Goal: Feedback & Contribution: Leave review/rating

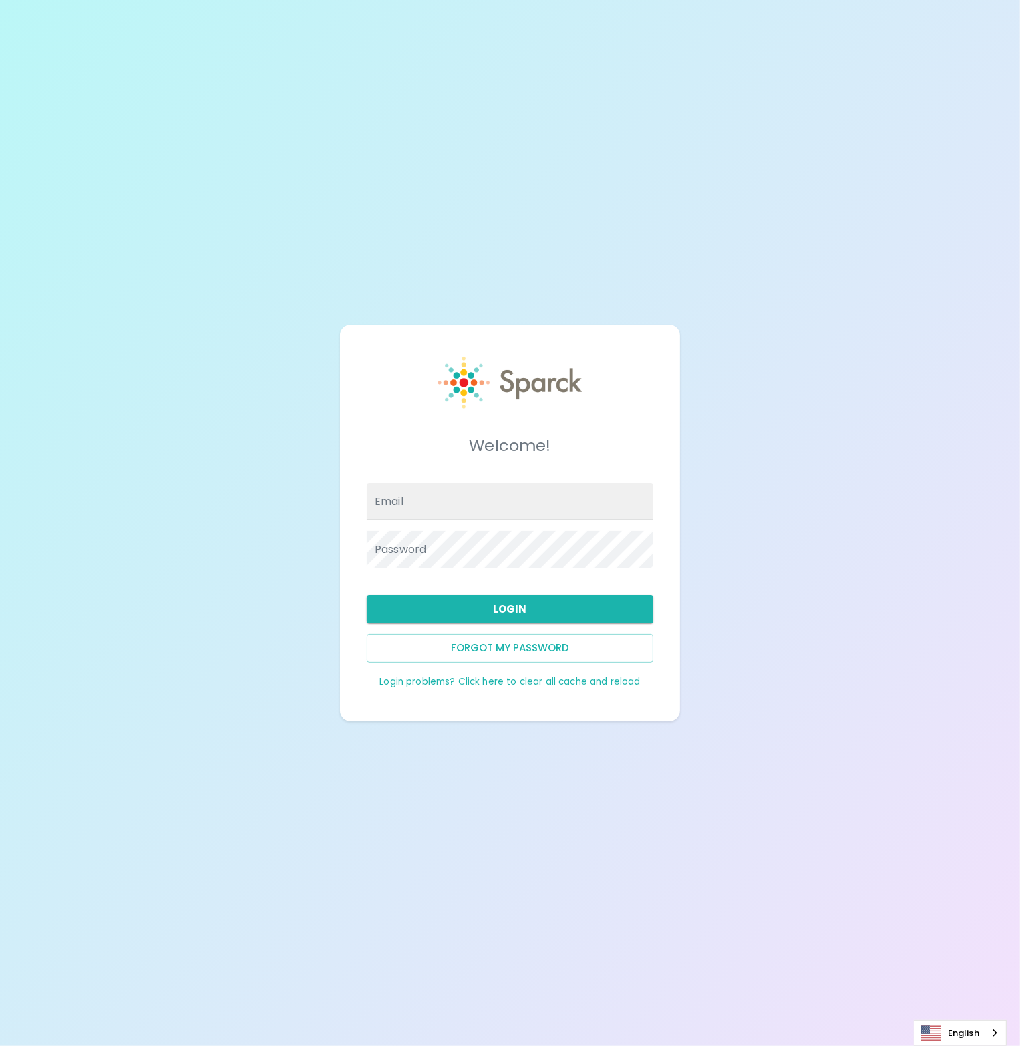
click at [508, 489] on input "Email" at bounding box center [510, 501] width 287 height 37
type input "[PERSON_NAME][EMAIL_ADDRESS][PERSON_NAME][DOMAIN_NAME]"
click at [484, 607] on button "Login" at bounding box center [510, 609] width 287 height 28
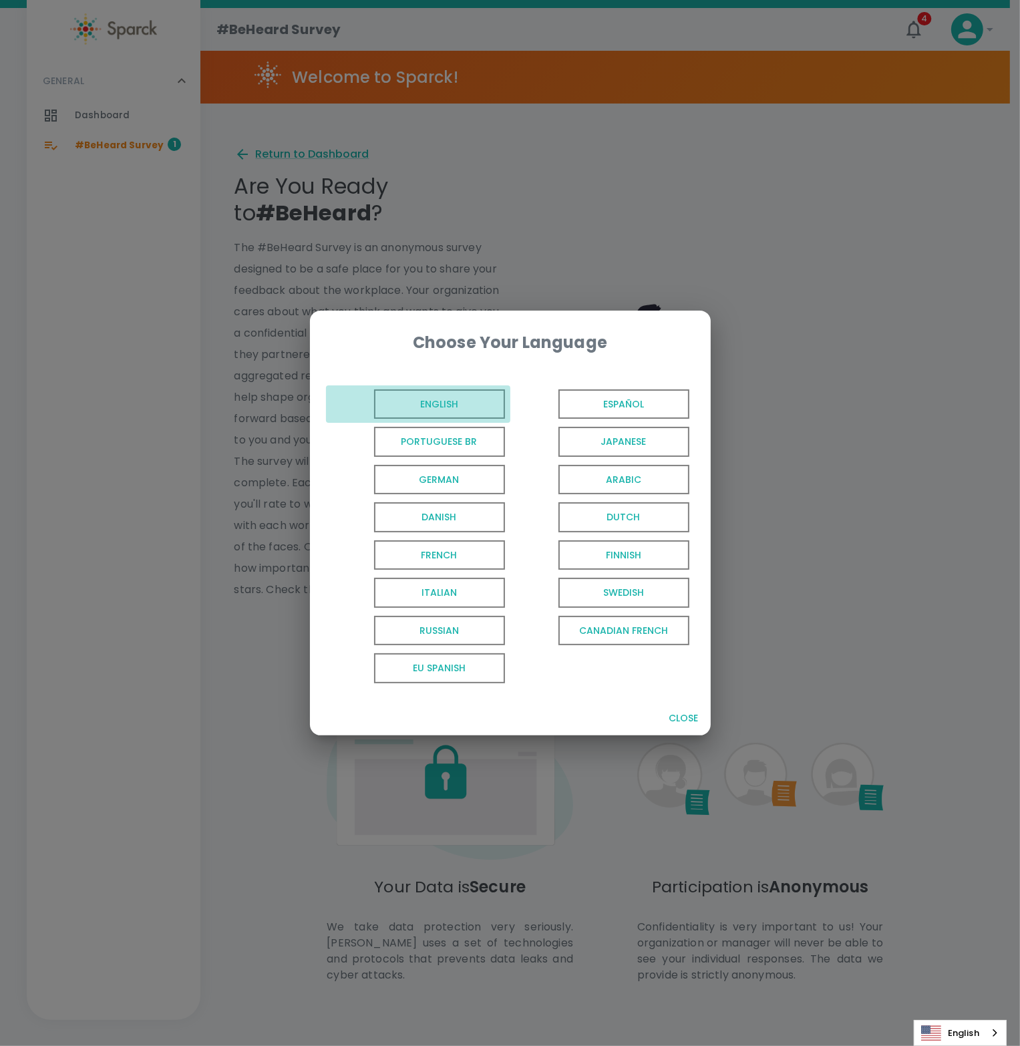
click at [456, 397] on span "English" at bounding box center [439, 404] width 131 height 30
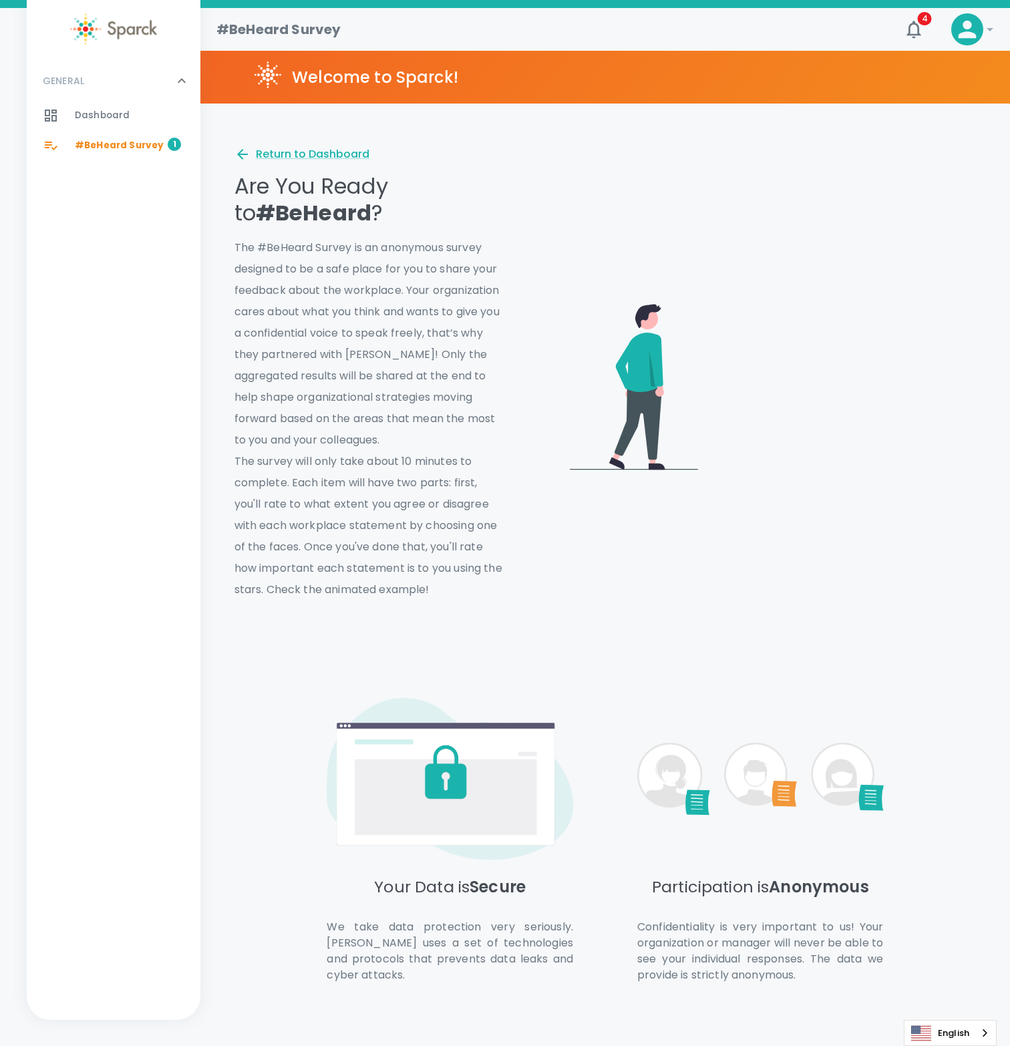
click at [80, 142] on span "#BeHeard Survey" at bounding box center [119, 145] width 89 height 13
click at [331, 153] on div "Return to Dashboard" at bounding box center [301, 154] width 135 height 16
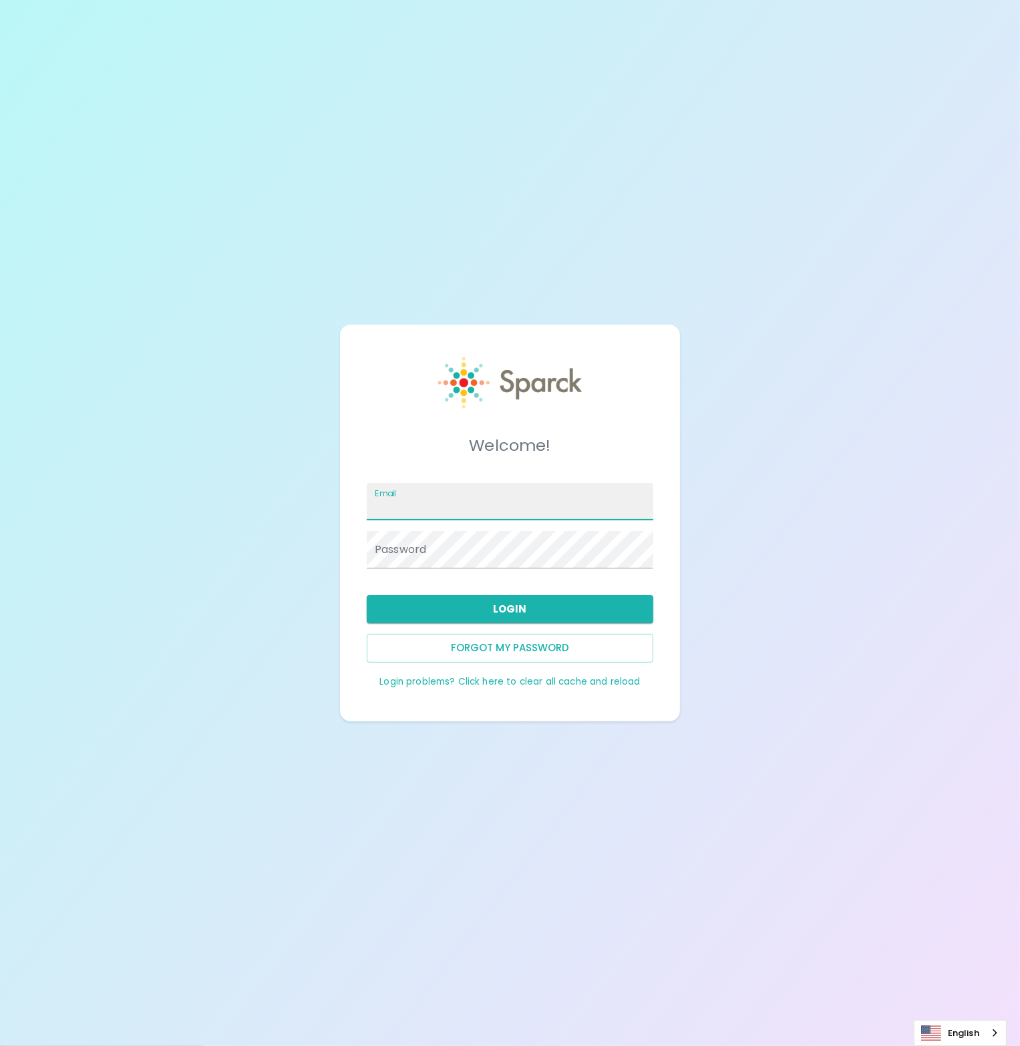
click at [552, 519] on input "Email" at bounding box center [510, 501] width 287 height 37
type input "[PERSON_NAME][EMAIL_ADDRESS][PERSON_NAME][DOMAIN_NAME]"
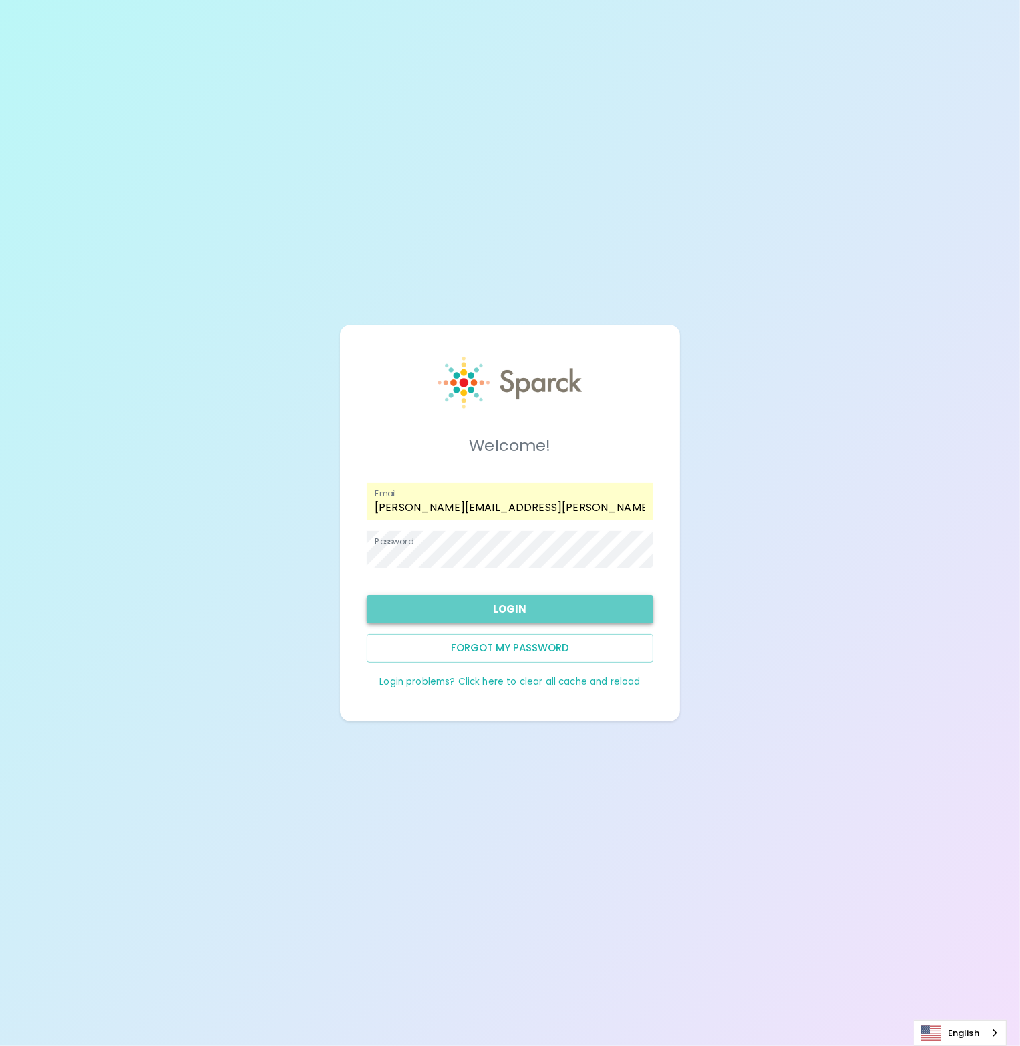
click at [462, 602] on button "Login" at bounding box center [510, 609] width 287 height 28
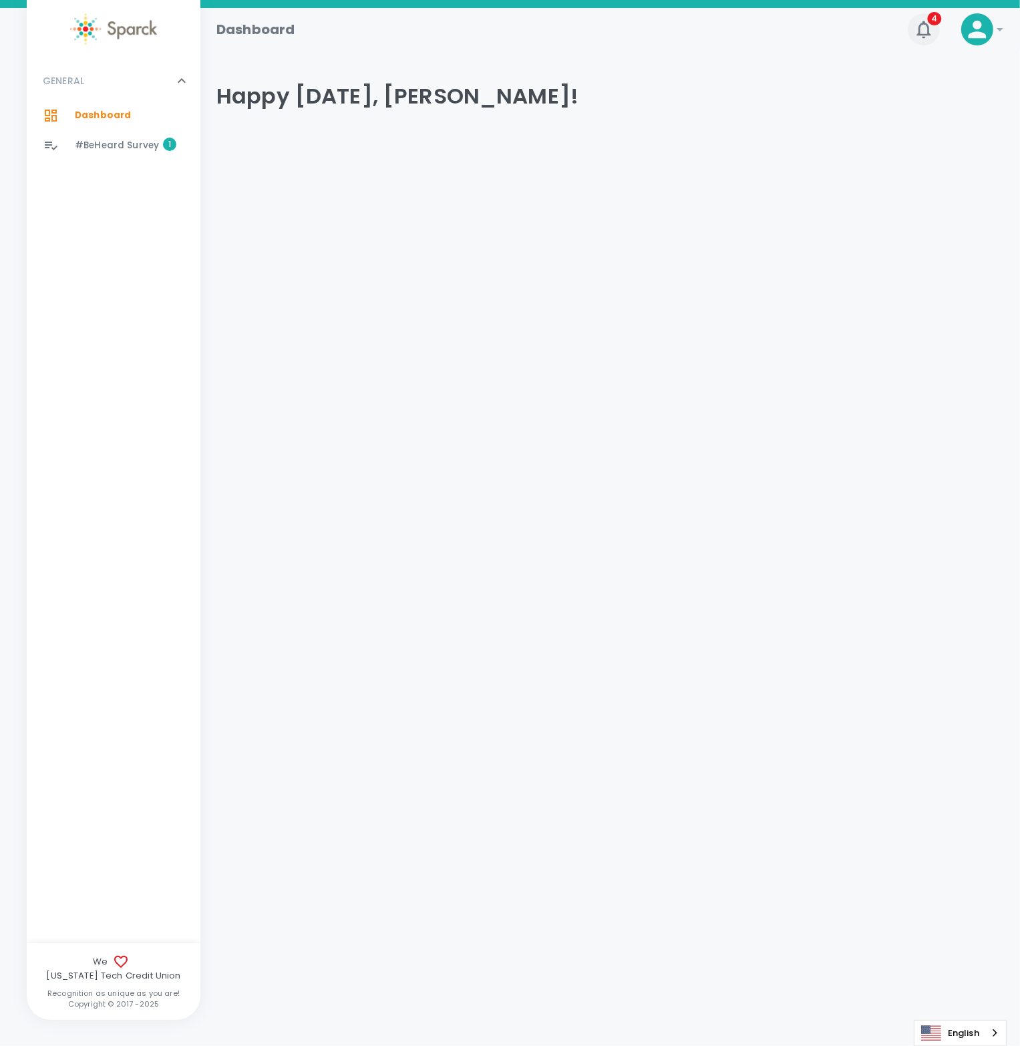
click at [934, 30] on button "4" at bounding box center [924, 29] width 32 height 32
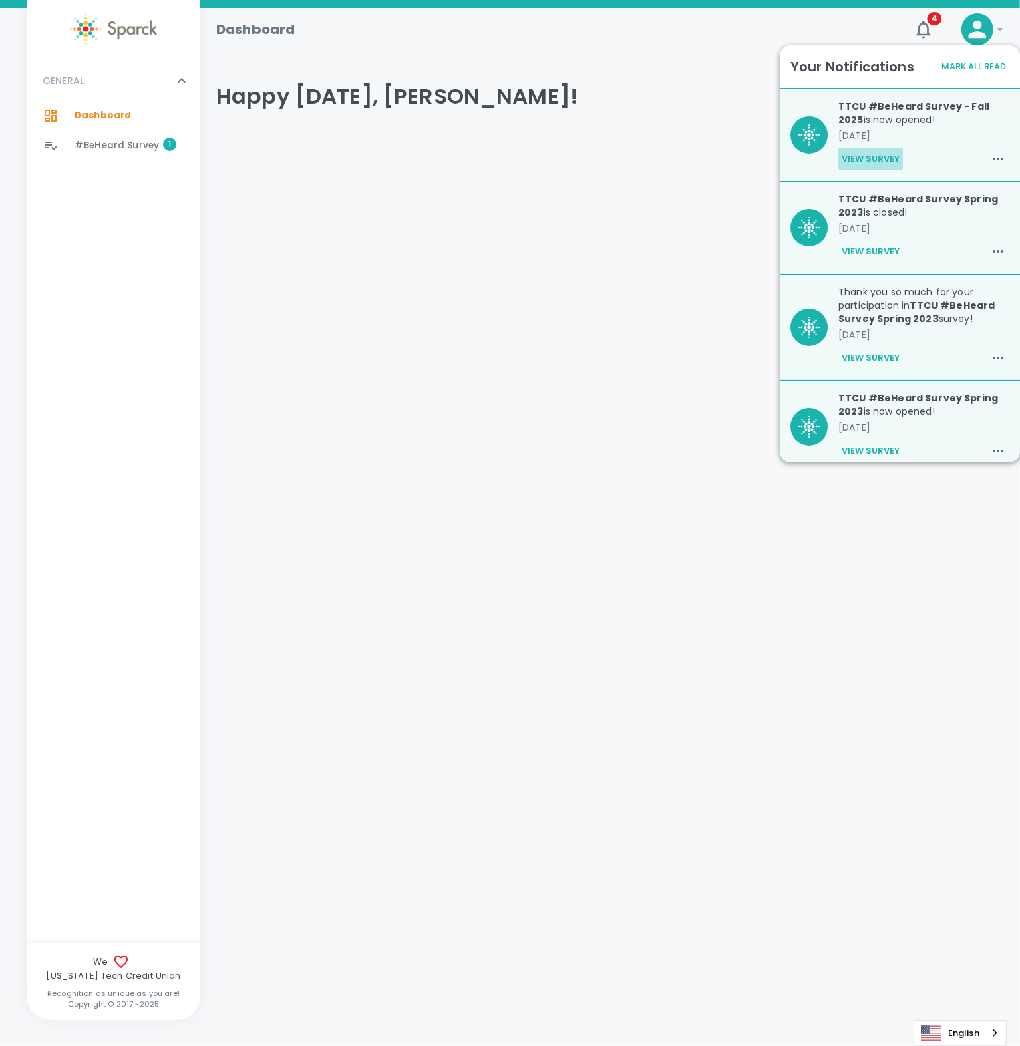
click at [870, 156] on button "View Survey" at bounding box center [870, 159] width 65 height 23
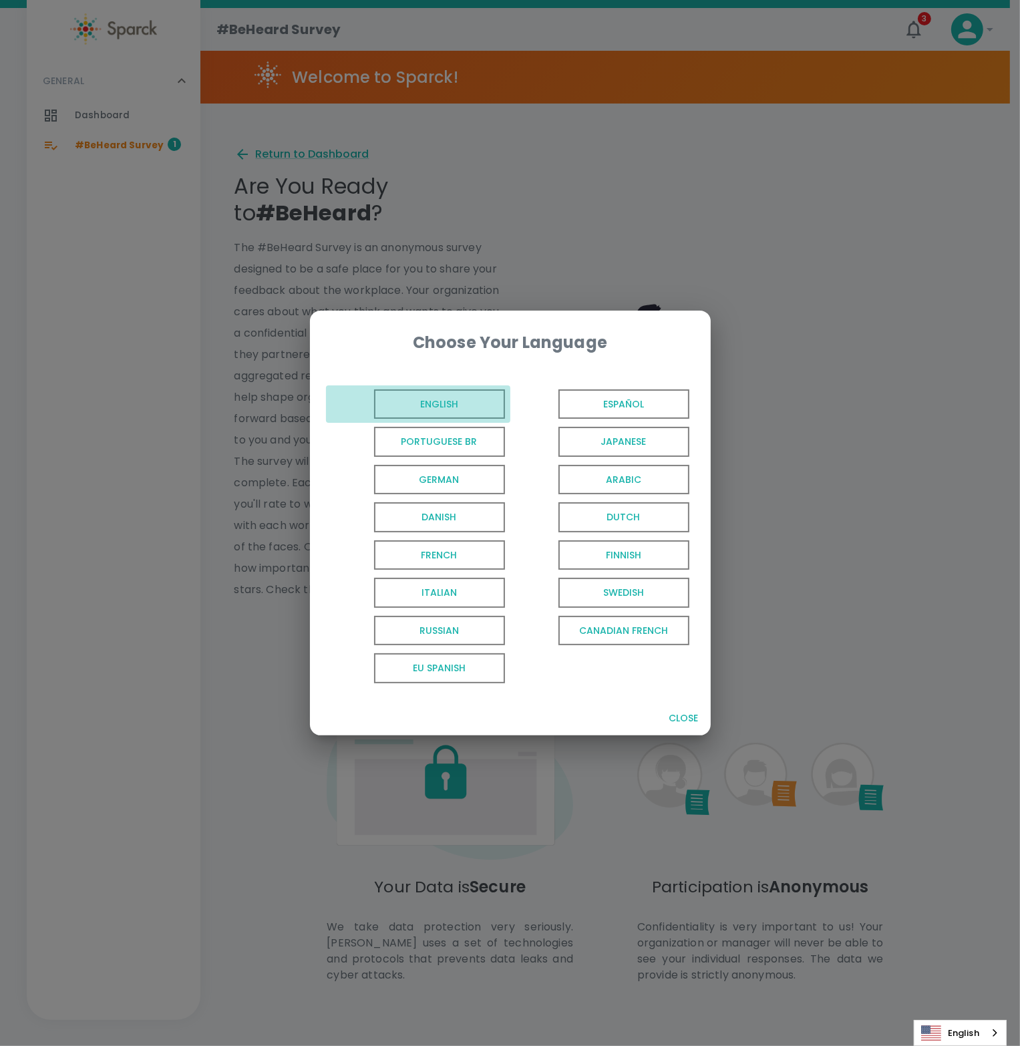
click at [446, 405] on span "English" at bounding box center [439, 404] width 131 height 30
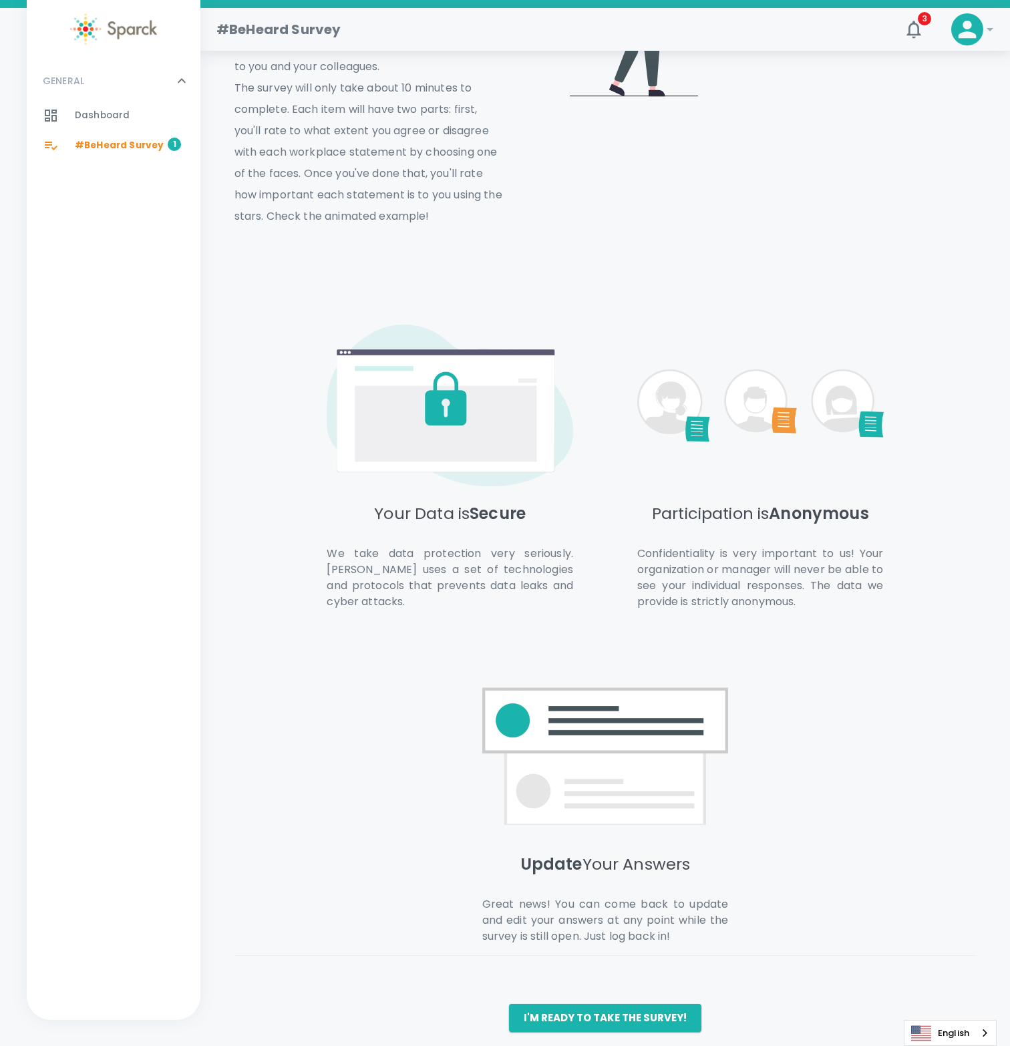
scroll to position [385, 0]
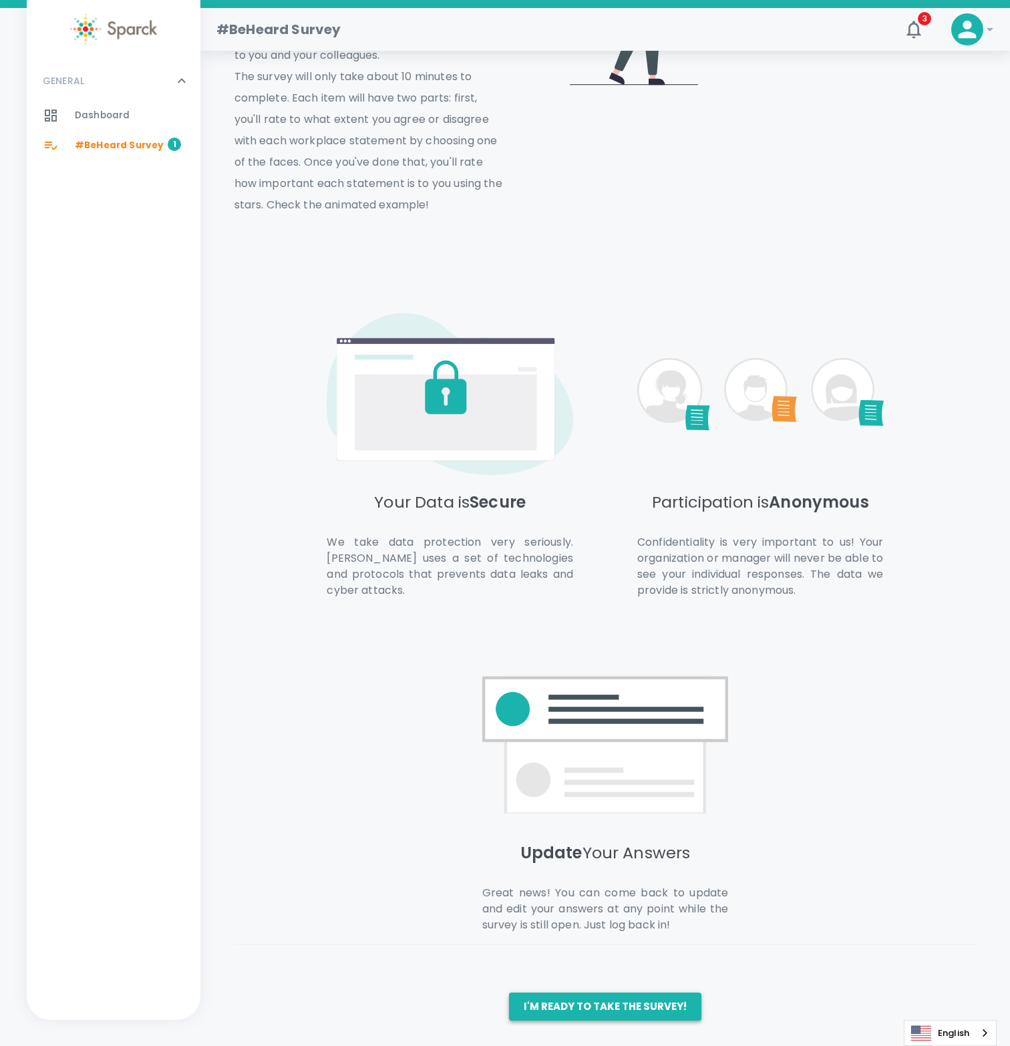
click at [656, 1013] on button "I'm ready to take the survey!" at bounding box center [605, 1007] width 192 height 28
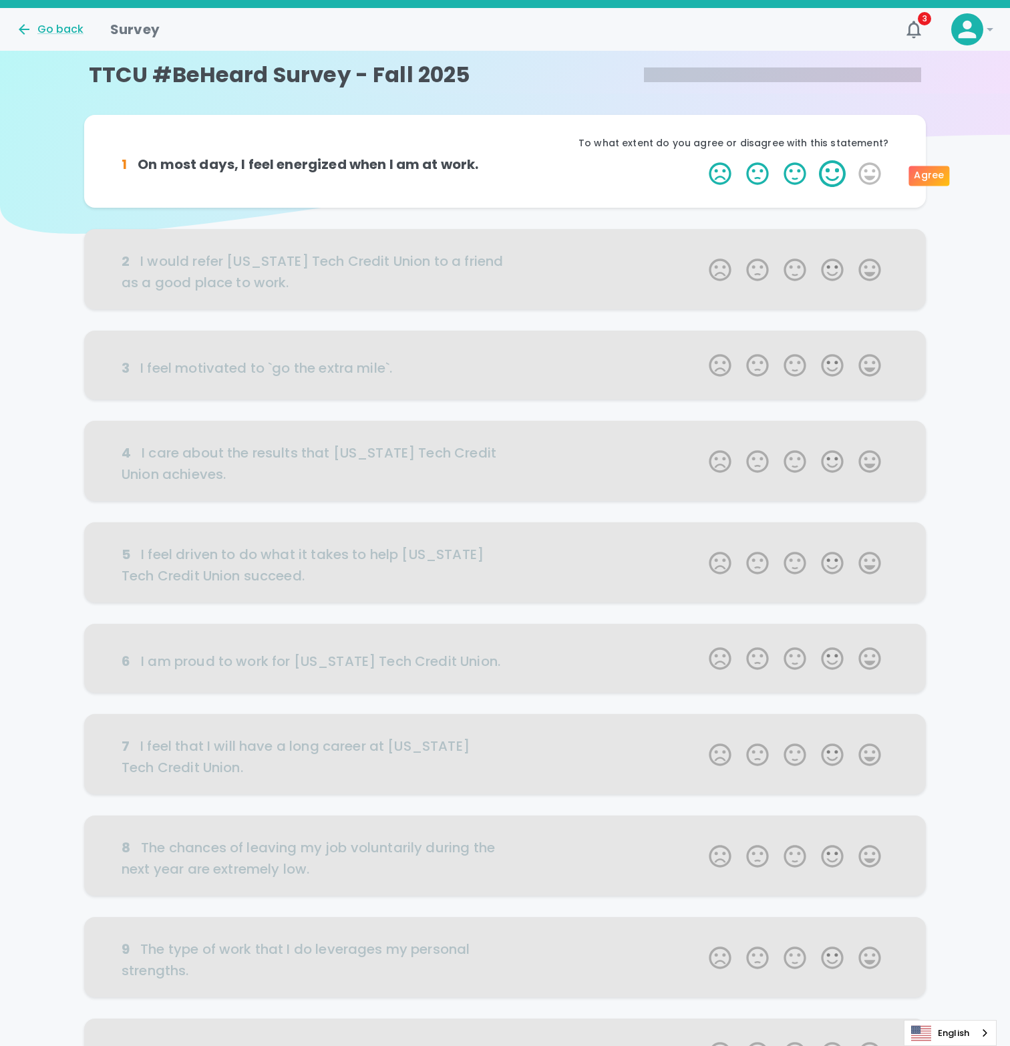
click at [831, 172] on label "4 Stars" at bounding box center [832, 173] width 37 height 27
click at [701, 160] on input "4 Stars" at bounding box center [701, 160] width 1 height 1
click at [874, 172] on label "5 Stars" at bounding box center [869, 173] width 37 height 27
click at [701, 160] on input "5 Stars" at bounding box center [701, 160] width 1 height 1
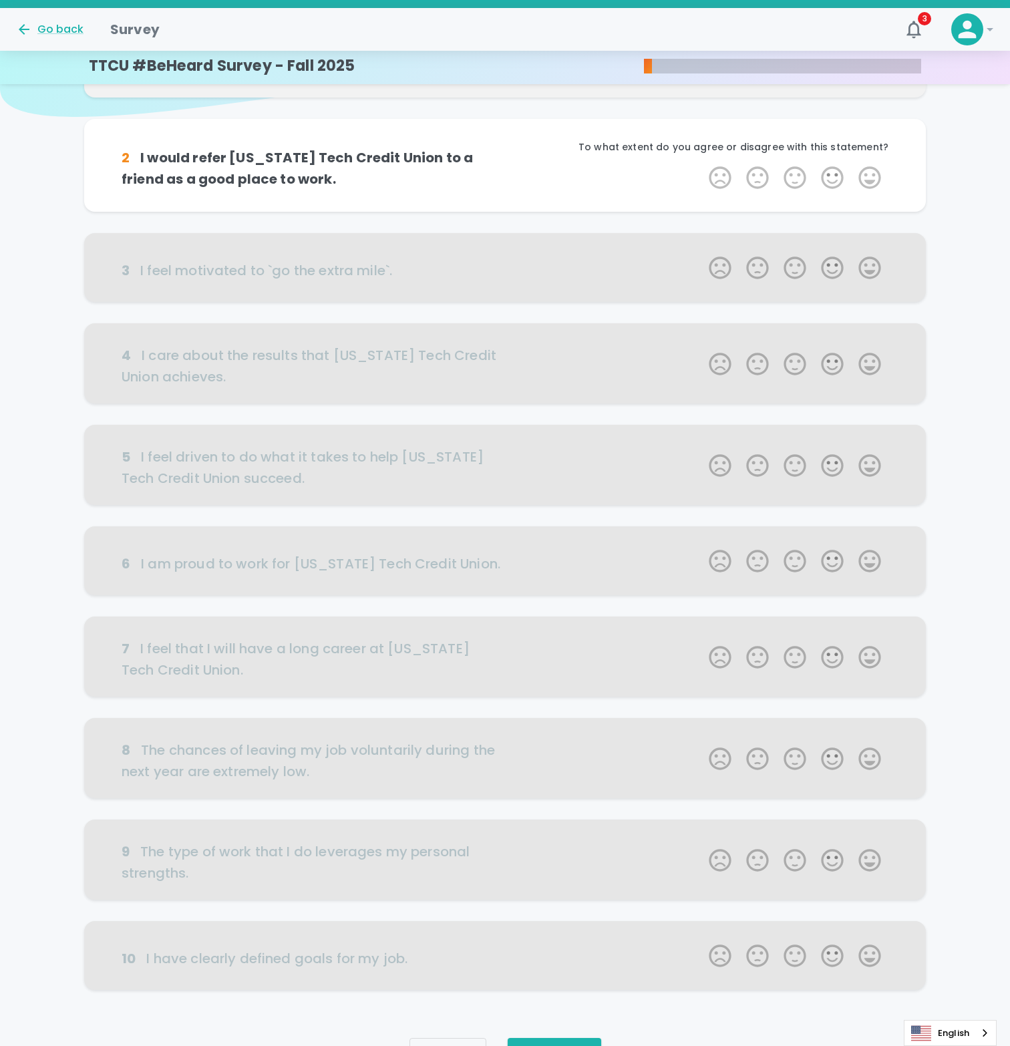
scroll to position [118, 0]
click at [799, 177] on label "3 Stars" at bounding box center [794, 177] width 37 height 27
click at [701, 164] on input "3 Stars" at bounding box center [701, 163] width 1 height 1
click at [838, 182] on label "4 Stars" at bounding box center [832, 177] width 37 height 27
click at [701, 164] on input "4 Stars" at bounding box center [701, 163] width 1 height 1
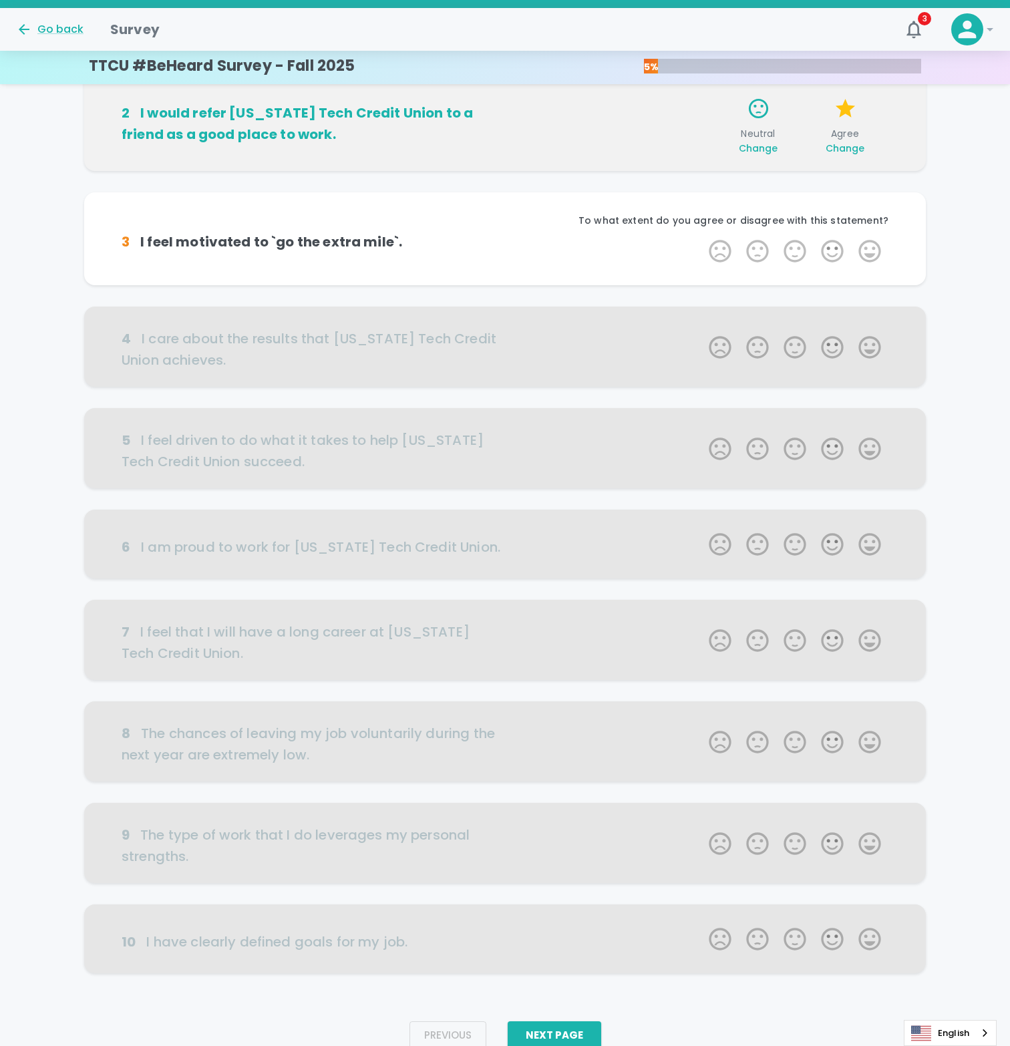
scroll to position [189, 0]
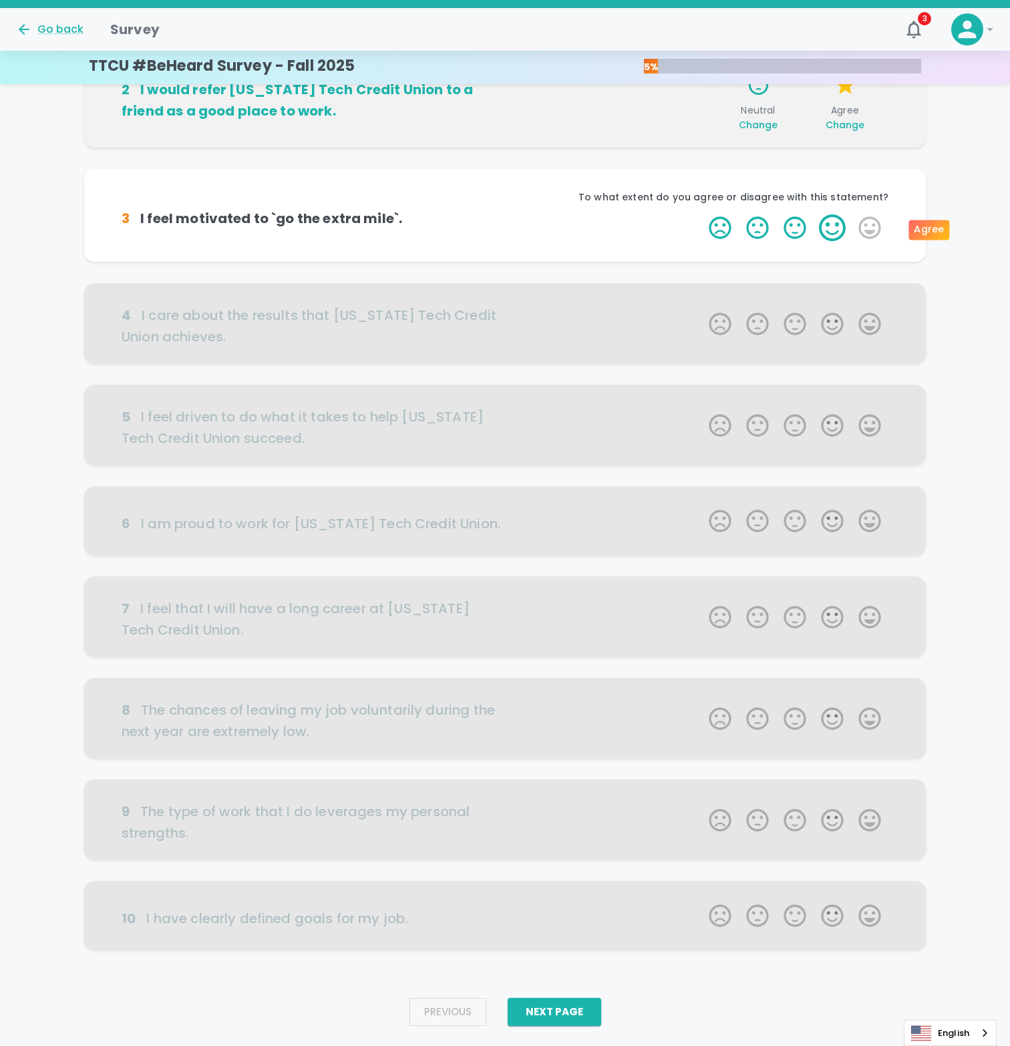
click at [827, 226] on label "4 Stars" at bounding box center [832, 227] width 37 height 27
click at [701, 214] on input "4 Stars" at bounding box center [701, 214] width 1 height 1
click at [831, 226] on label "4 Stars" at bounding box center [832, 227] width 37 height 27
click at [701, 214] on input "4 Stars" at bounding box center [701, 214] width 1 height 1
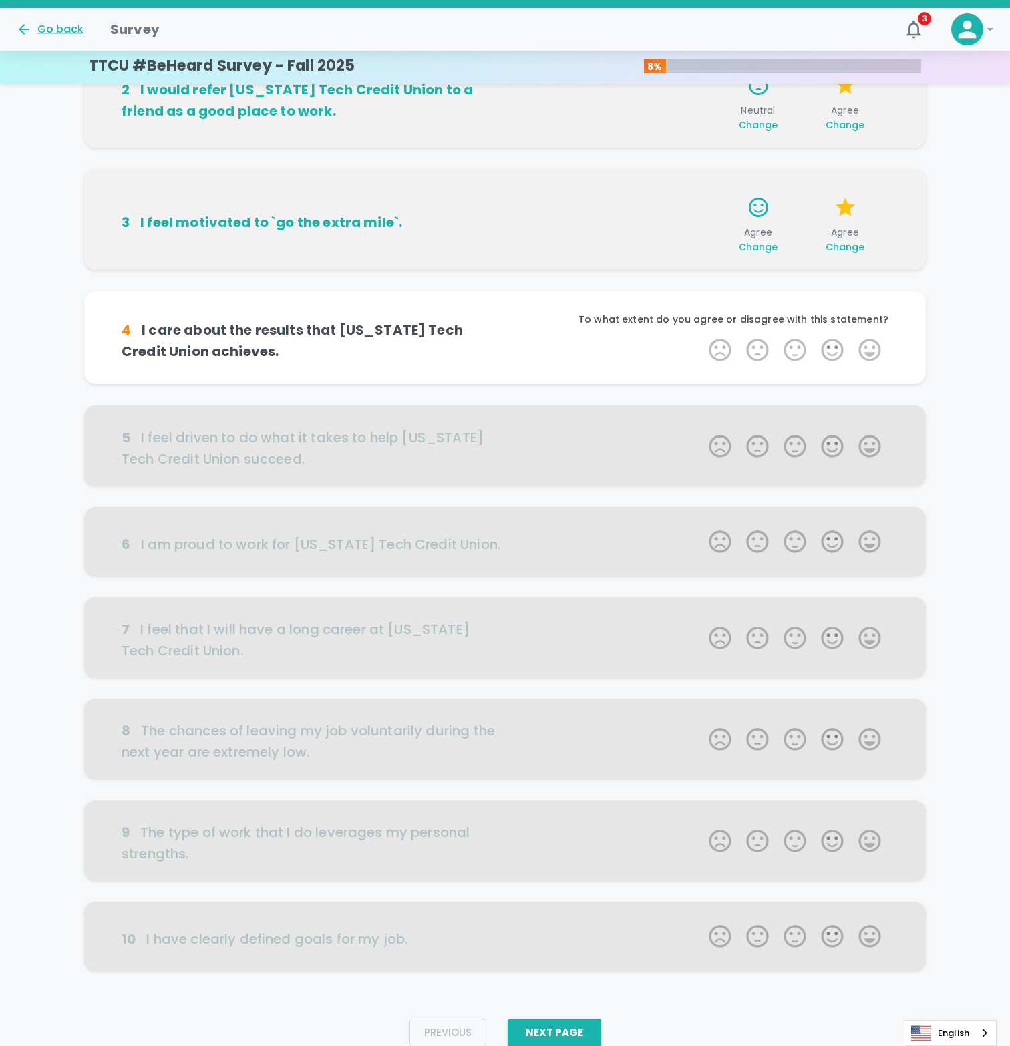
scroll to position [222, 0]
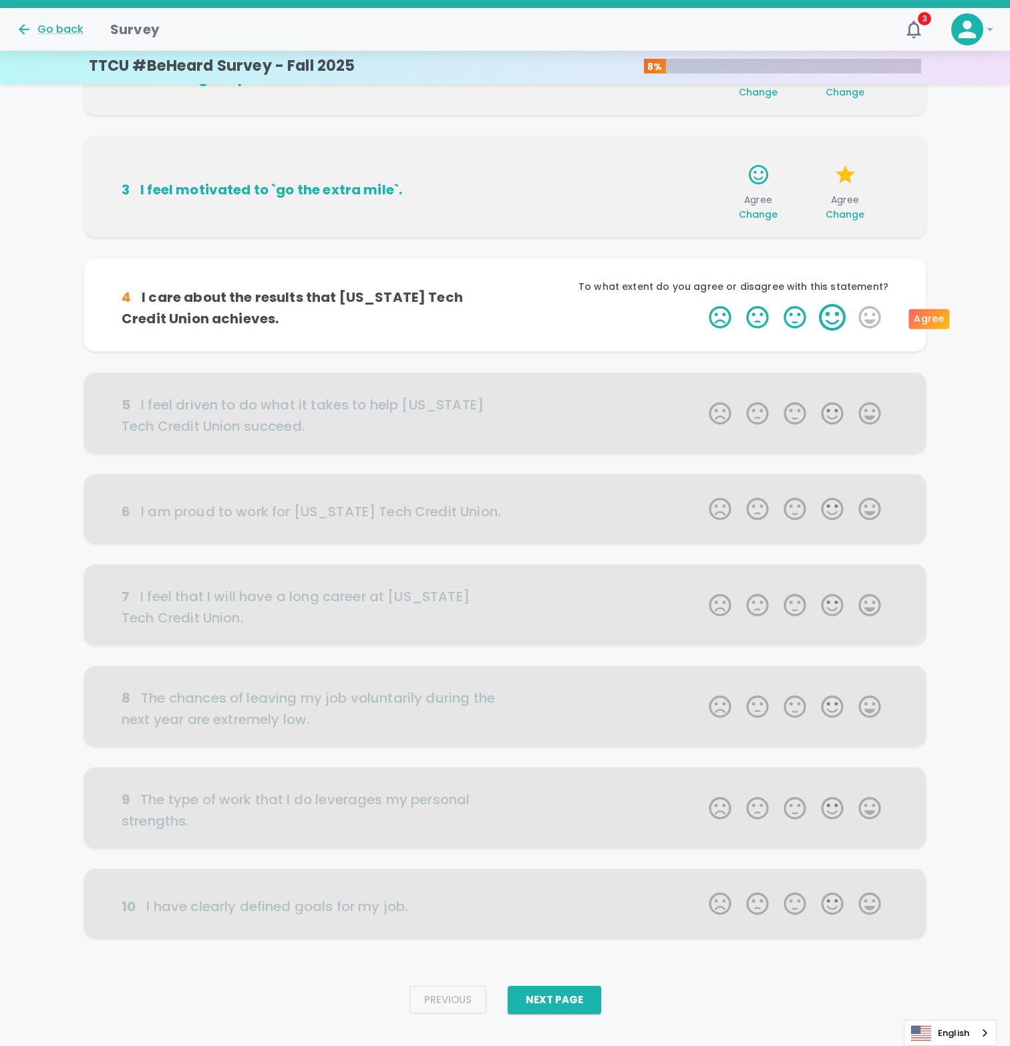
click at [846, 323] on label "4 Stars" at bounding box center [832, 317] width 37 height 27
click at [701, 304] on input "4 Stars" at bounding box center [701, 303] width 1 height 1
click at [834, 323] on label "4 Stars" at bounding box center [832, 317] width 37 height 27
click at [701, 304] on input "4 Stars" at bounding box center [701, 303] width 1 height 1
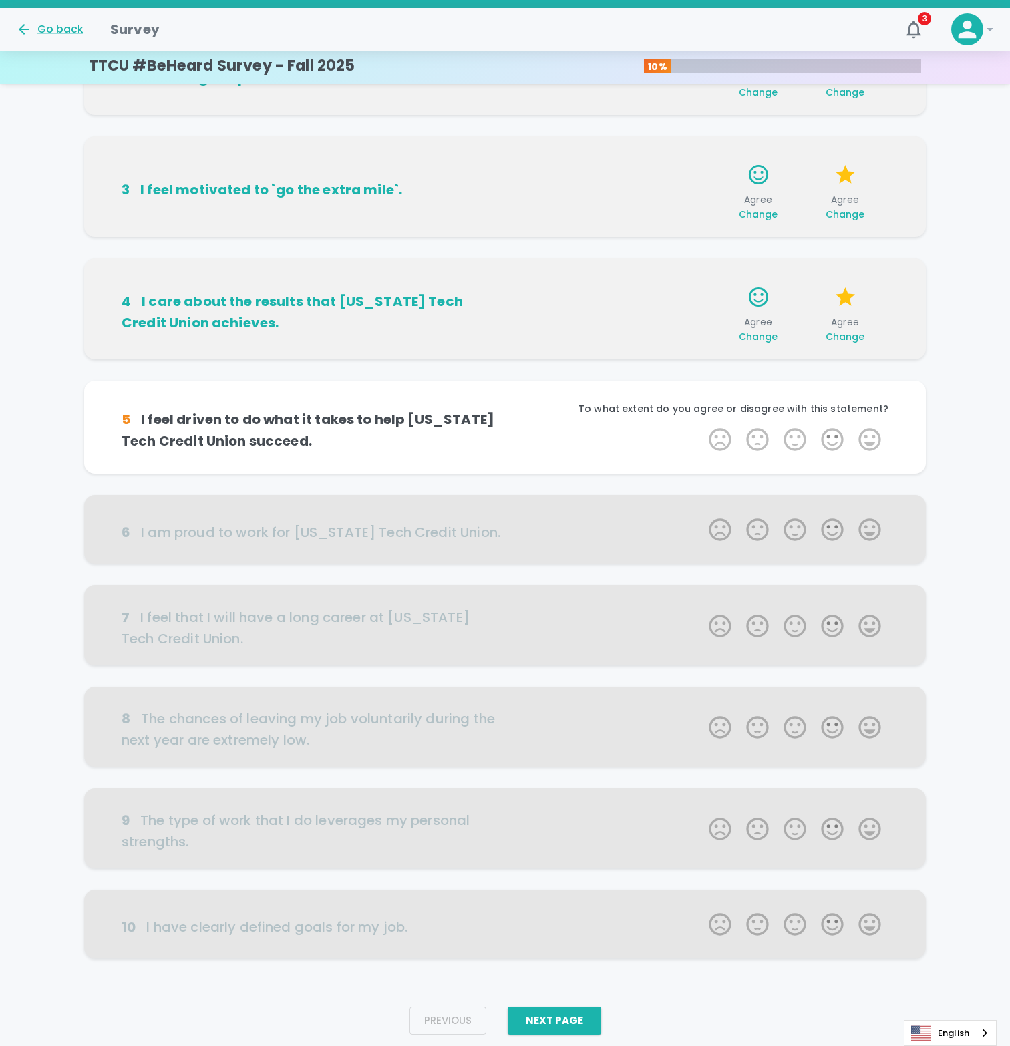
scroll to position [242, 0]
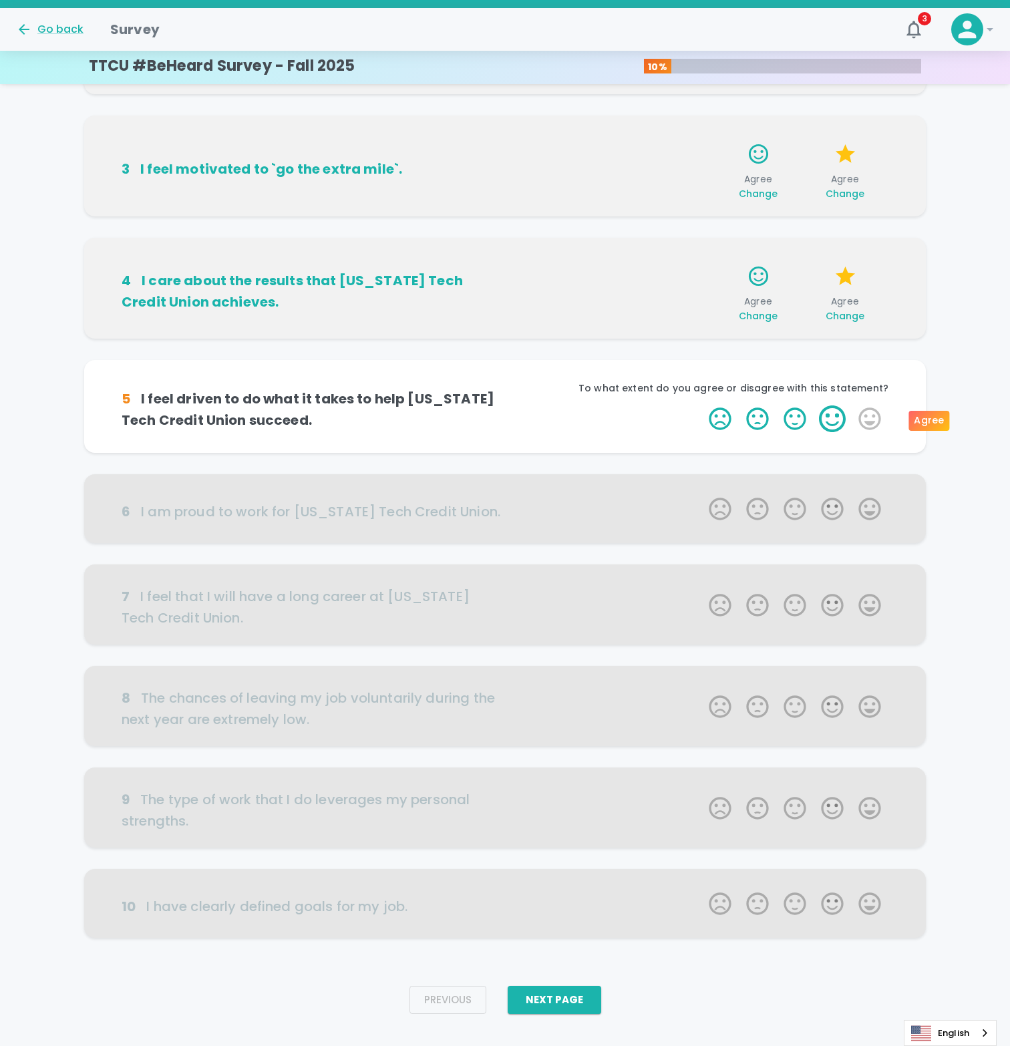
click at [826, 425] on label "4 Stars" at bounding box center [832, 418] width 37 height 27
click at [701, 405] on input "4 Stars" at bounding box center [701, 405] width 1 height 1
click at [826, 425] on label "4 Stars" at bounding box center [832, 418] width 37 height 27
click at [701, 405] on input "4 Stars" at bounding box center [701, 405] width 1 height 1
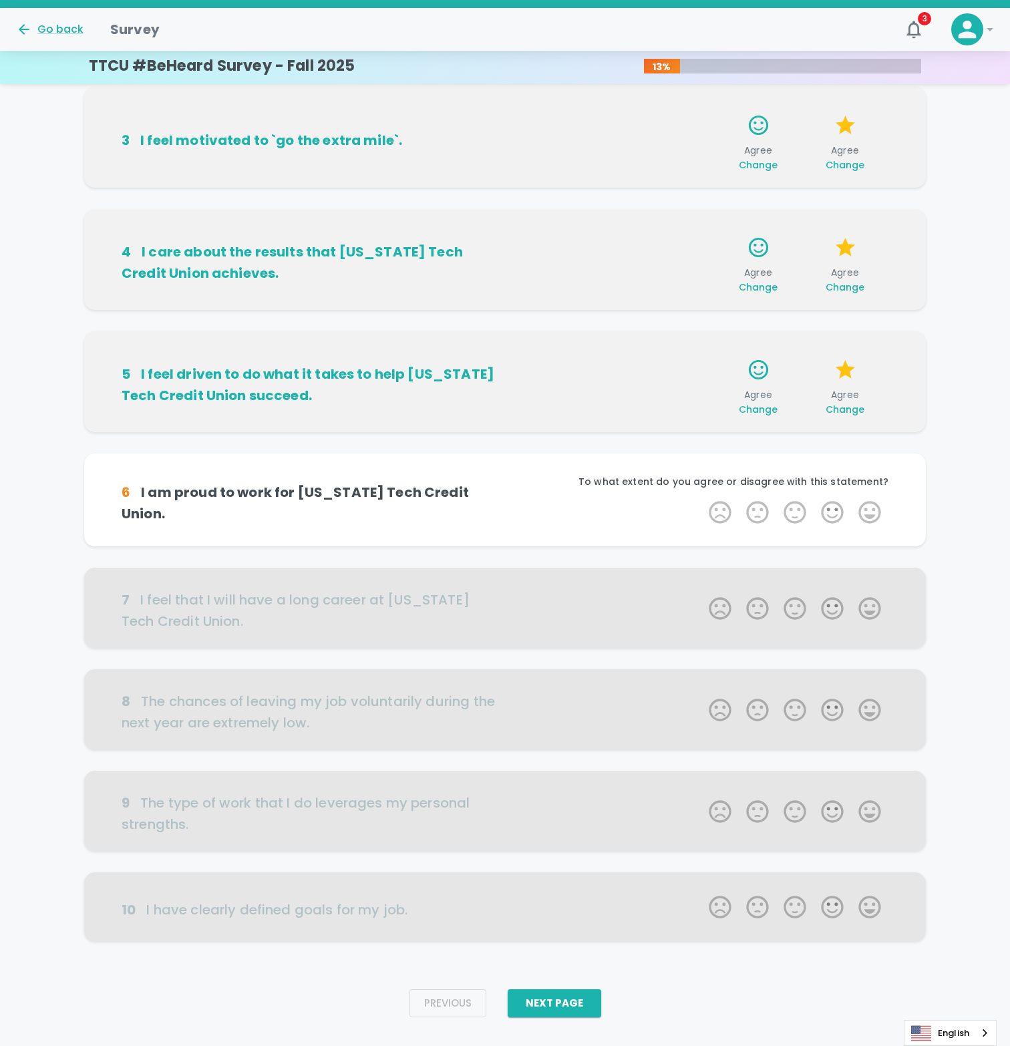
scroll to position [295, 0]
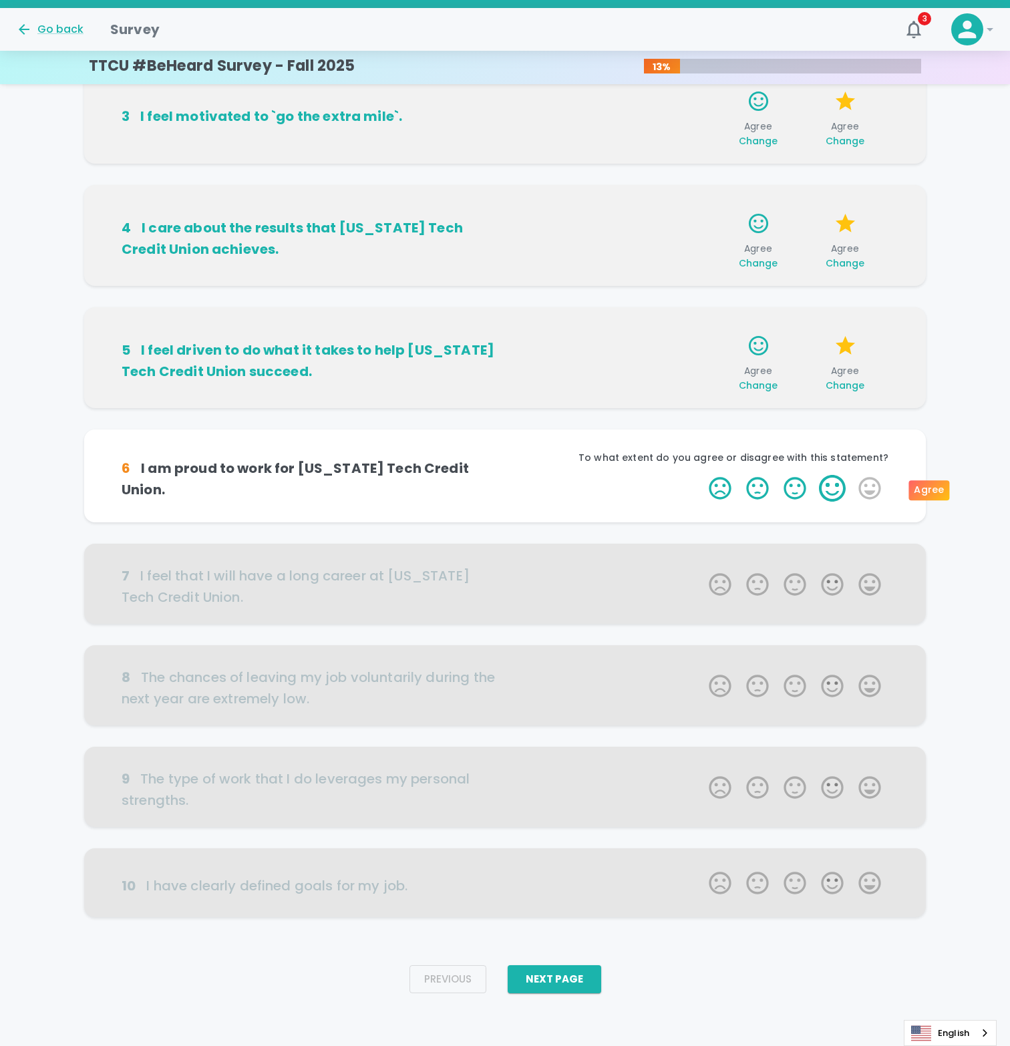
click at [839, 492] on label "4 Stars" at bounding box center [832, 488] width 37 height 27
click at [701, 475] on input "4 Stars" at bounding box center [701, 474] width 1 height 1
click at [839, 492] on label "4 Stars" at bounding box center [832, 488] width 37 height 27
click at [701, 475] on input "4 Stars" at bounding box center [701, 474] width 1 height 1
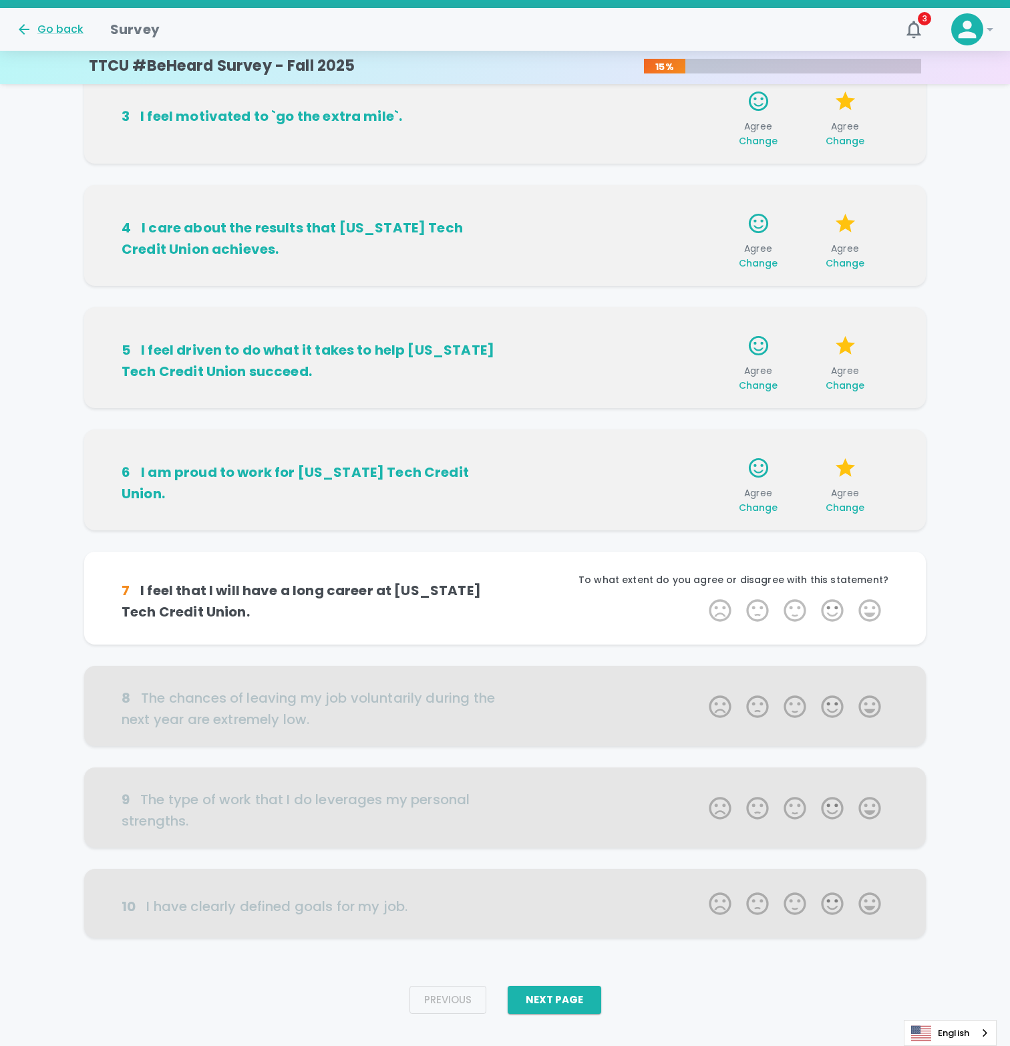
scroll to position [316, 0]
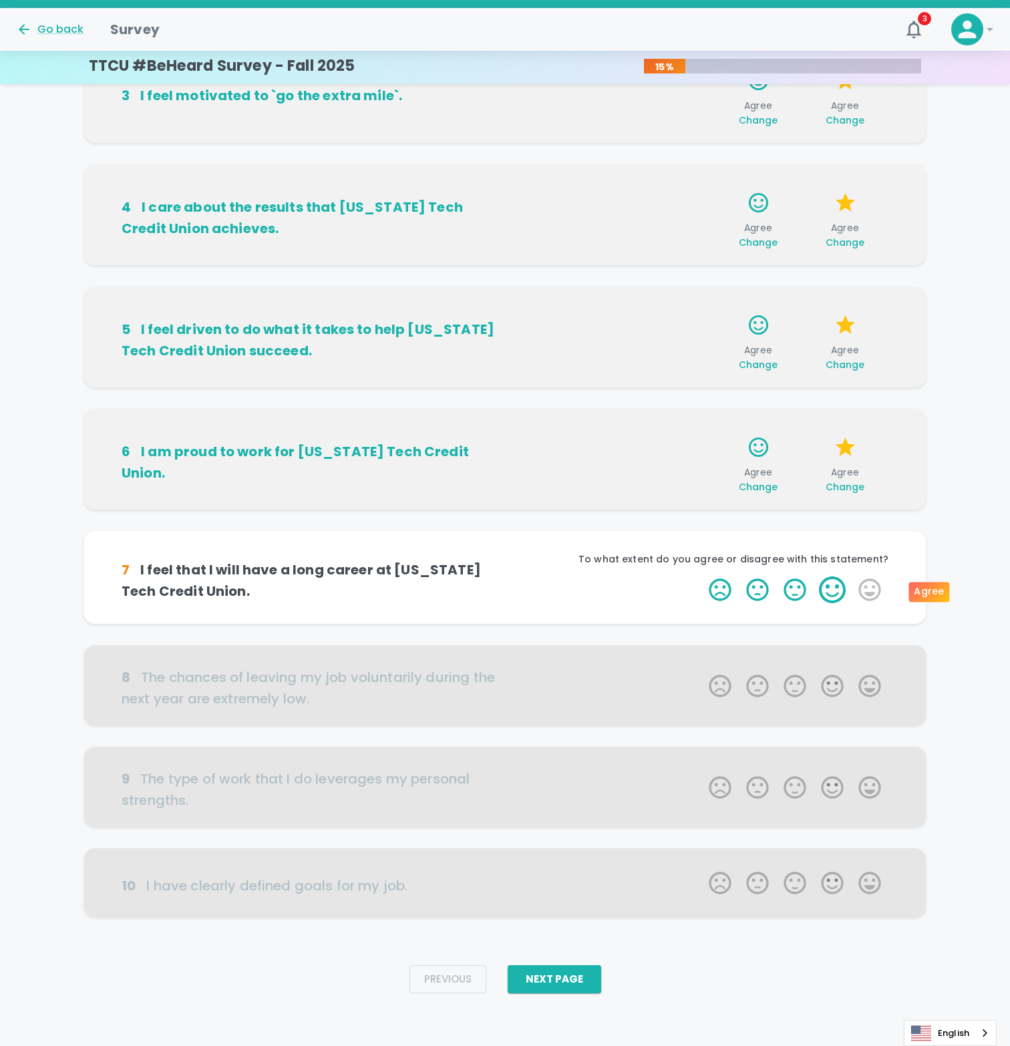
click at [826, 585] on label "4 Stars" at bounding box center [832, 589] width 37 height 27
click at [701, 576] on input "4 Stars" at bounding box center [701, 576] width 1 height 1
click at [826, 590] on label "4 Stars" at bounding box center [832, 589] width 37 height 27
click at [701, 576] on input "4 Stars" at bounding box center [701, 576] width 1 height 1
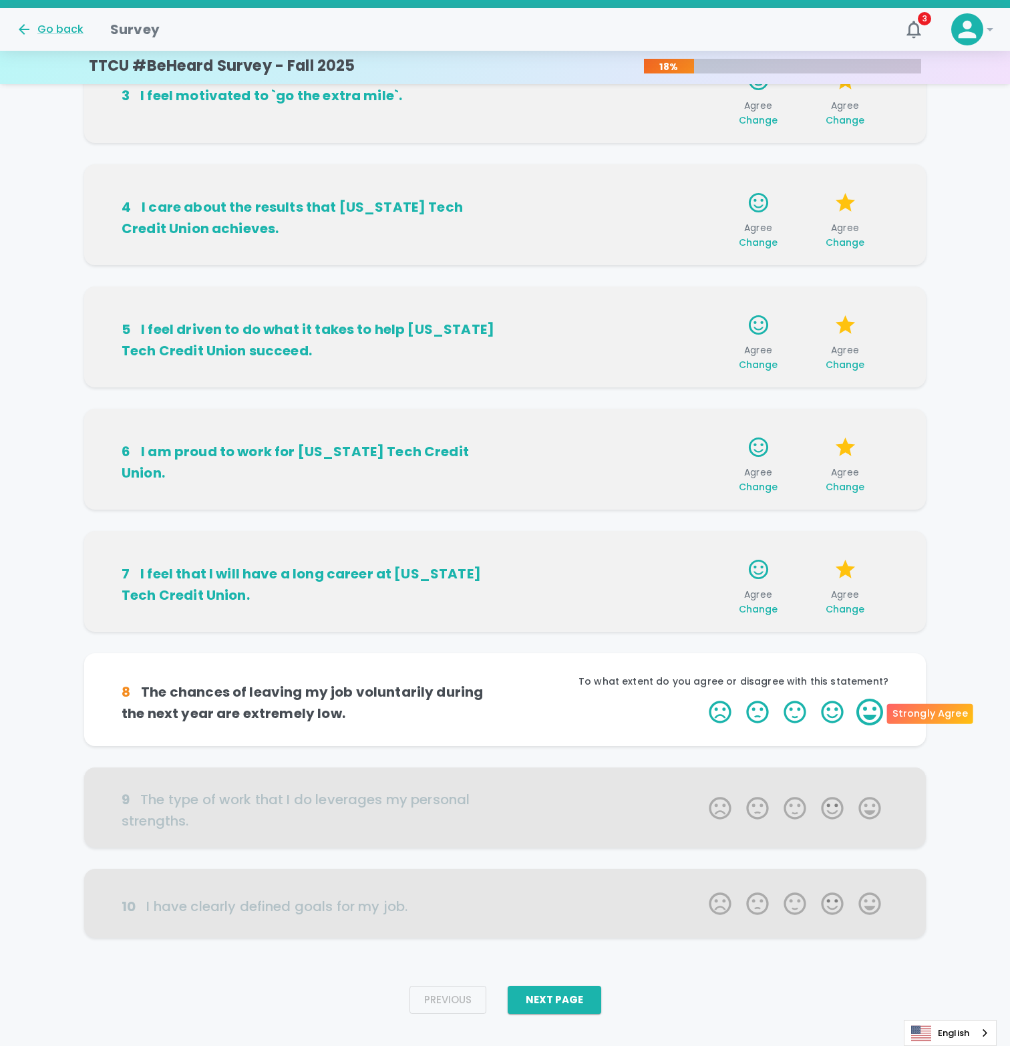
click at [874, 703] on label "5 Stars" at bounding box center [869, 712] width 37 height 27
click at [701, 699] on input "5 Stars" at bounding box center [701, 698] width 1 height 1
click at [860, 709] on label "5 Stars" at bounding box center [869, 712] width 37 height 27
click at [701, 699] on input "5 Stars" at bounding box center [701, 698] width 1 height 1
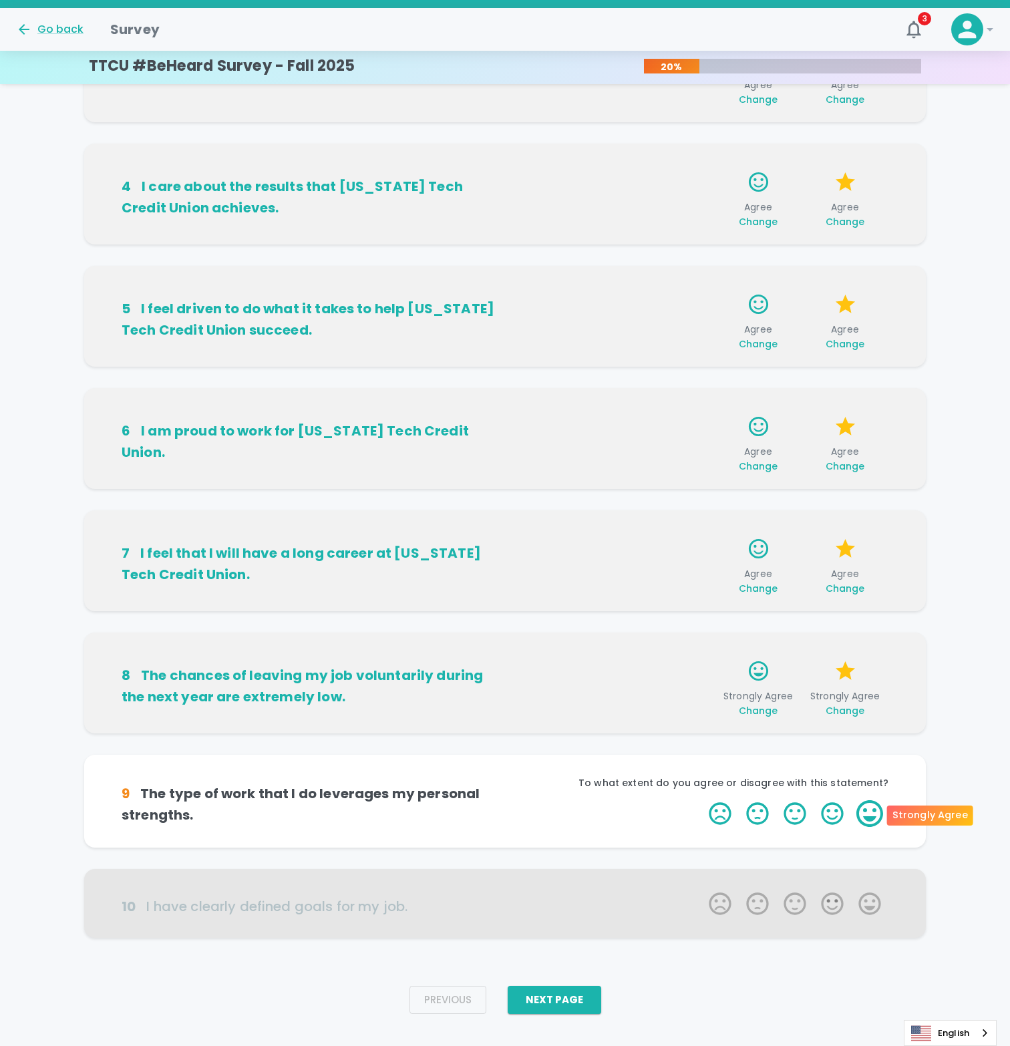
click at [864, 813] on label "5 Stars" at bounding box center [869, 813] width 37 height 27
click at [701, 800] on input "5 Stars" at bounding box center [701, 800] width 1 height 1
click at [866, 814] on label "5 Stars" at bounding box center [869, 813] width 37 height 27
click at [701, 800] on input "5 Stars" at bounding box center [701, 800] width 1 height 1
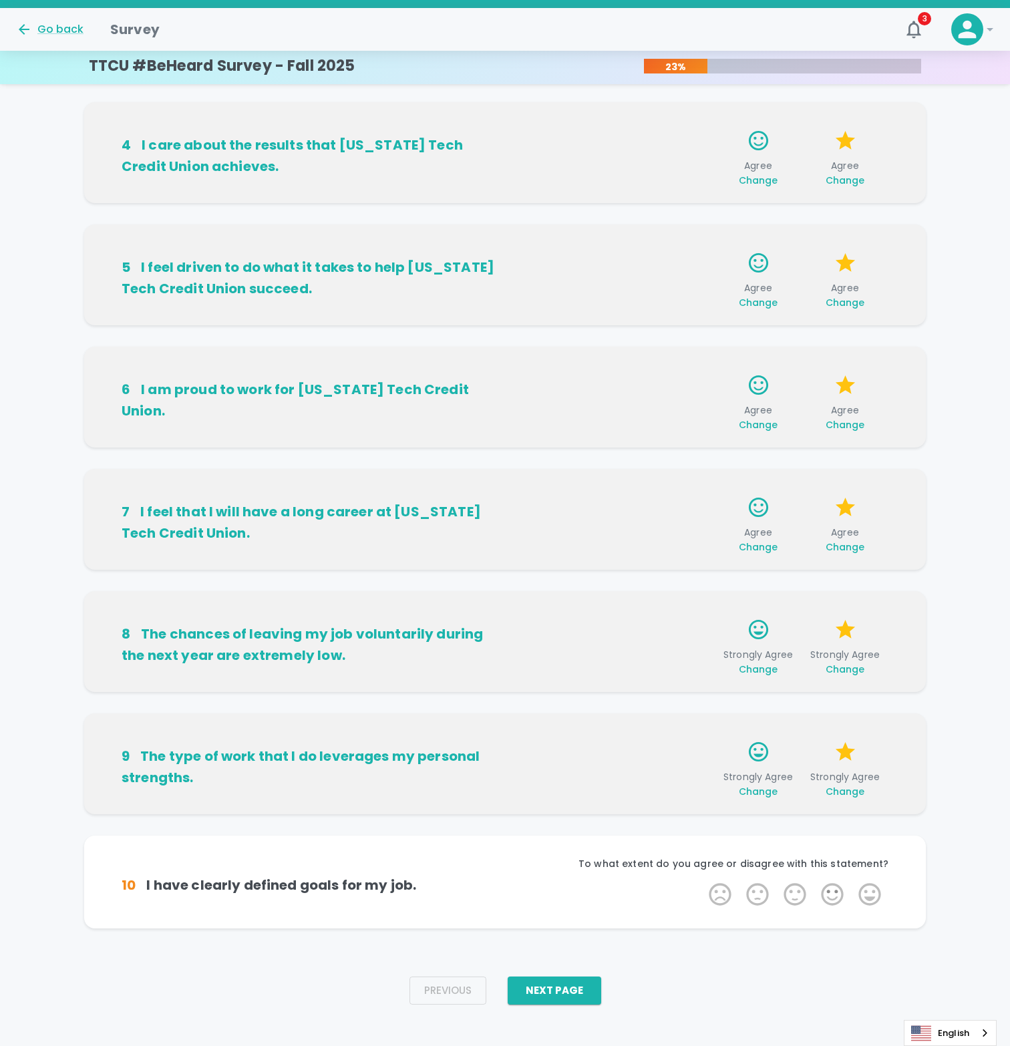
scroll to position [390, 0]
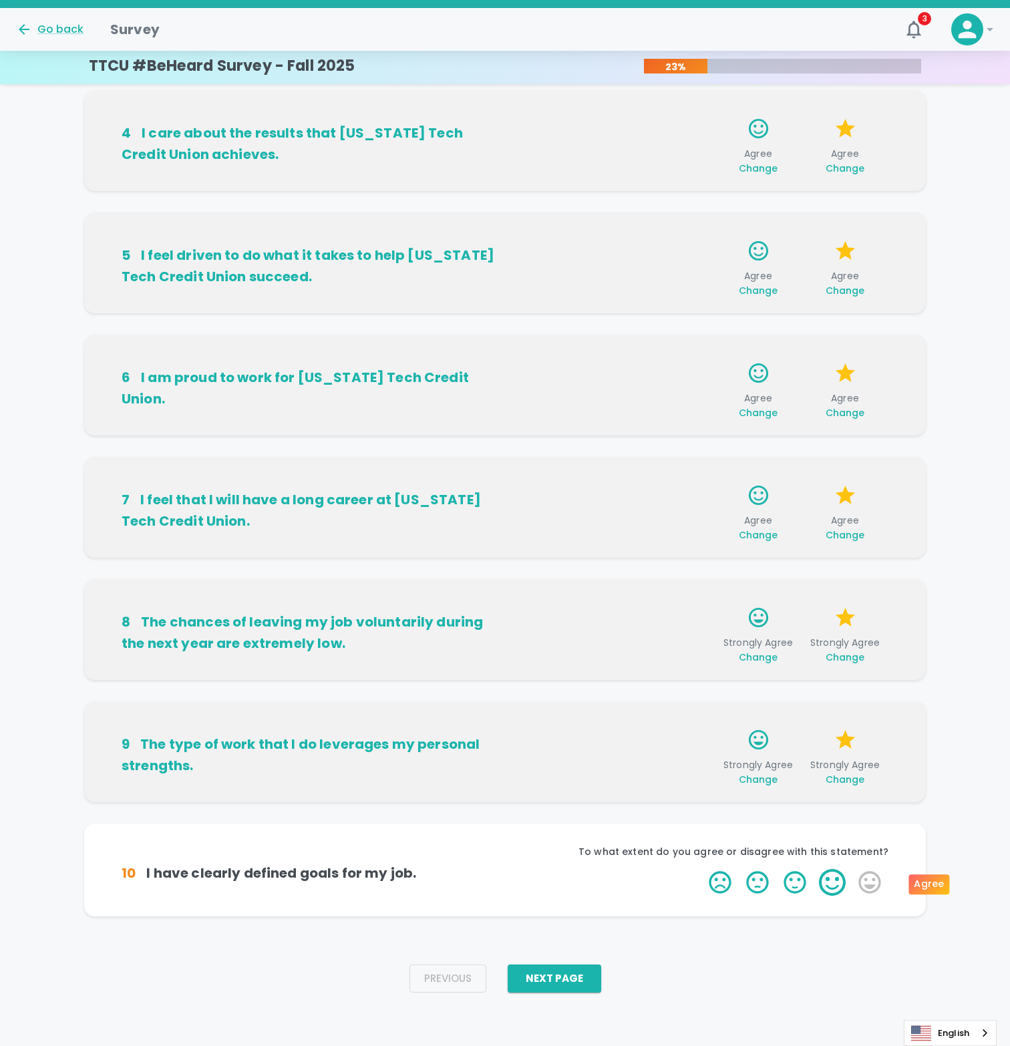
click at [835, 879] on label "4 Stars" at bounding box center [832, 882] width 37 height 27
click at [701, 869] on input "4 Stars" at bounding box center [701, 868] width 1 height 1
click at [861, 879] on label "5 Stars" at bounding box center [869, 882] width 37 height 27
click at [701, 869] on input "5 Stars" at bounding box center [701, 868] width 1 height 1
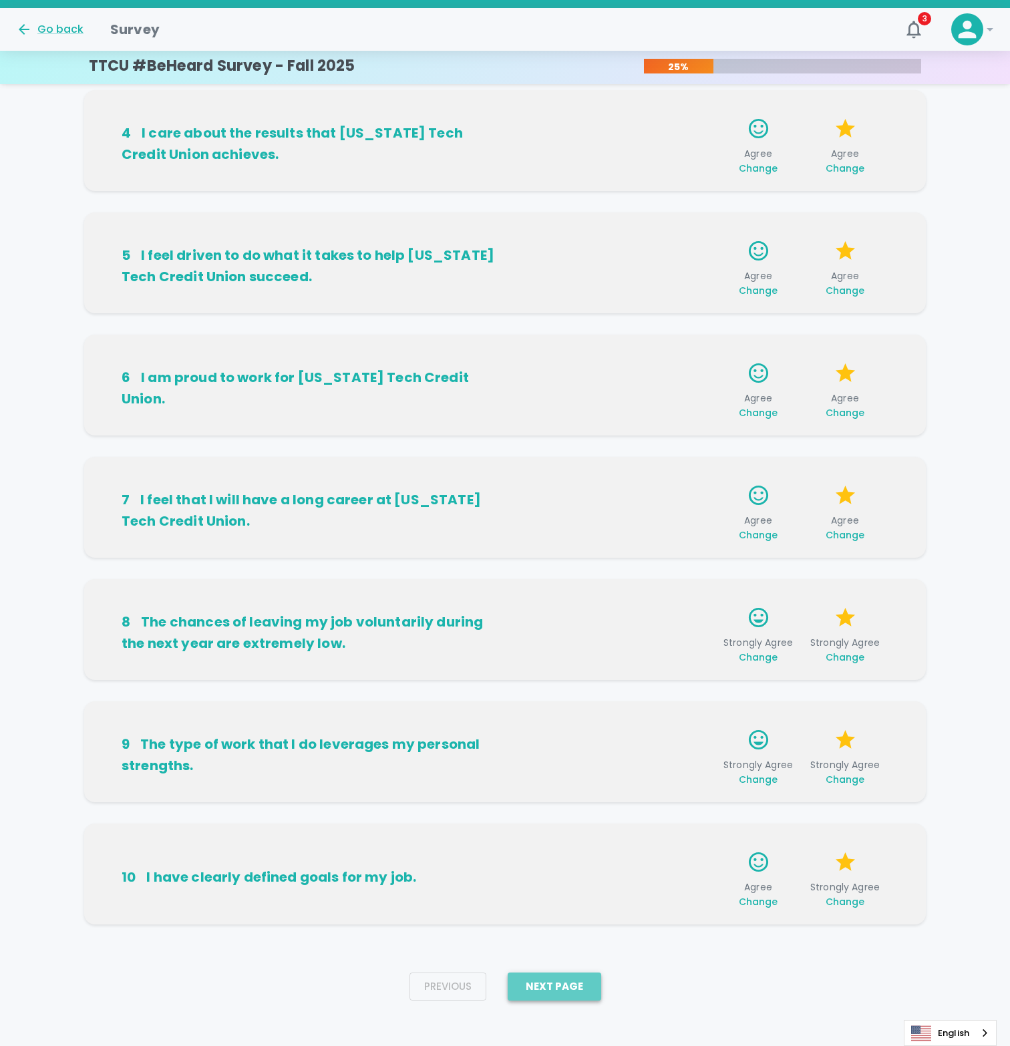
drag, startPoint x: 592, startPoint y: 992, endPoint x: 596, endPoint y: 973, distance: 19.3
click at [591, 992] on button "Next Page" at bounding box center [555, 987] width 94 height 28
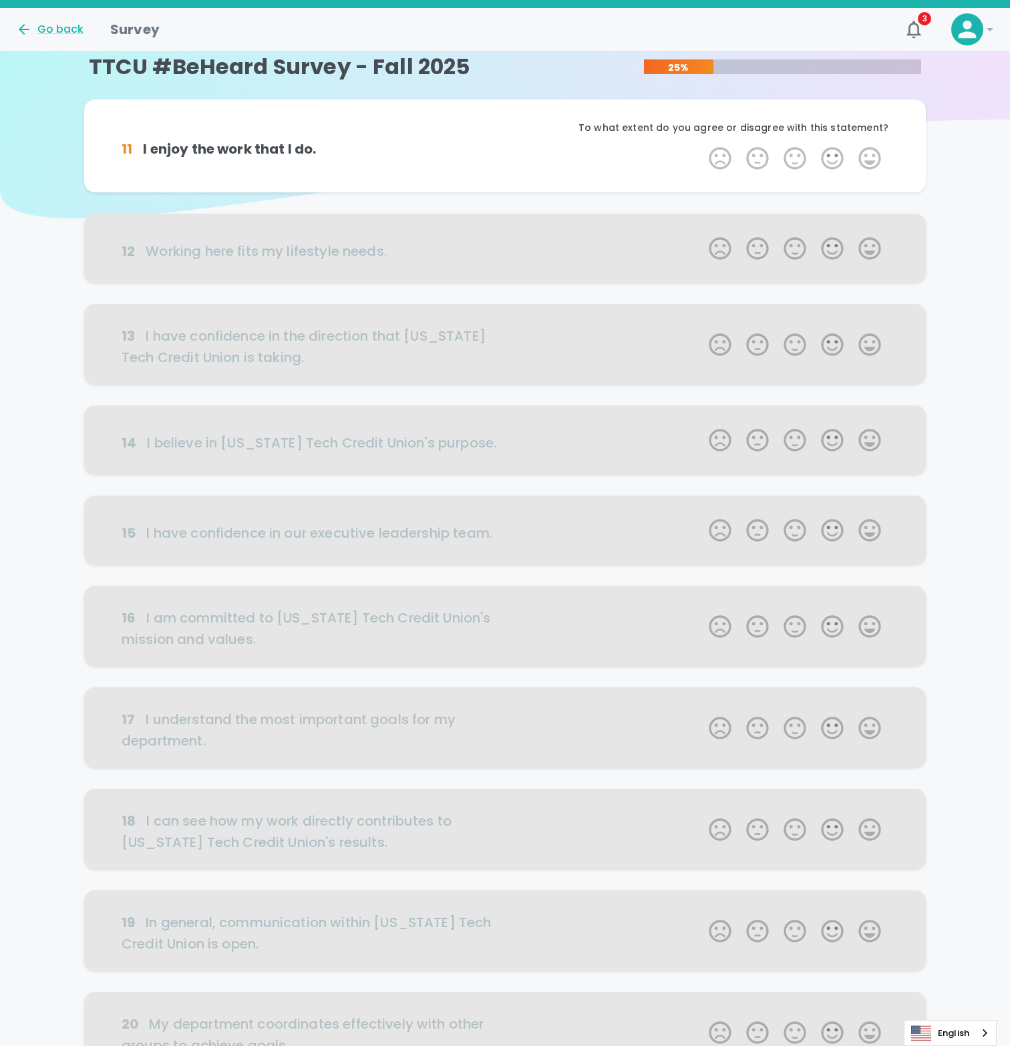
scroll to position [0, 0]
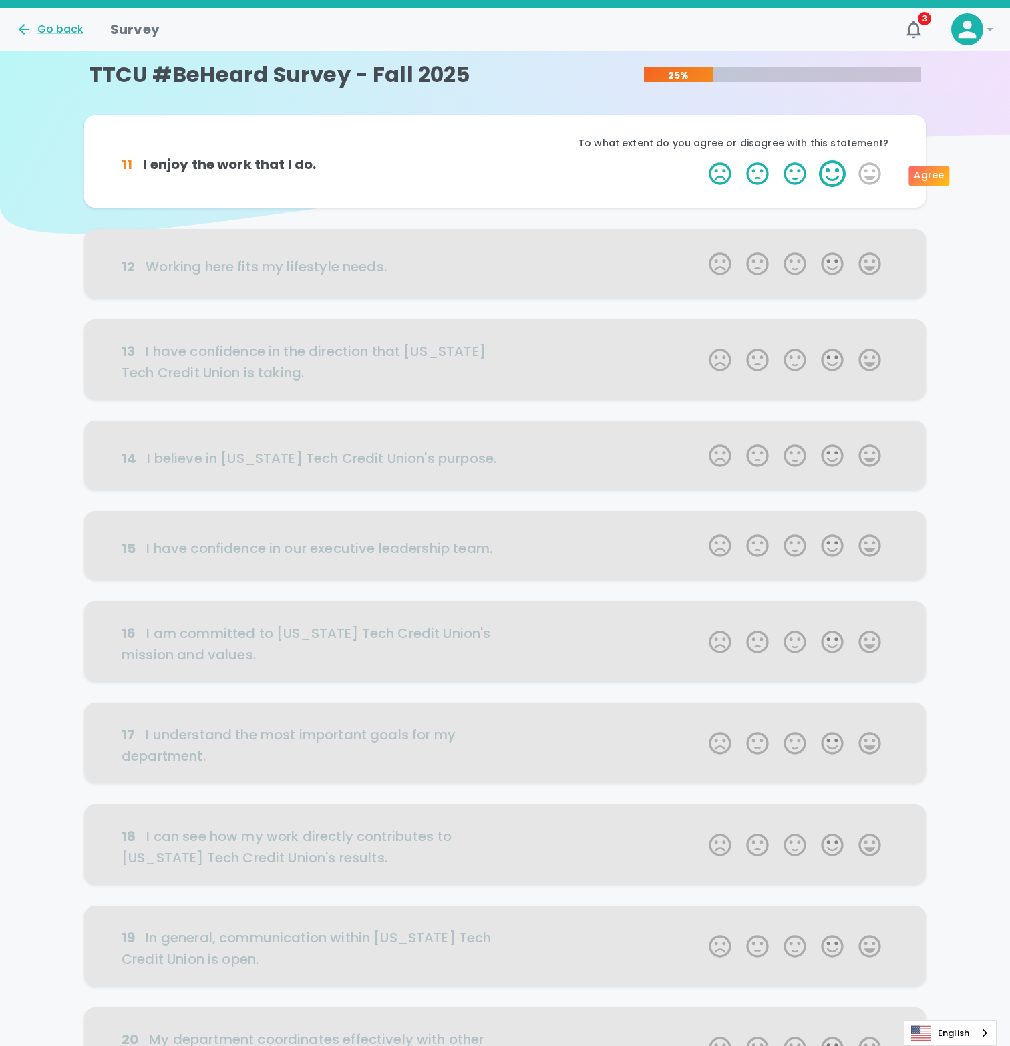
click at [836, 180] on label "4 Stars" at bounding box center [832, 173] width 37 height 27
click at [701, 160] on input "4 Stars" at bounding box center [701, 160] width 1 height 1
click at [871, 174] on label "5 Stars" at bounding box center [869, 173] width 37 height 27
click at [701, 160] on input "5 Stars" at bounding box center [701, 160] width 1 height 1
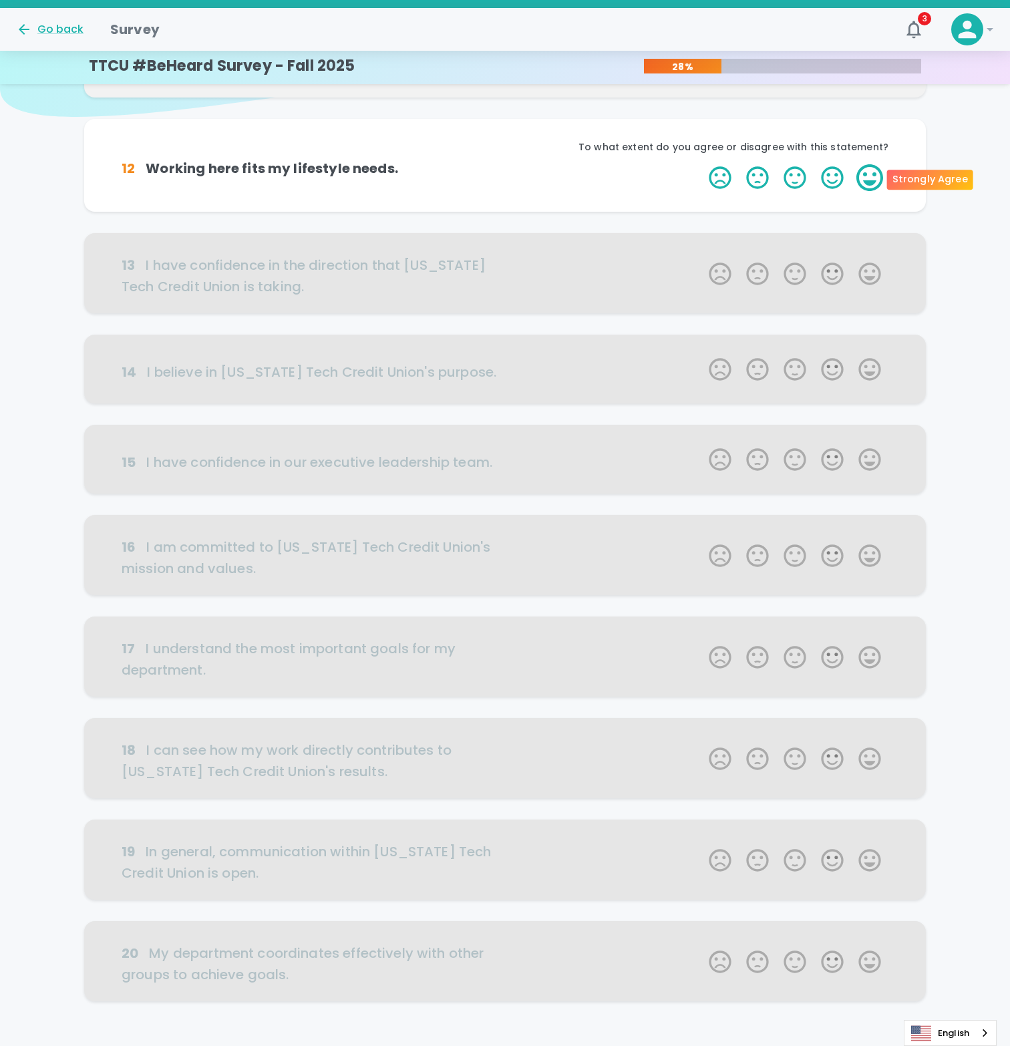
scroll to position [118, 0]
click at [871, 178] on label "5 Stars" at bounding box center [869, 177] width 37 height 27
click at [701, 164] on input "5 Stars" at bounding box center [701, 163] width 1 height 1
click at [871, 178] on label "5 Stars" at bounding box center [869, 177] width 37 height 27
click at [701, 164] on input "5 Stars" at bounding box center [701, 163] width 1 height 1
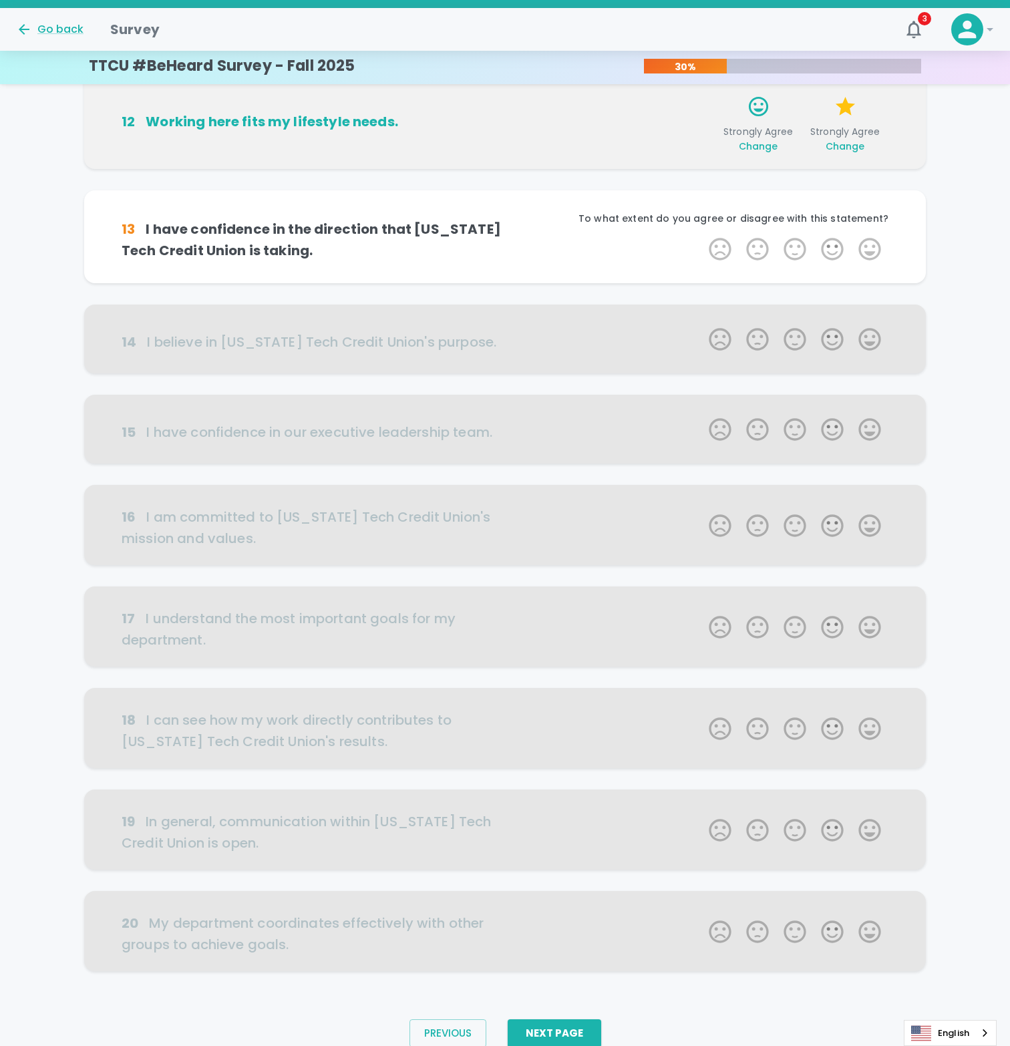
scroll to position [200, 0]
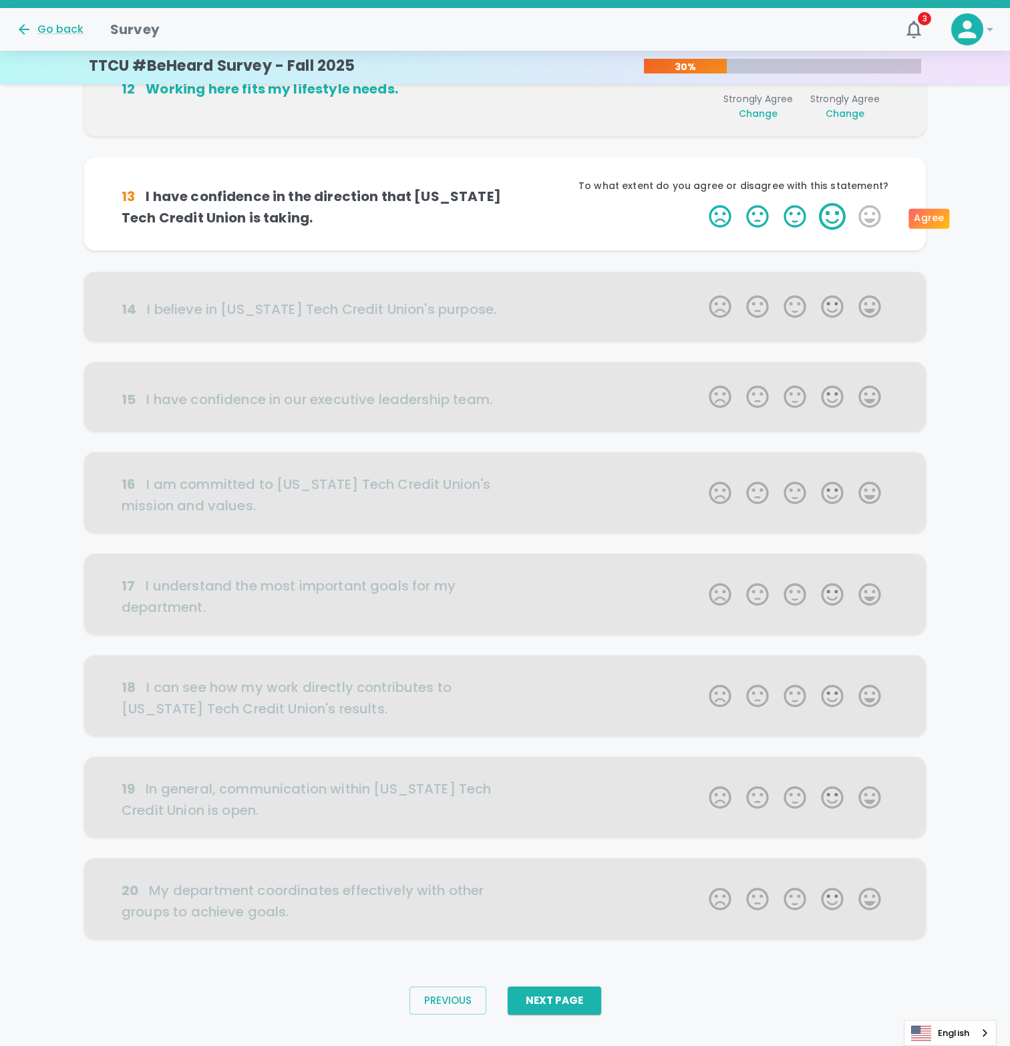
click at [829, 212] on label "4 Stars" at bounding box center [832, 216] width 37 height 27
click at [701, 203] on input "4 Stars" at bounding box center [701, 202] width 1 height 1
click at [842, 214] on label "4 Stars" at bounding box center [832, 216] width 37 height 27
click at [701, 203] on input "4 Stars" at bounding box center [701, 202] width 1 height 1
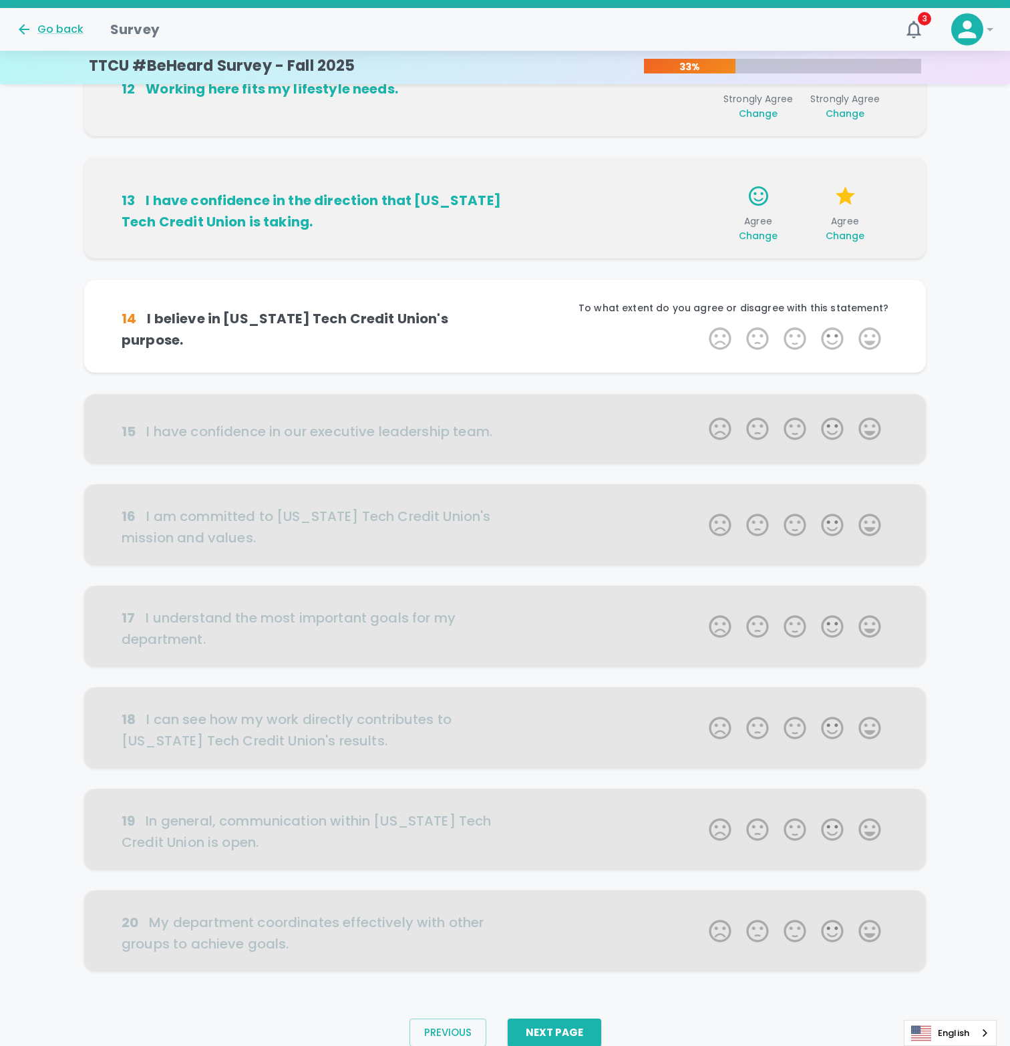
scroll to position [222, 0]
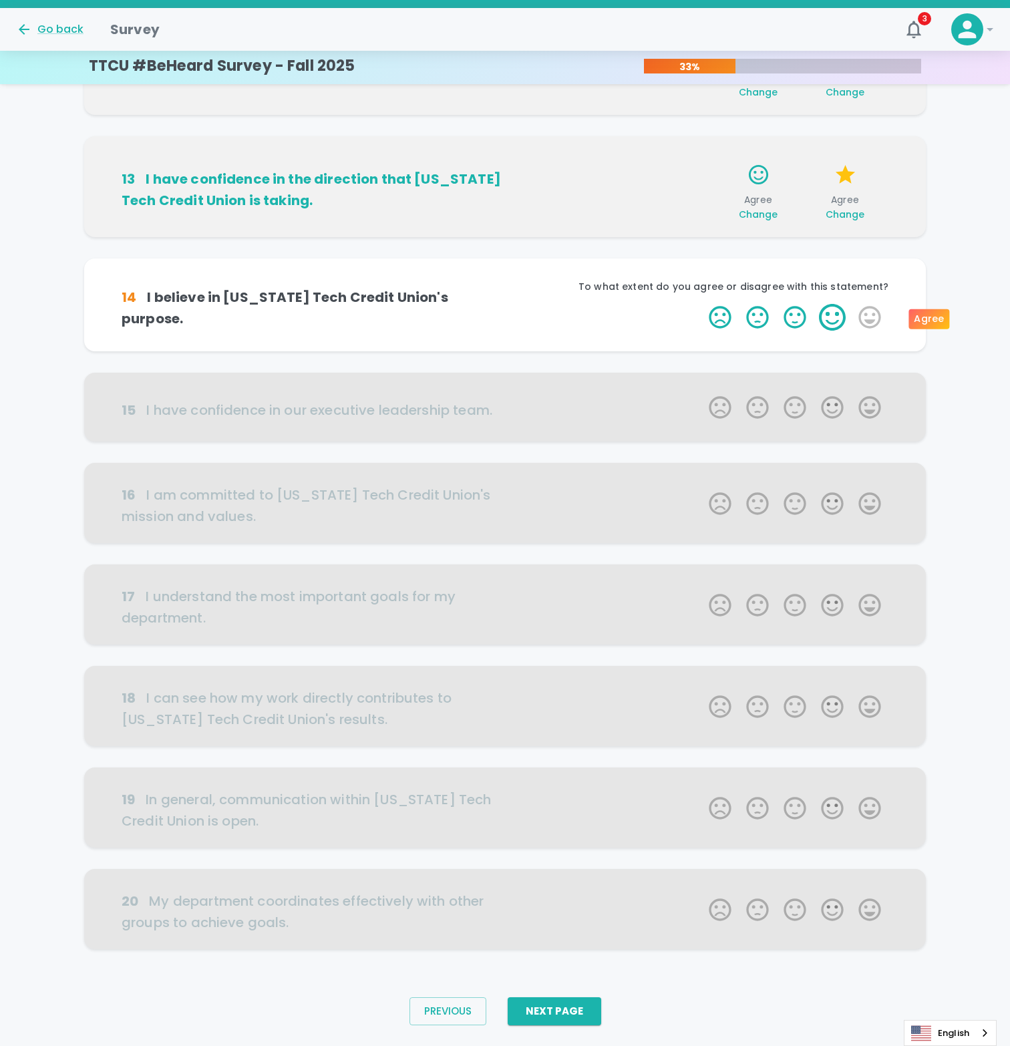
click at [822, 311] on label "4 Stars" at bounding box center [832, 317] width 37 height 27
click at [701, 304] on input "4 Stars" at bounding box center [701, 303] width 1 height 1
click at [839, 315] on label "4 Stars" at bounding box center [832, 317] width 37 height 27
click at [701, 304] on input "4 Stars" at bounding box center [701, 303] width 1 height 1
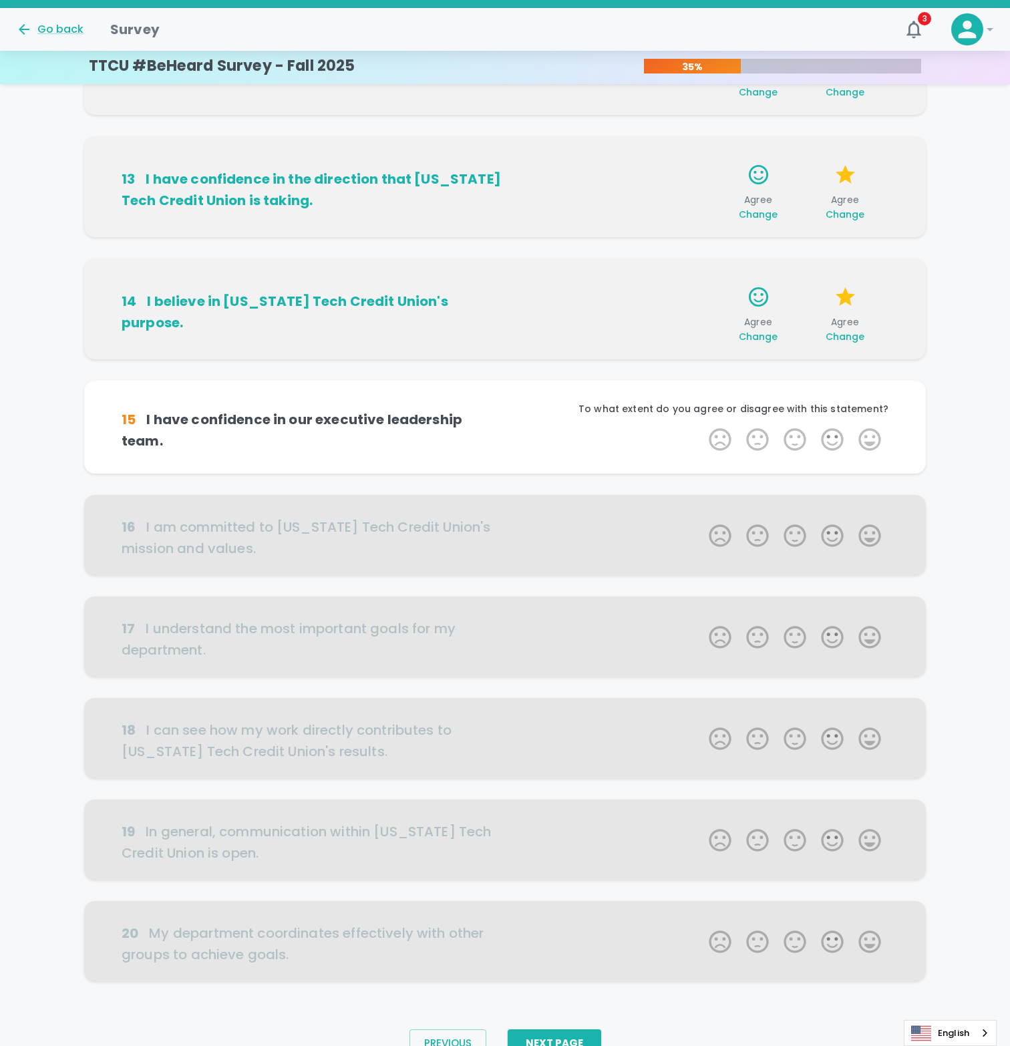
scroll to position [254, 0]
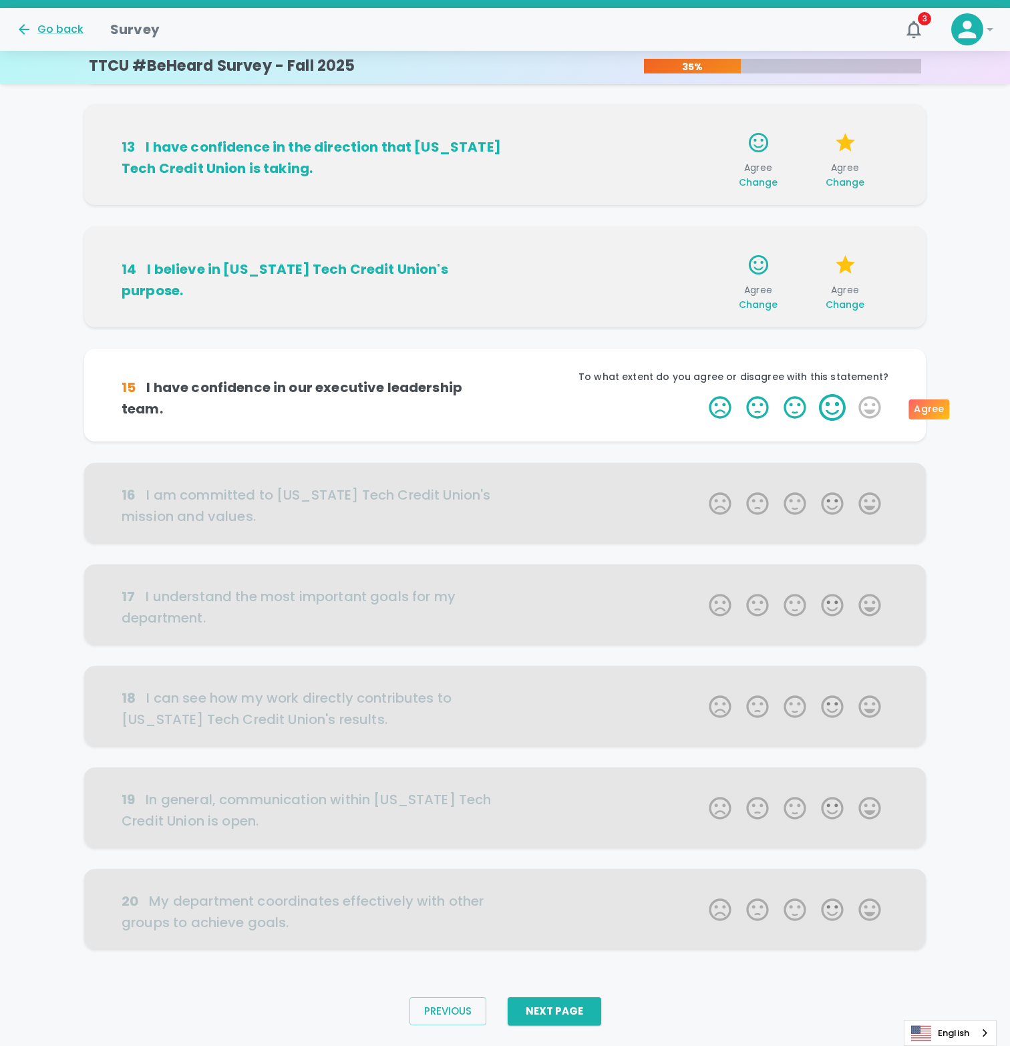
click at [820, 404] on label "4 Stars" at bounding box center [832, 407] width 37 height 27
click at [701, 394] on input "4 Stars" at bounding box center [701, 393] width 1 height 1
click at [836, 409] on label "4 Stars" at bounding box center [832, 407] width 37 height 27
click at [701, 394] on input "4 Stars" at bounding box center [701, 393] width 1 height 1
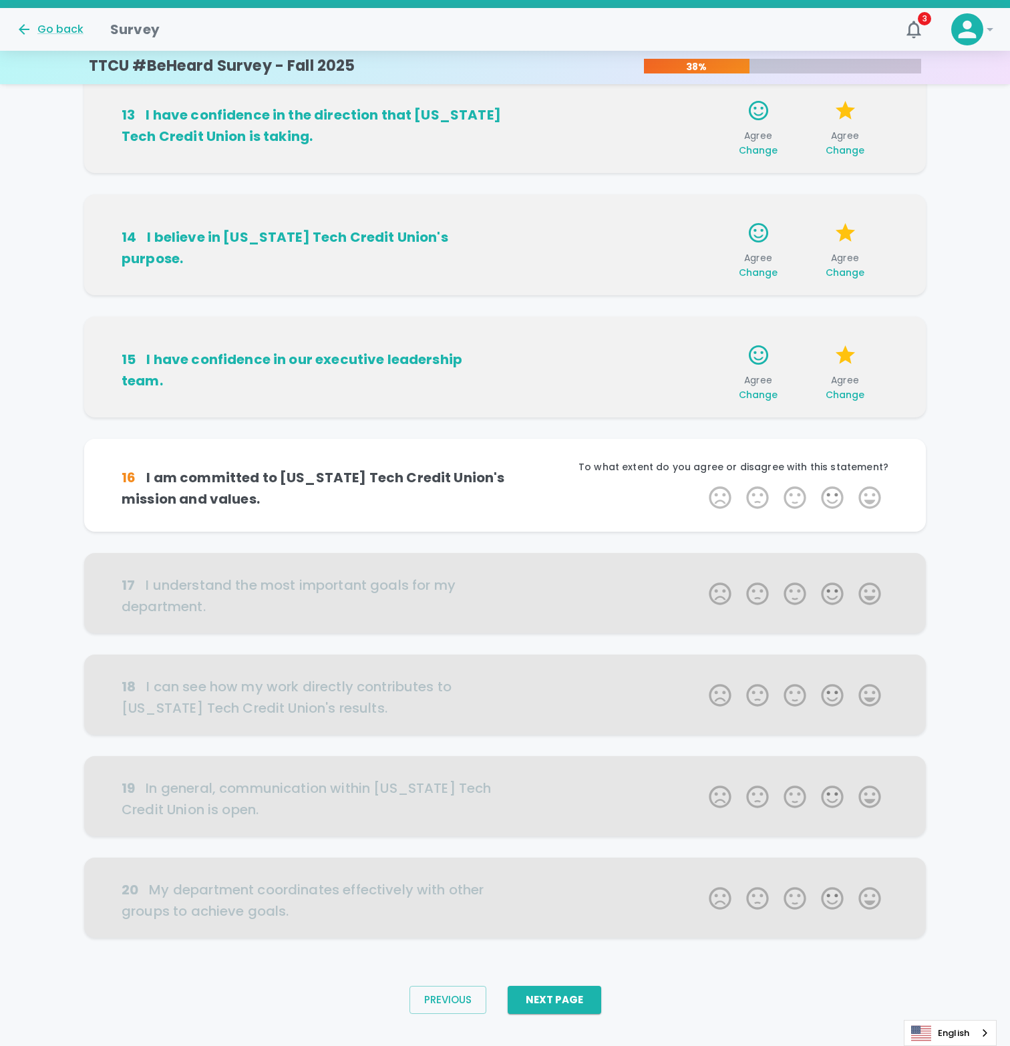
scroll to position [286, 0]
click at [832, 489] on label "4 Stars" at bounding box center [832, 497] width 37 height 27
click at [701, 484] on input "4 Stars" at bounding box center [701, 484] width 1 height 1
click at [832, 504] on label "4 Stars" at bounding box center [832, 497] width 37 height 27
click at [701, 484] on input "4 Stars" at bounding box center [701, 484] width 1 height 1
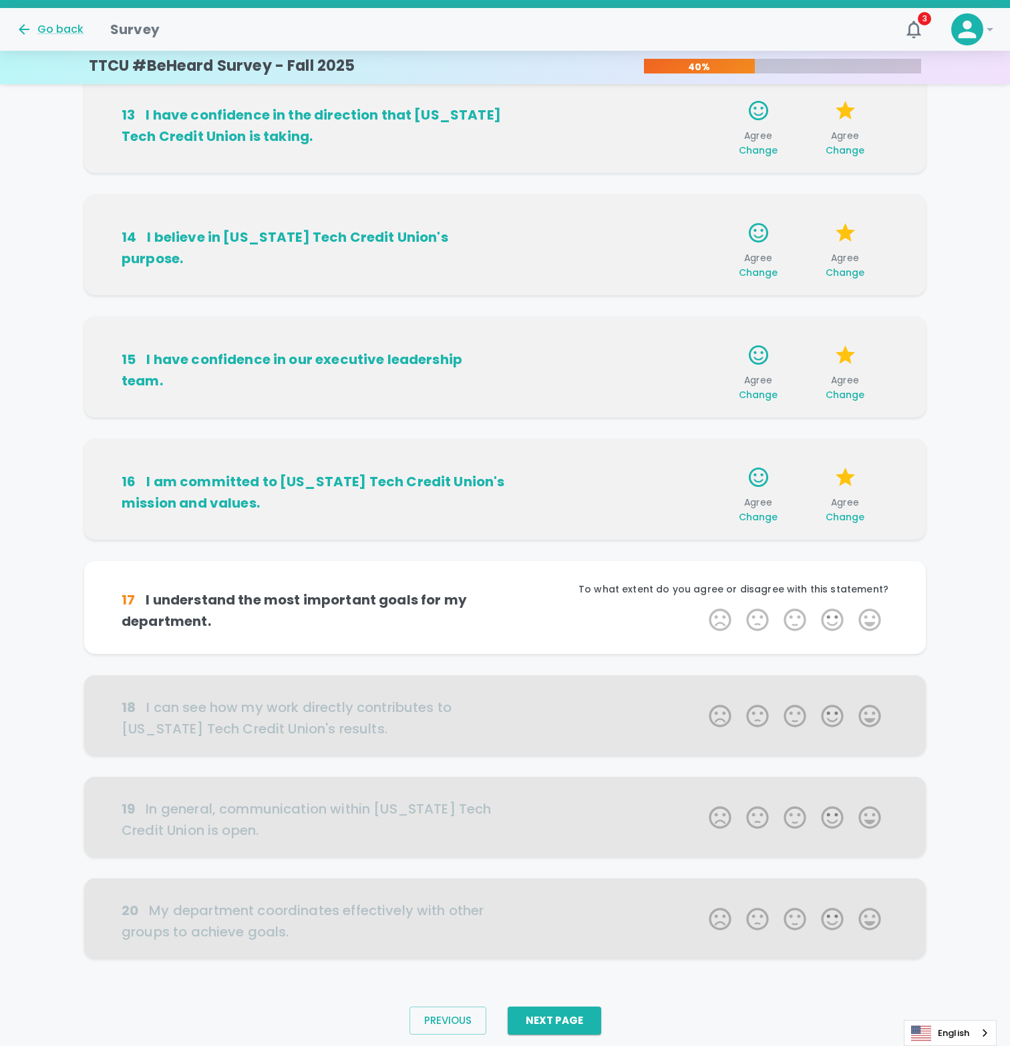
scroll to position [307, 0]
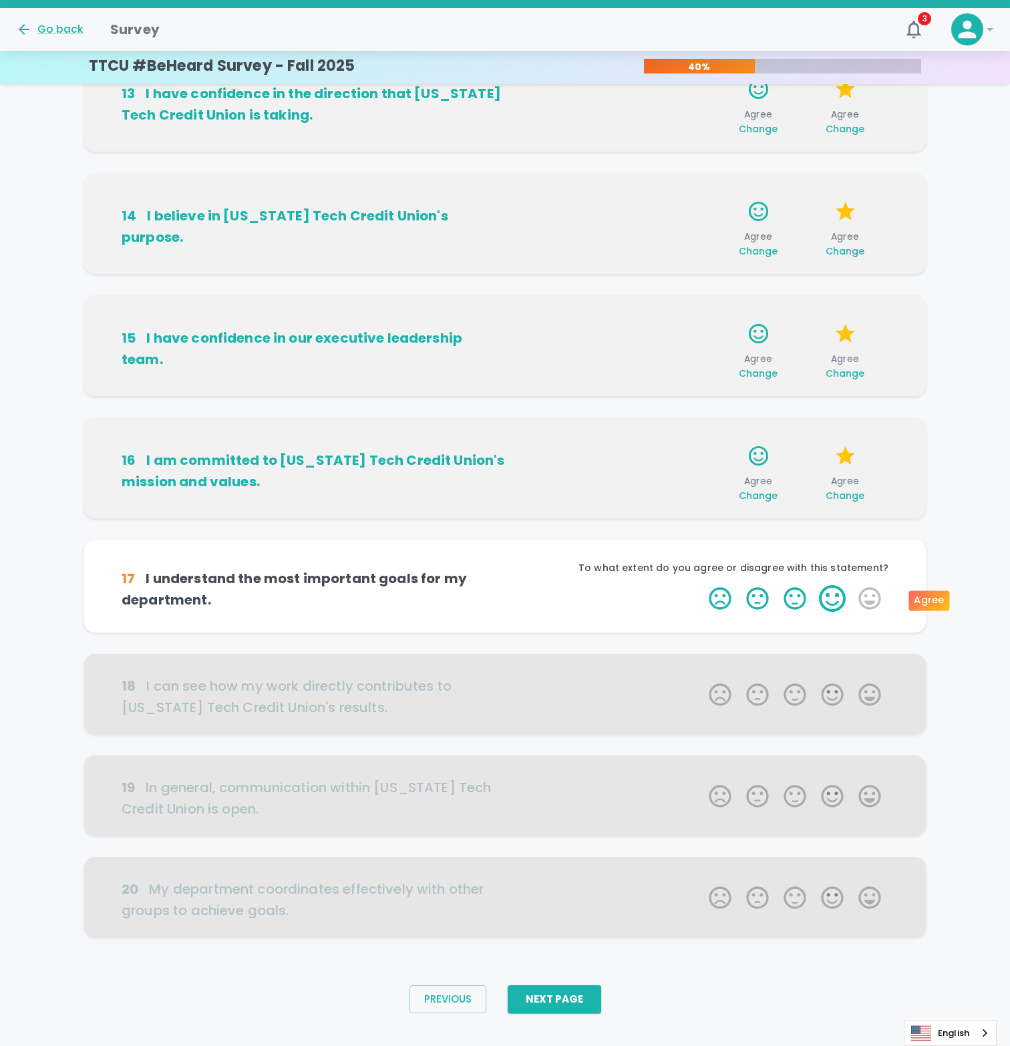
click at [839, 594] on label "4 Stars" at bounding box center [832, 598] width 37 height 27
click at [701, 585] on input "4 Stars" at bounding box center [701, 584] width 1 height 1
click at [828, 610] on label "4 Stars" at bounding box center [832, 598] width 37 height 27
click at [701, 585] on input "4 Stars" at bounding box center [701, 584] width 1 height 1
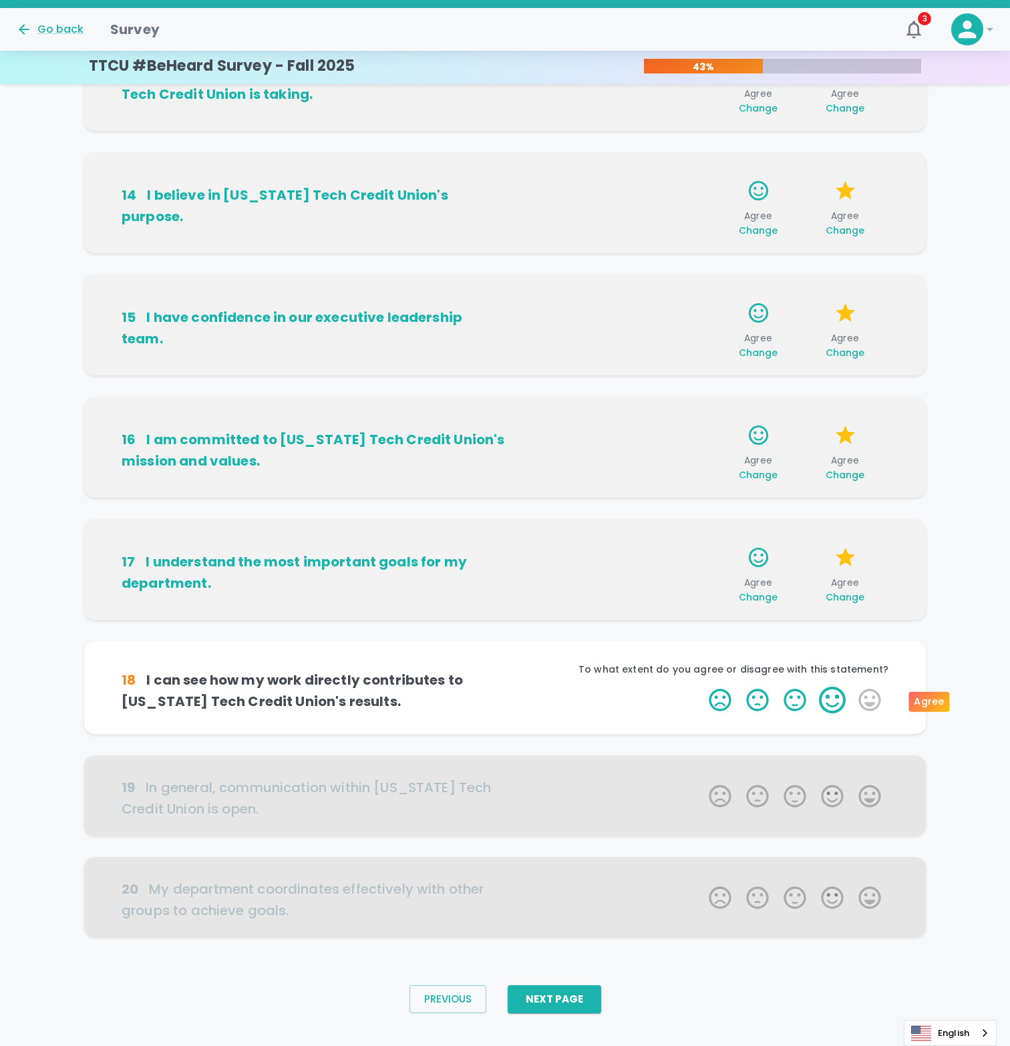
click at [834, 690] on label "4 Stars" at bounding box center [832, 700] width 37 height 27
click at [701, 687] on input "4 Stars" at bounding box center [701, 686] width 1 height 1
click at [836, 697] on label "4 Stars" at bounding box center [832, 700] width 37 height 27
click at [701, 687] on input "4 Stars" at bounding box center [701, 686] width 1 height 1
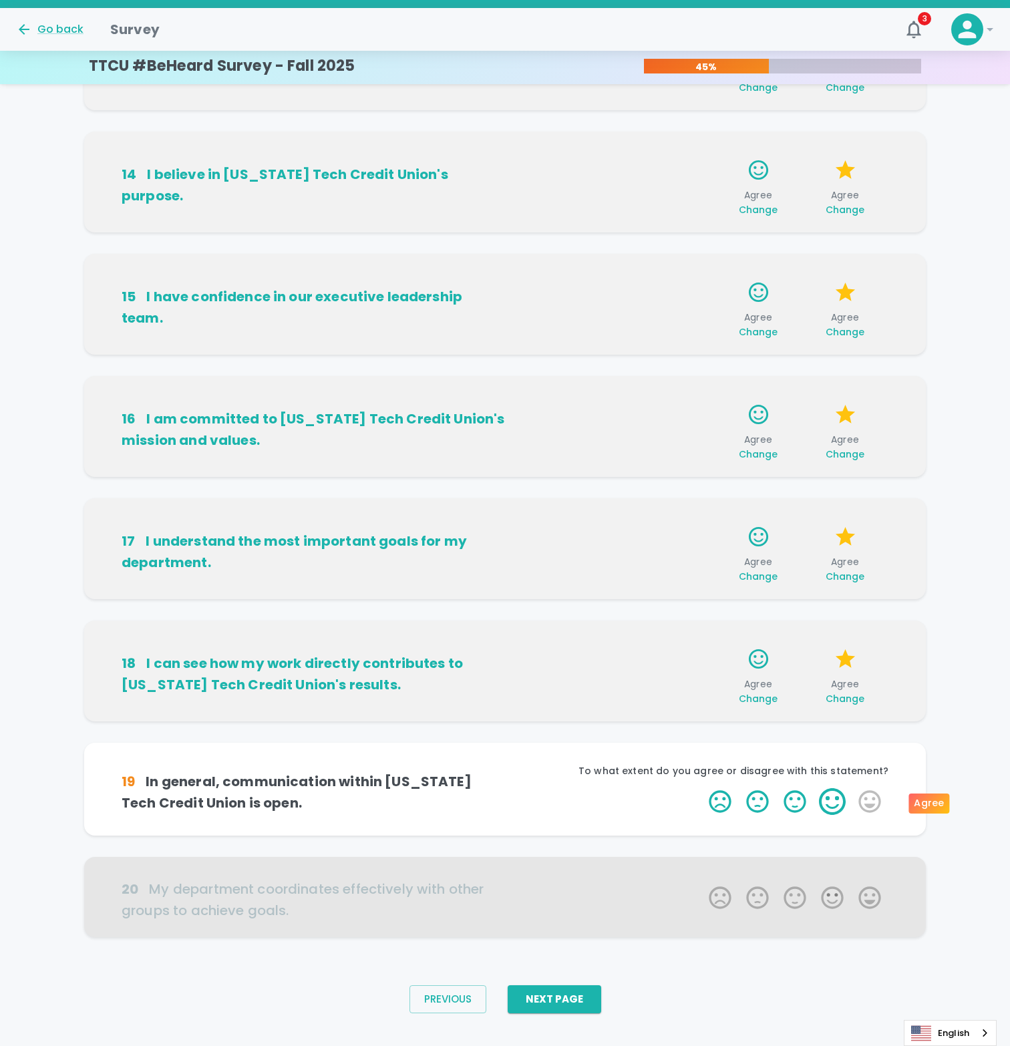
click at [840, 808] on label "4 Stars" at bounding box center [832, 801] width 37 height 27
click at [701, 788] on input "4 Stars" at bounding box center [701, 788] width 1 height 1
click at [839, 788] on label "4 Stars" at bounding box center [832, 801] width 37 height 27
click at [701, 788] on input "4 Stars" at bounding box center [701, 788] width 1 height 1
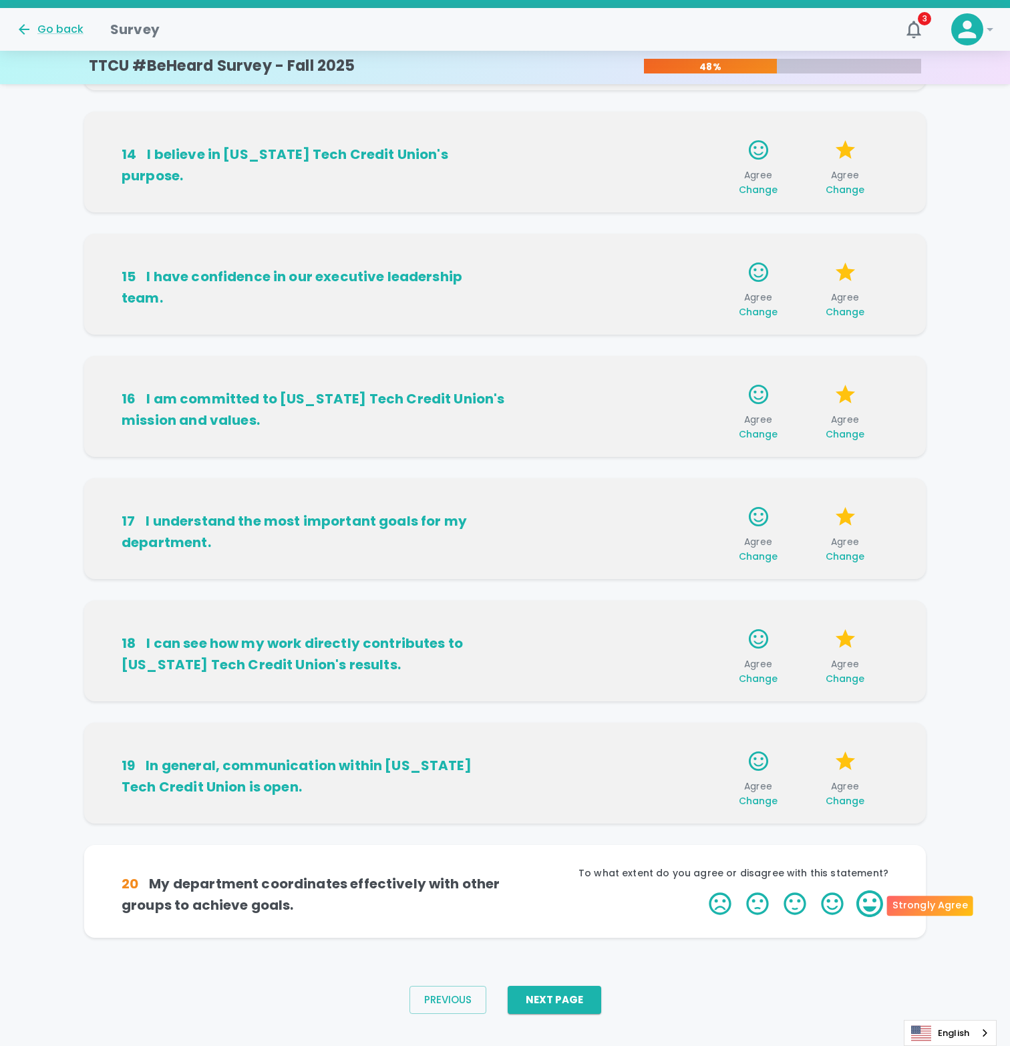
click at [880, 893] on label "5 Stars" at bounding box center [869, 903] width 37 height 27
click at [701, 890] on input "5 Stars" at bounding box center [701, 890] width 1 height 1
click at [848, 906] on label "4 Stars" at bounding box center [832, 903] width 37 height 27
click at [701, 890] on input "4 Stars" at bounding box center [701, 890] width 1 height 1
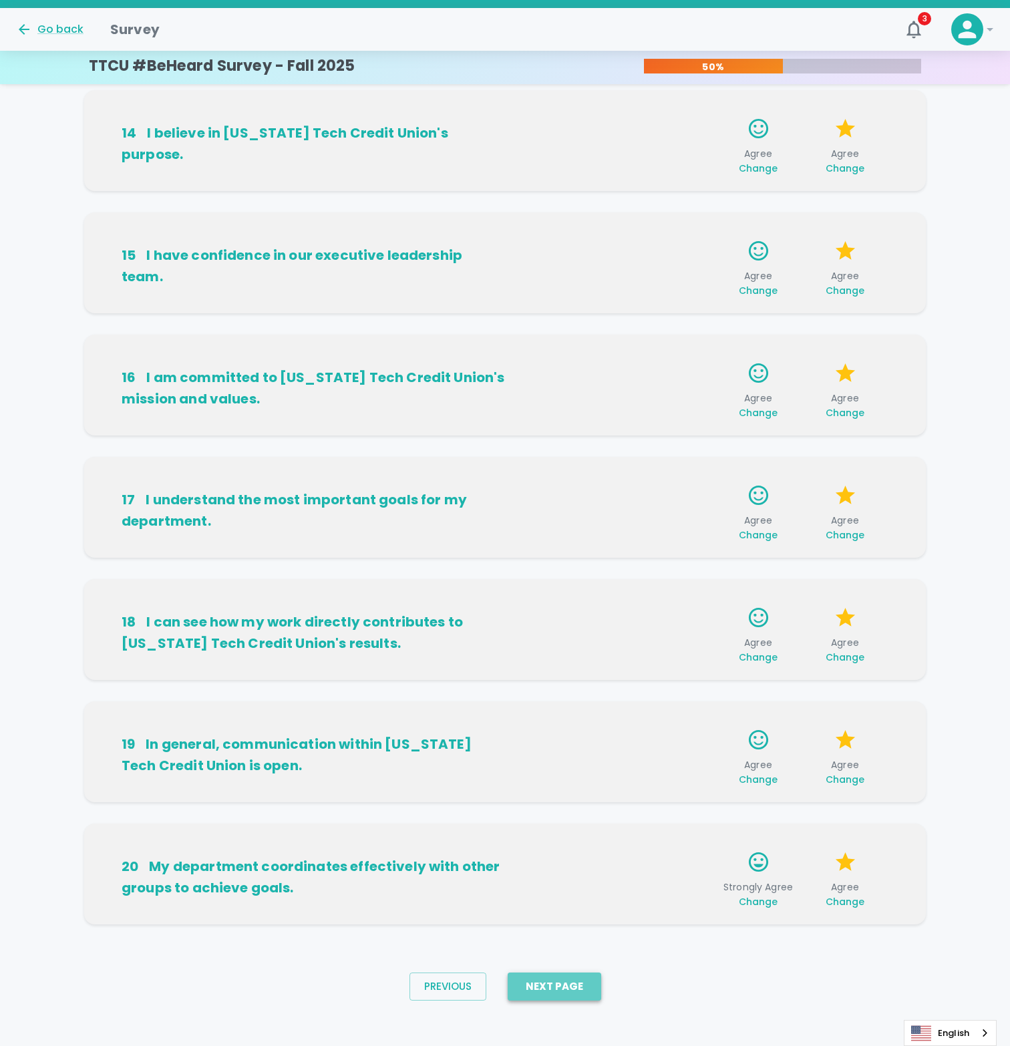
click at [529, 982] on button "Next Page" at bounding box center [555, 987] width 94 height 28
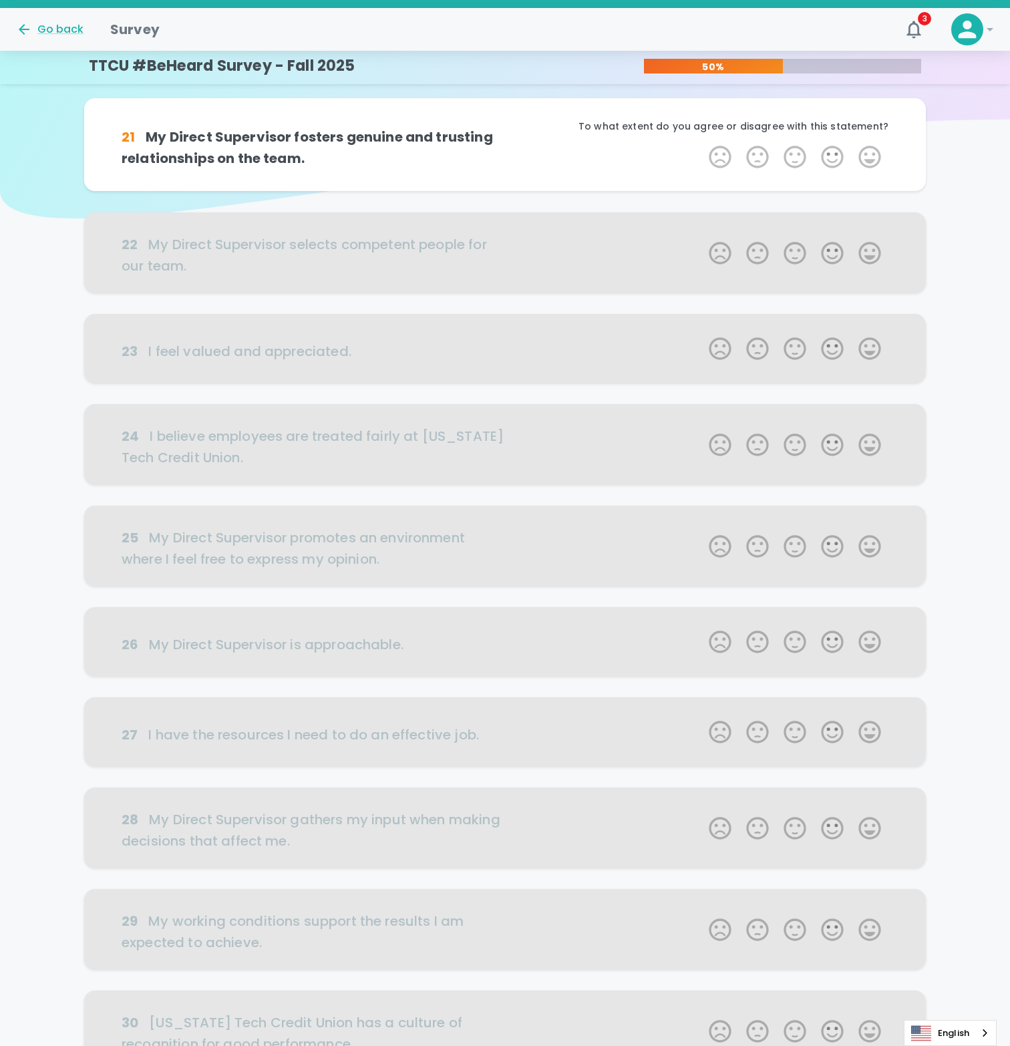
scroll to position [0, 0]
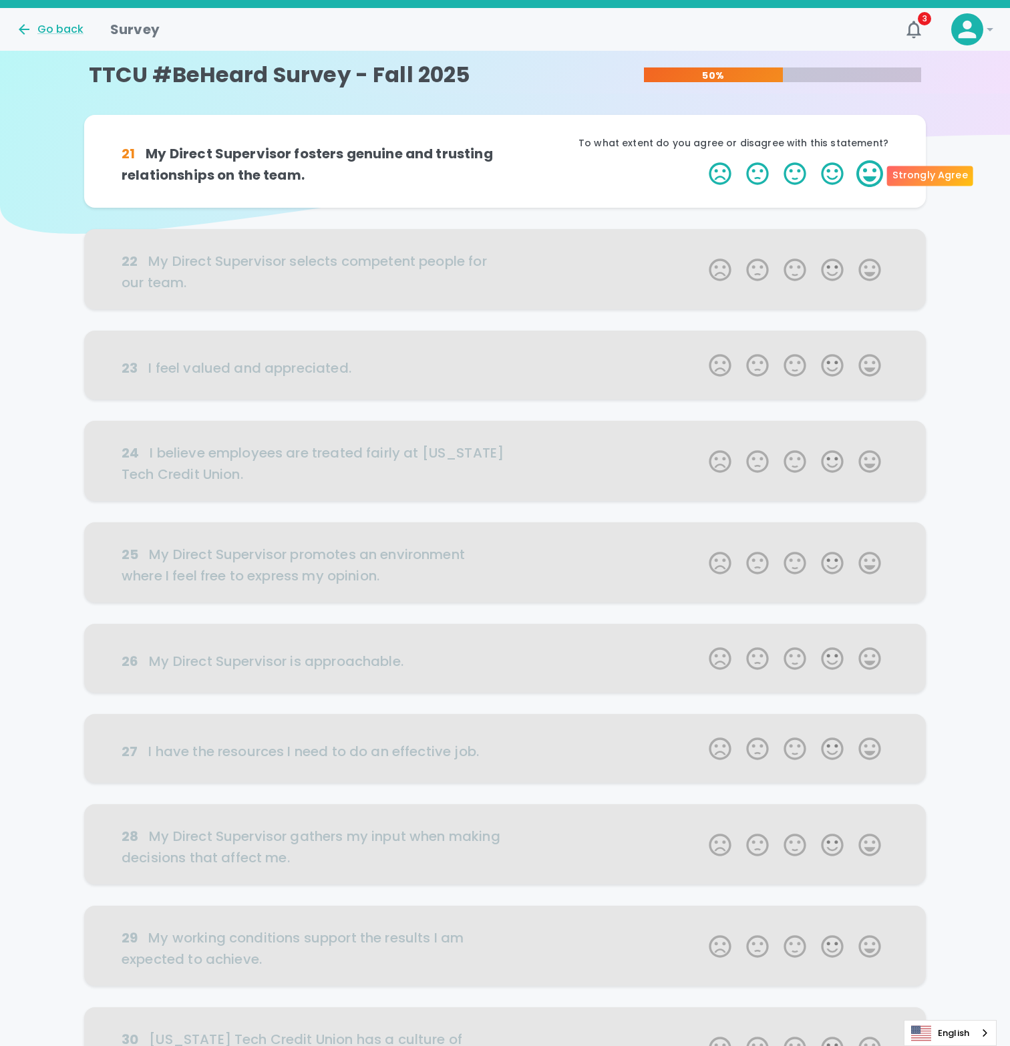
click at [863, 174] on label "5 Stars" at bounding box center [869, 173] width 37 height 27
click at [701, 160] on input "5 Stars" at bounding box center [701, 160] width 1 height 1
click at [863, 177] on label "5 Stars" at bounding box center [869, 173] width 37 height 27
click at [701, 160] on input "5 Stars" at bounding box center [701, 160] width 1 height 1
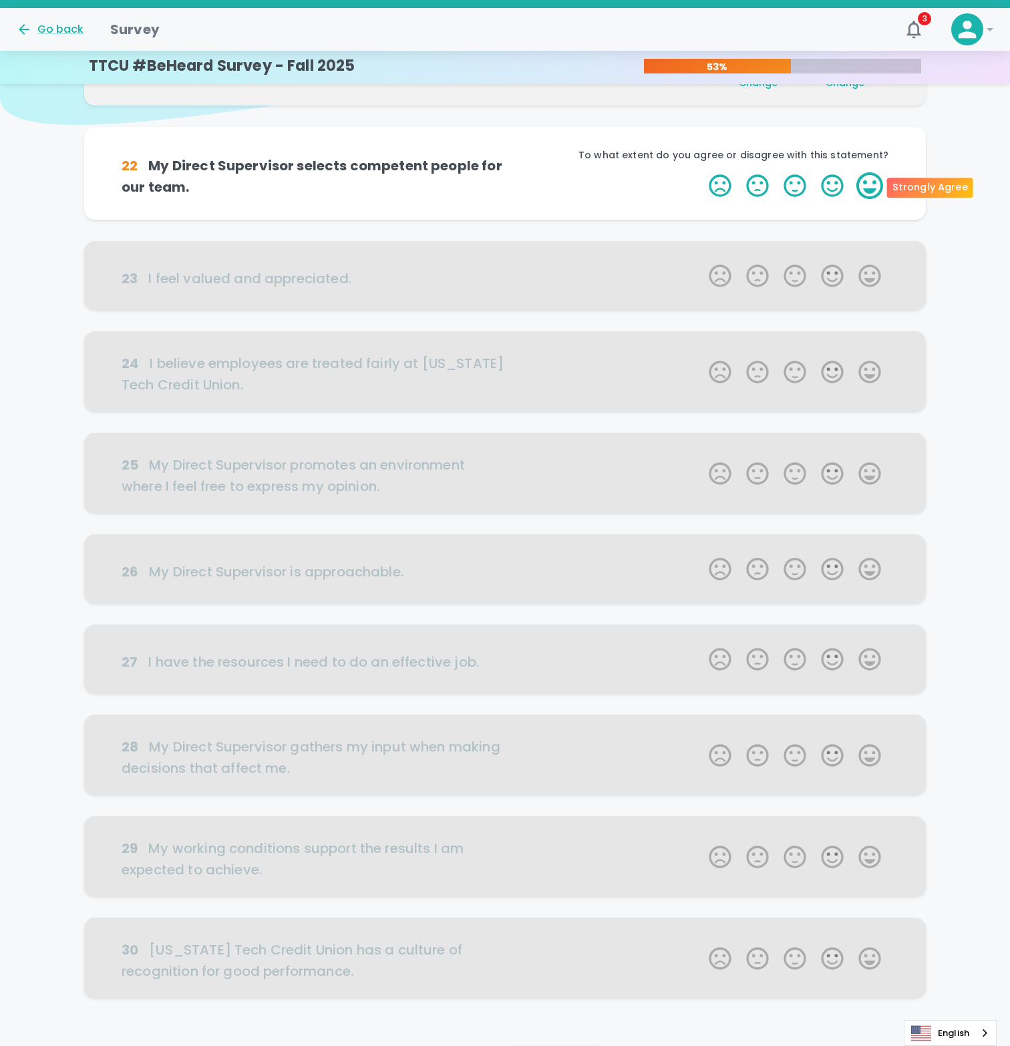
scroll to position [118, 0]
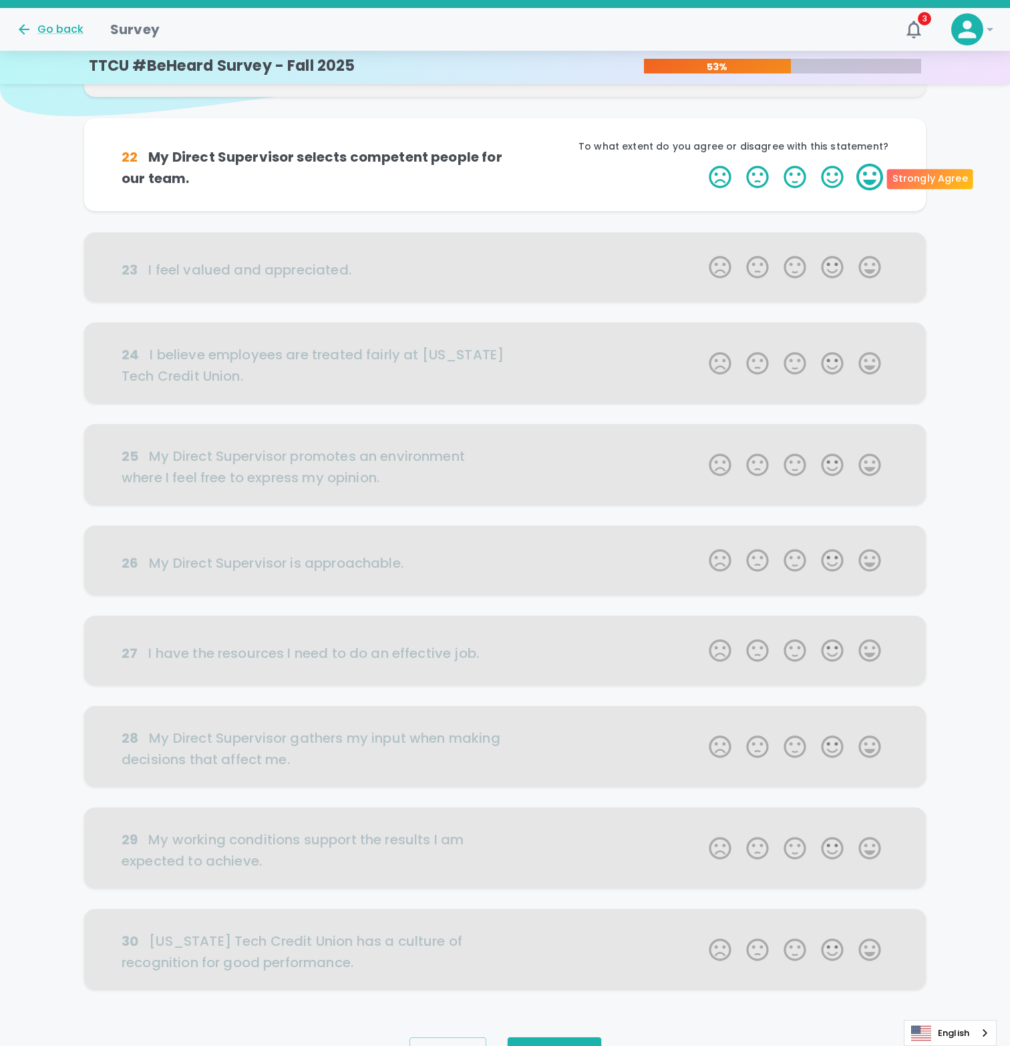
click at [868, 177] on label "5 Stars" at bounding box center [869, 177] width 37 height 27
click at [701, 164] on input "5 Stars" at bounding box center [701, 163] width 1 height 1
click at [863, 172] on label "5 Stars" at bounding box center [869, 177] width 37 height 27
click at [701, 164] on input "5 Stars" at bounding box center [701, 163] width 1 height 1
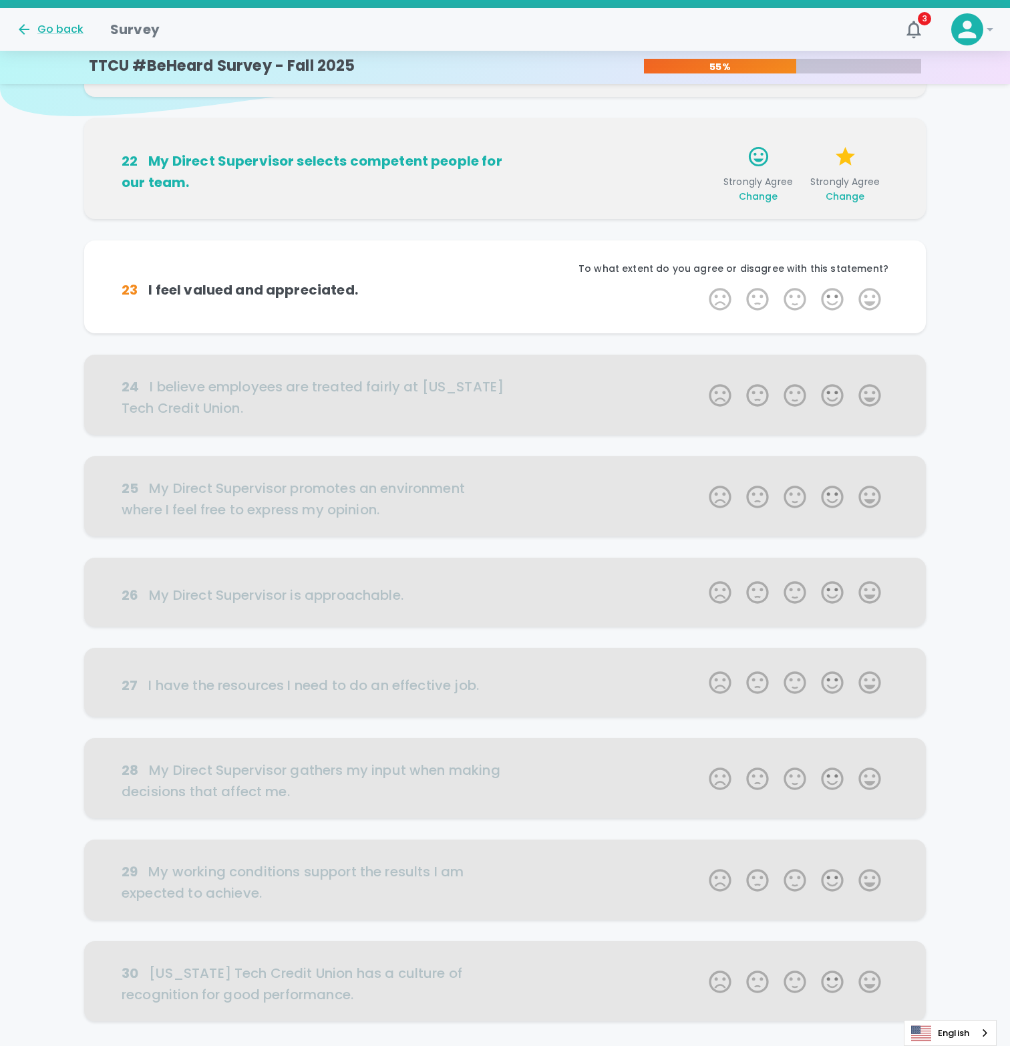
scroll to position [189, 0]
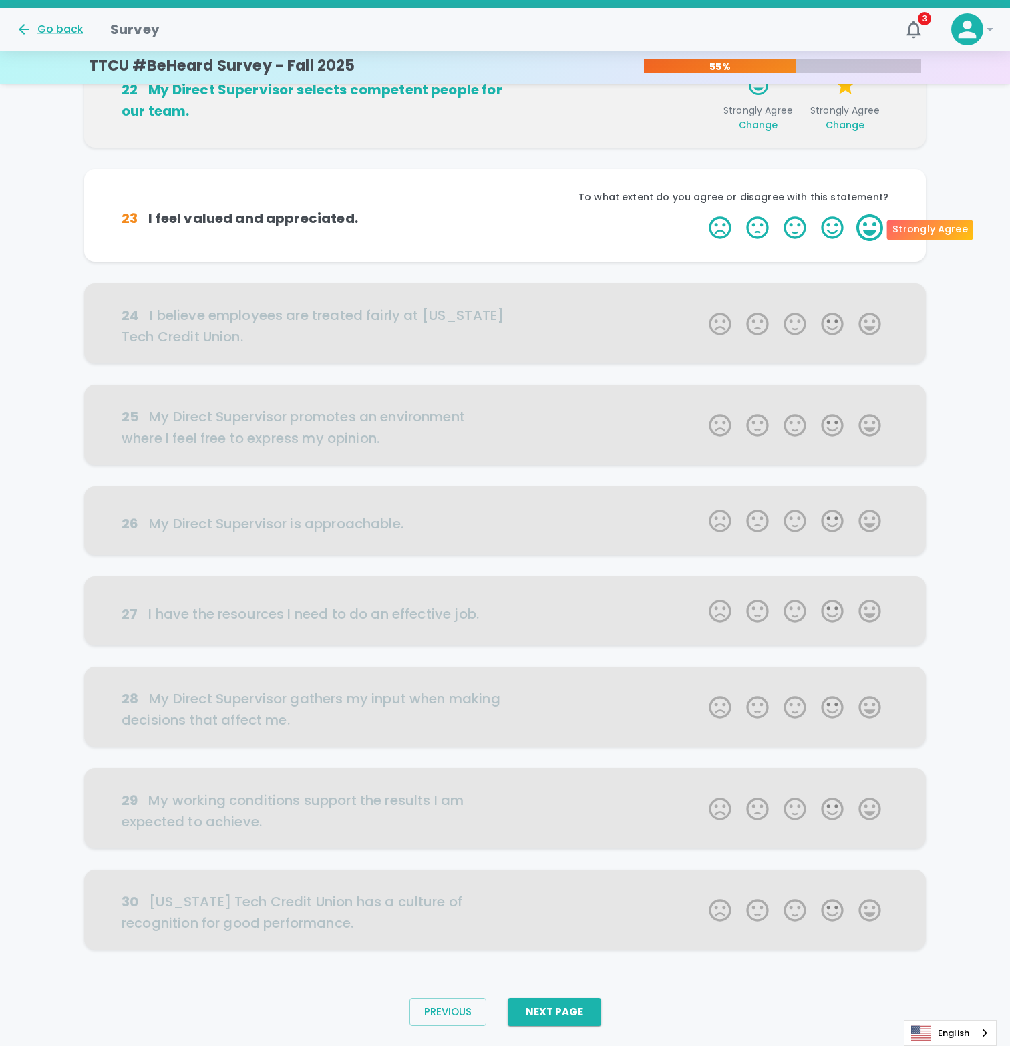
click at [864, 226] on label "5 Stars" at bounding box center [869, 227] width 37 height 27
click at [701, 214] on input "5 Stars" at bounding box center [701, 214] width 1 height 1
click at [867, 230] on label "5 Stars" at bounding box center [869, 227] width 37 height 27
click at [701, 214] on input "5 Stars" at bounding box center [701, 214] width 1 height 1
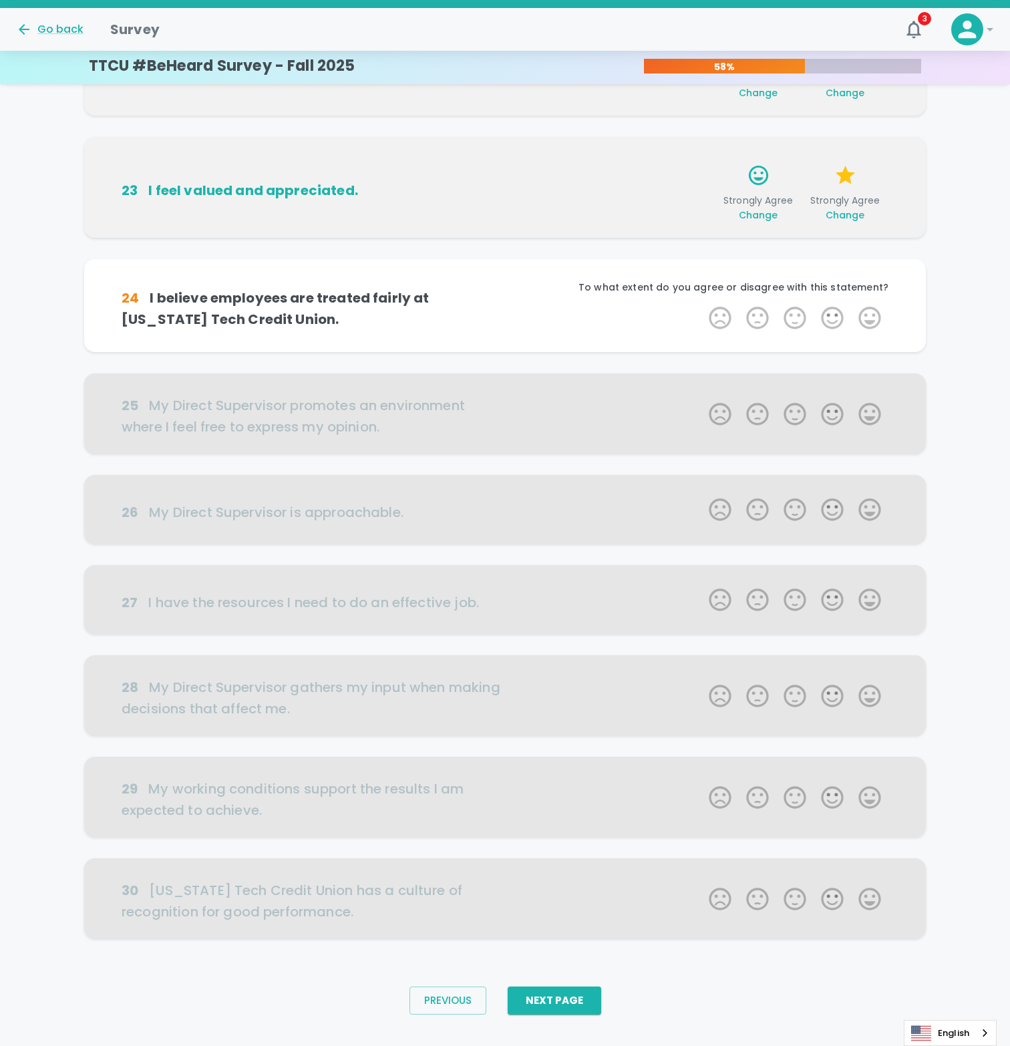
scroll to position [222, 0]
click at [793, 315] on label "3 Stars" at bounding box center [794, 317] width 37 height 27
click at [701, 304] on input "3 Stars" at bounding box center [701, 303] width 1 height 1
click at [838, 320] on label "4 Stars" at bounding box center [832, 317] width 37 height 27
click at [701, 304] on input "4 Stars" at bounding box center [701, 303] width 1 height 1
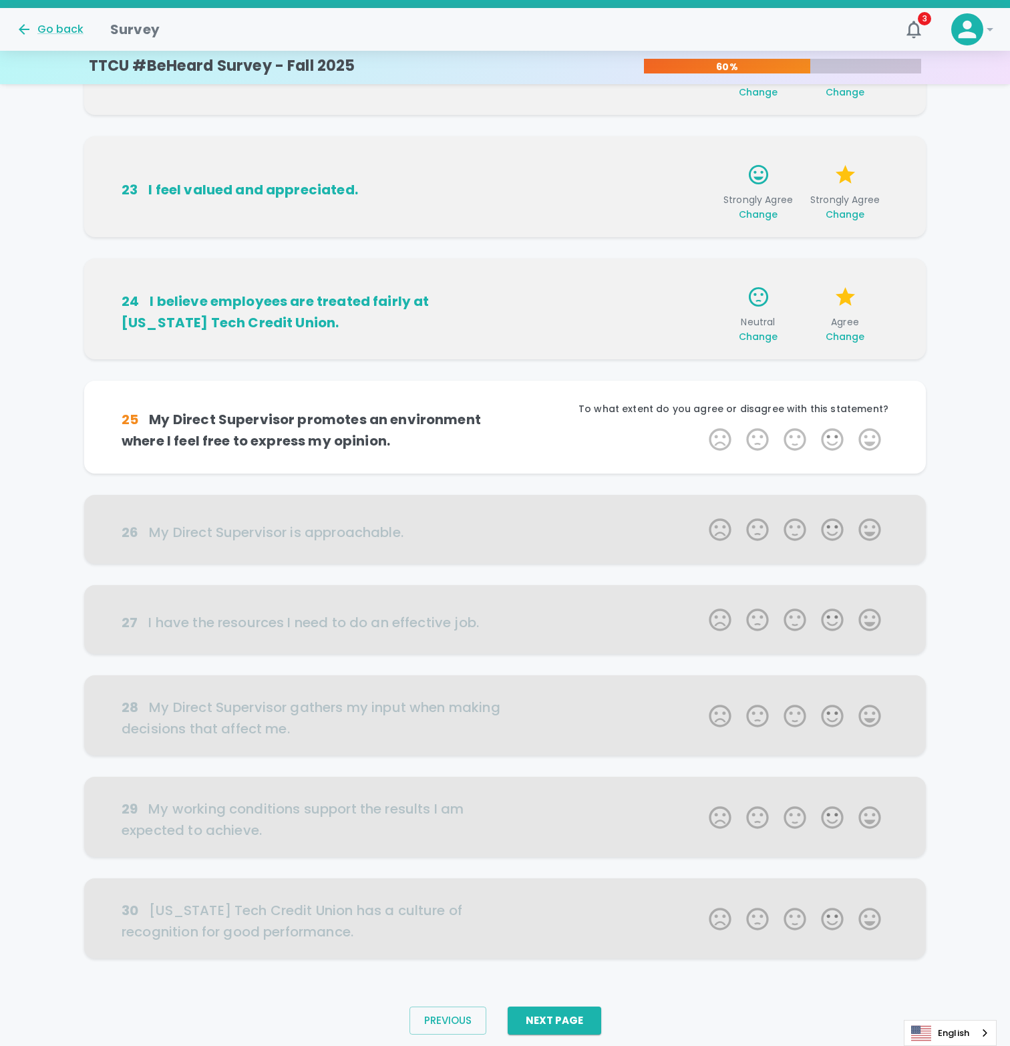
scroll to position [242, 0]
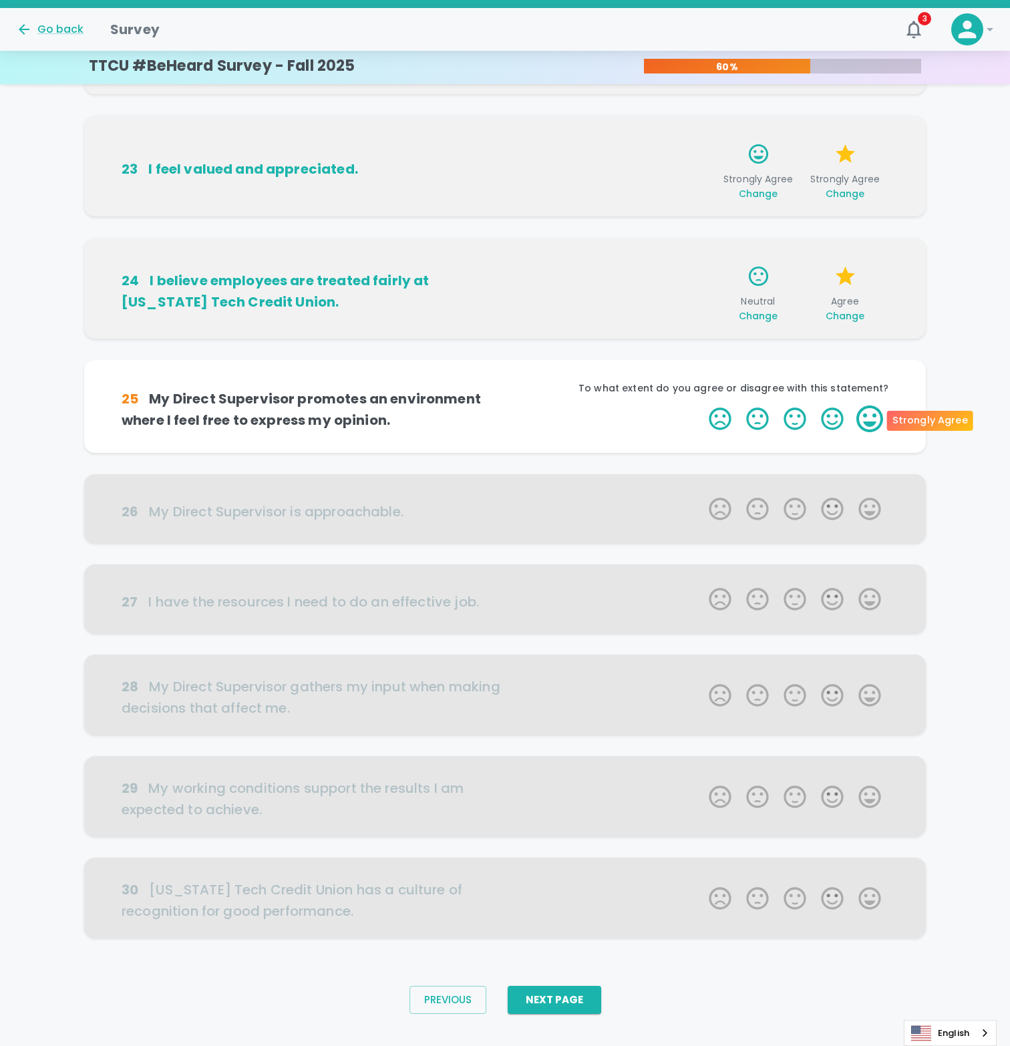
click at [858, 417] on label "5 Stars" at bounding box center [869, 418] width 37 height 27
click at [701, 405] on input "5 Stars" at bounding box center [701, 405] width 1 height 1
click at [871, 425] on label "5 Stars" at bounding box center [869, 418] width 37 height 27
click at [701, 405] on input "5 Stars" at bounding box center [701, 405] width 1 height 1
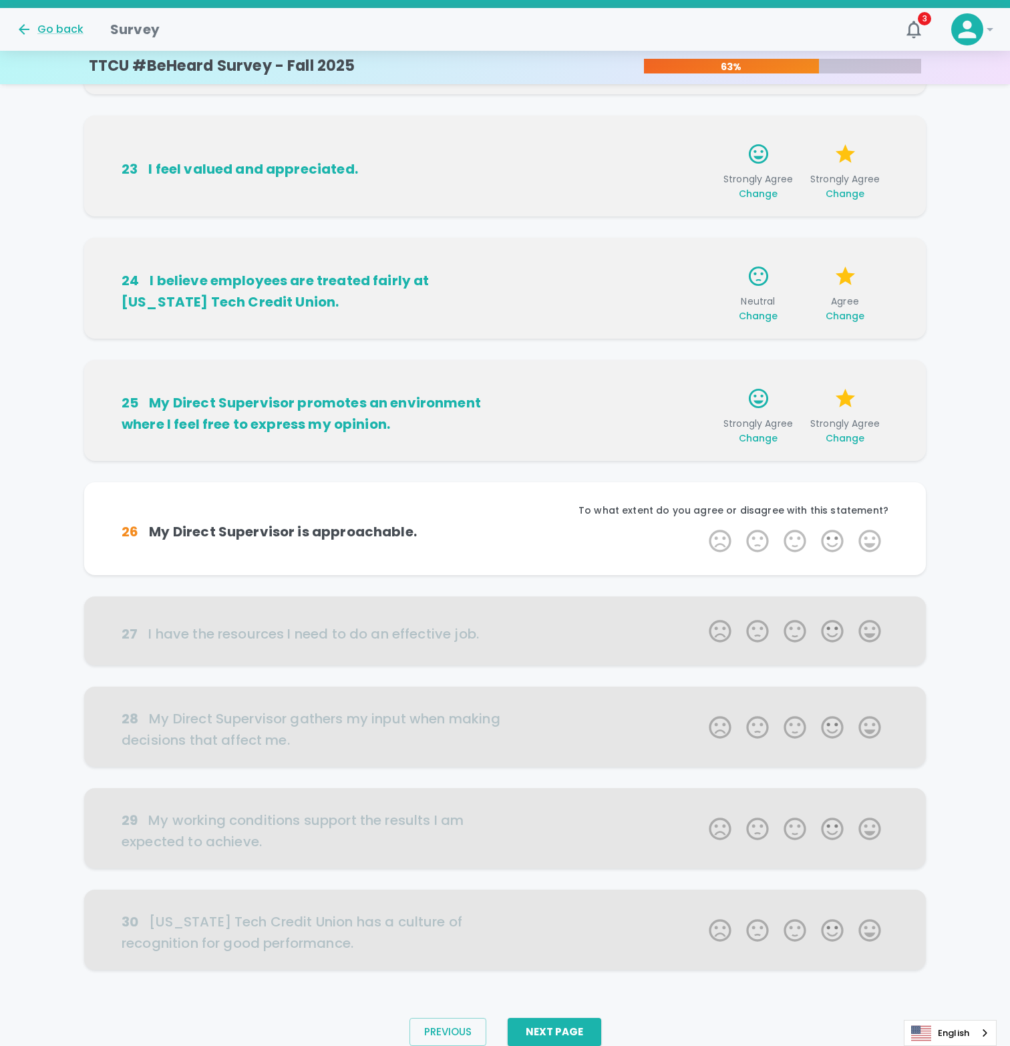
scroll to position [263, 0]
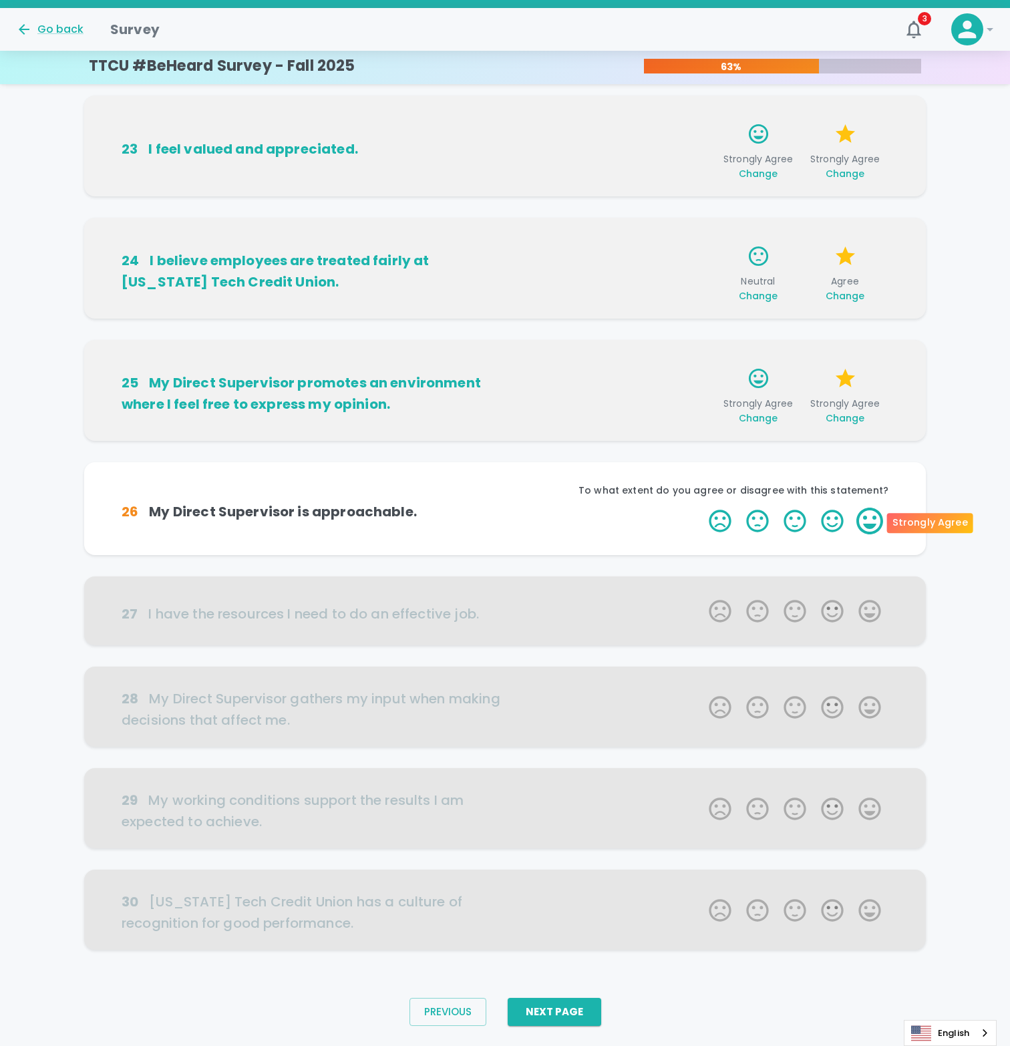
click at [864, 511] on label "5 Stars" at bounding box center [869, 521] width 37 height 27
click at [701, 508] on input "5 Stars" at bounding box center [701, 507] width 1 height 1
click at [863, 518] on label "5 Stars" at bounding box center [869, 521] width 37 height 27
click at [701, 508] on input "5 Stars" at bounding box center [701, 507] width 1 height 1
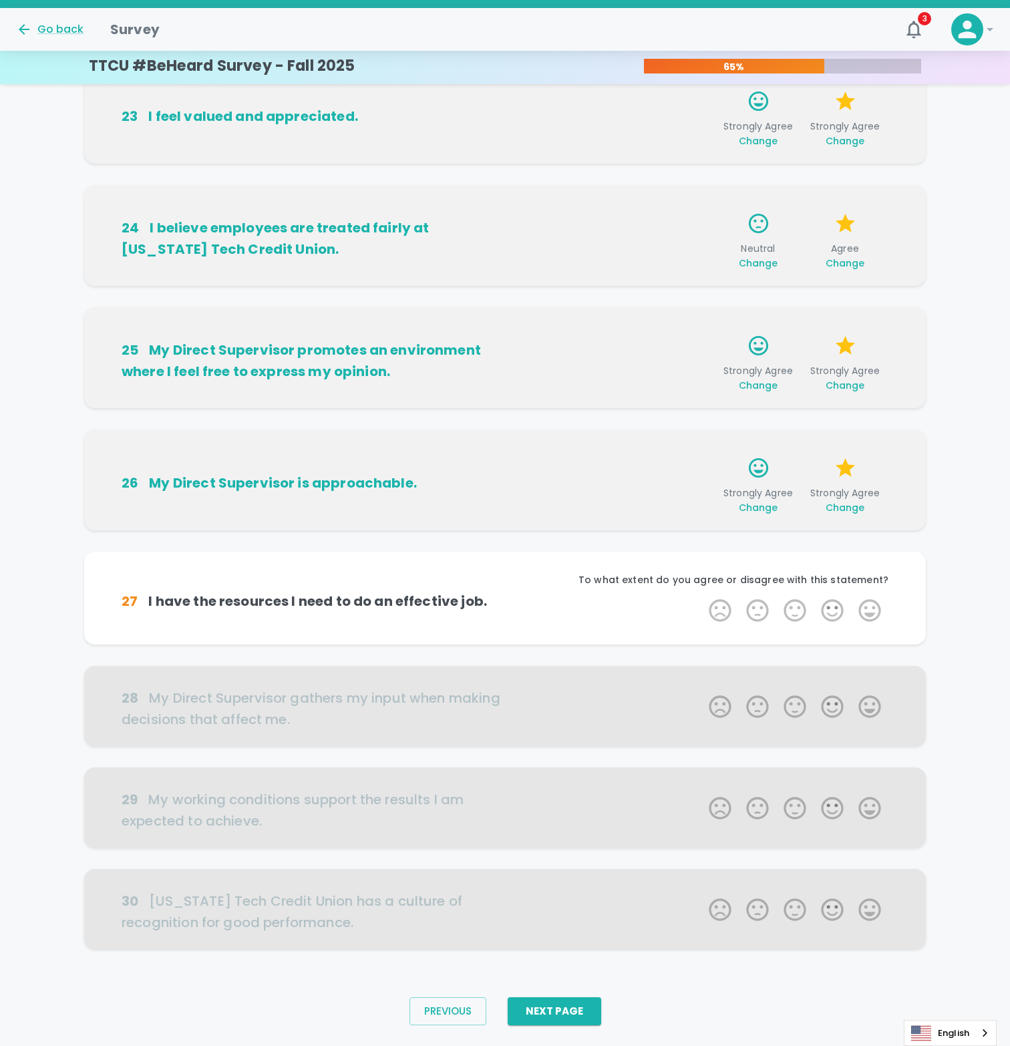
scroll to position [328, 0]
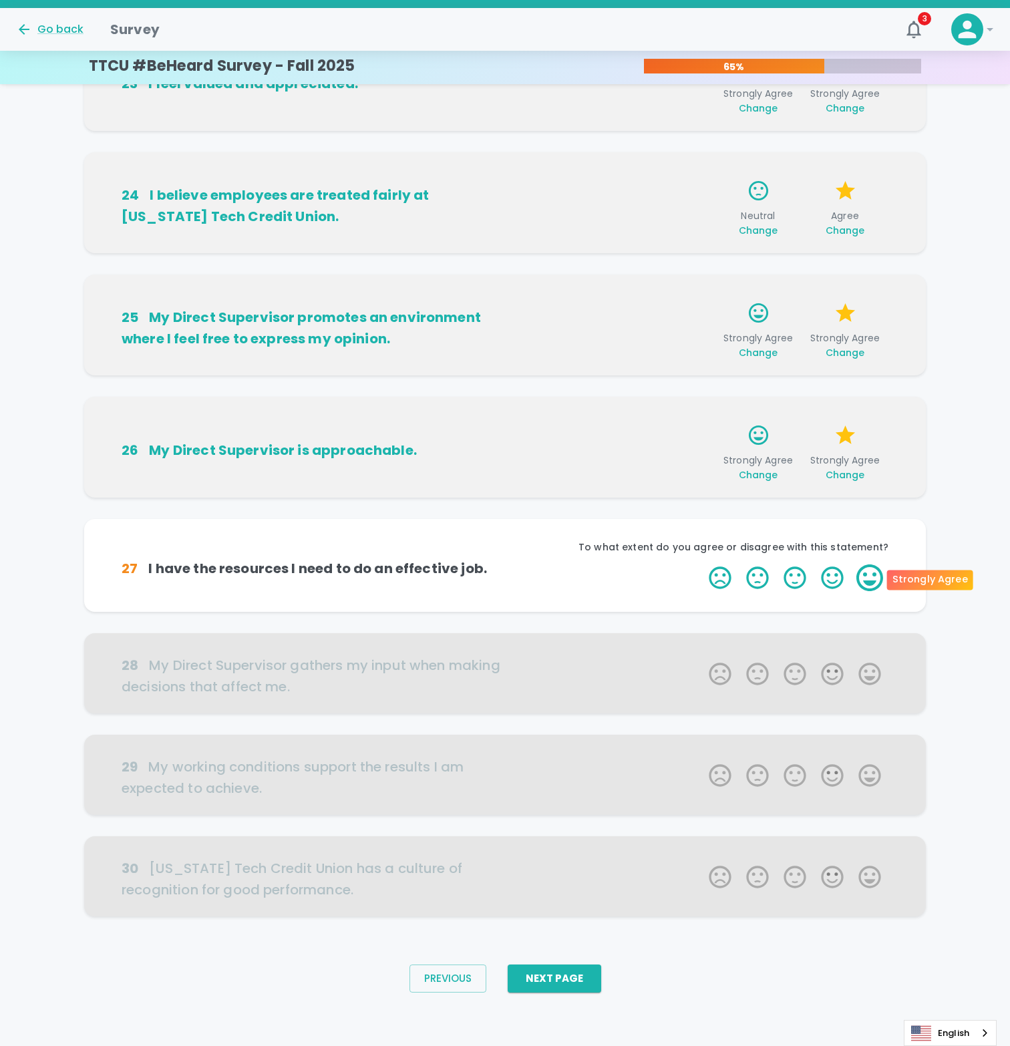
click at [868, 568] on label "5 Stars" at bounding box center [869, 577] width 37 height 27
click at [701, 564] on input "5 Stars" at bounding box center [701, 564] width 1 height 1
click at [881, 575] on label "5 Stars" at bounding box center [869, 577] width 37 height 27
click at [701, 564] on input "5 Stars" at bounding box center [701, 564] width 1 height 1
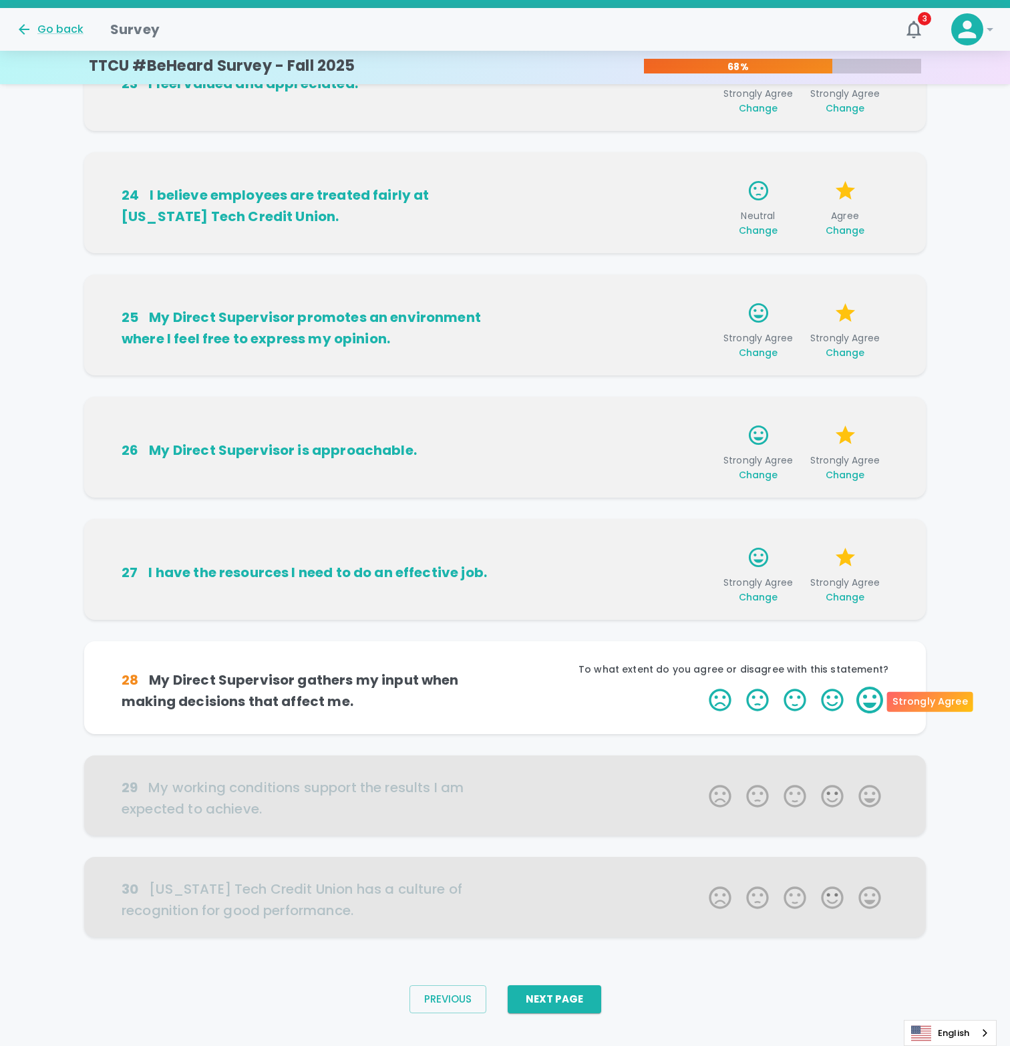
click at [862, 697] on label "5 Stars" at bounding box center [869, 700] width 37 height 27
click at [701, 687] on input "5 Stars" at bounding box center [701, 686] width 1 height 1
click at [865, 707] on label "5 Stars" at bounding box center [869, 700] width 37 height 27
click at [701, 687] on input "5 Stars" at bounding box center [701, 686] width 1 height 1
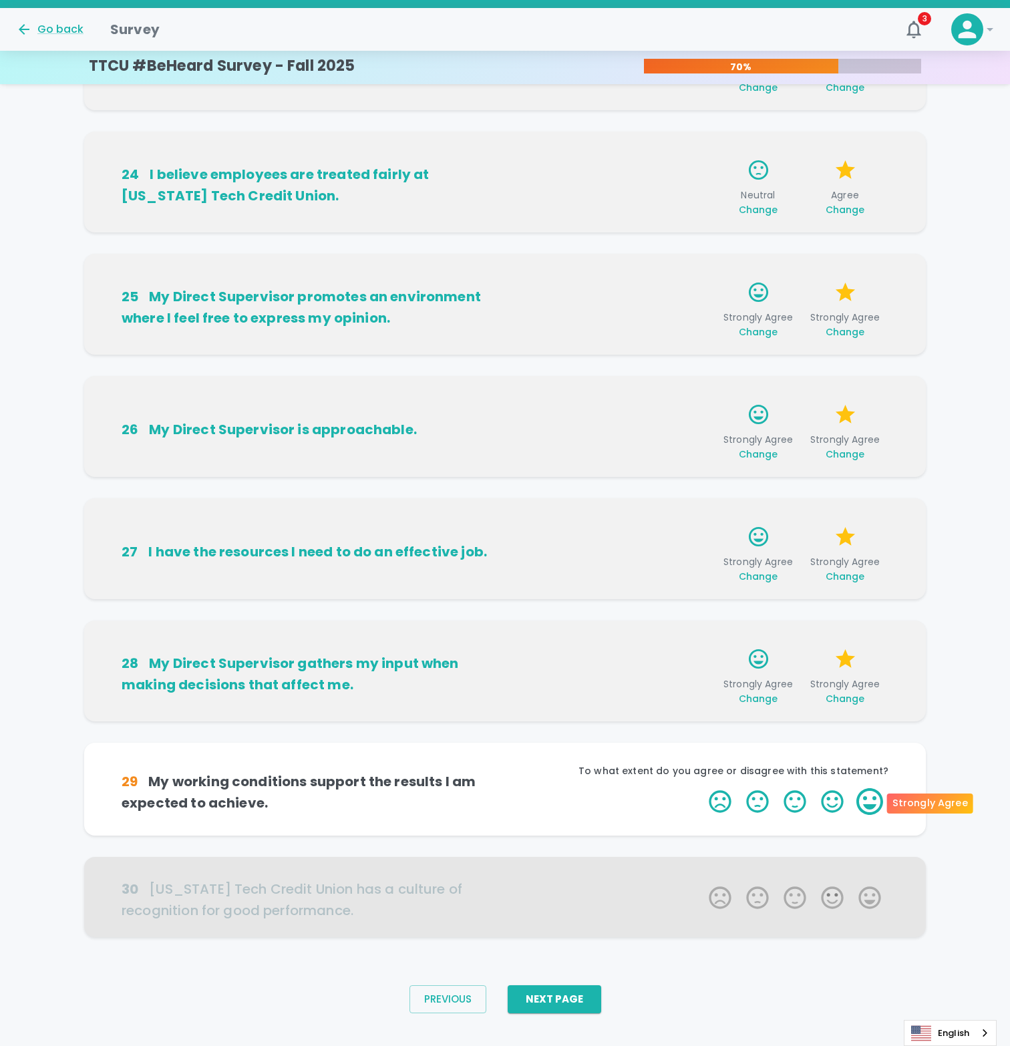
click at [879, 791] on label "5 Stars" at bounding box center [869, 801] width 37 height 27
click at [701, 788] on input "5 Stars" at bounding box center [701, 788] width 1 height 1
click at [873, 804] on label "5 Stars" at bounding box center [869, 801] width 37 height 27
click at [701, 788] on input "5 Stars" at bounding box center [701, 788] width 1 height 1
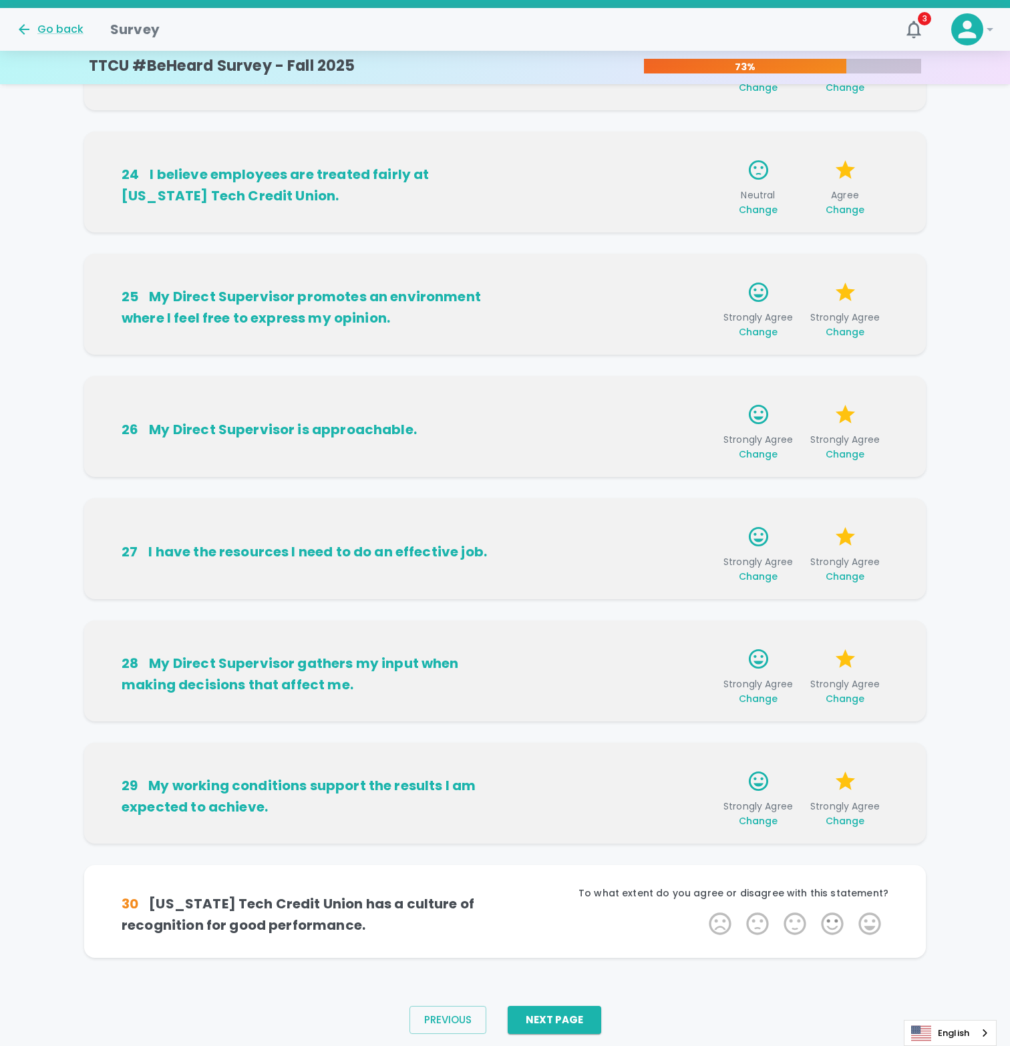
scroll to position [369, 0]
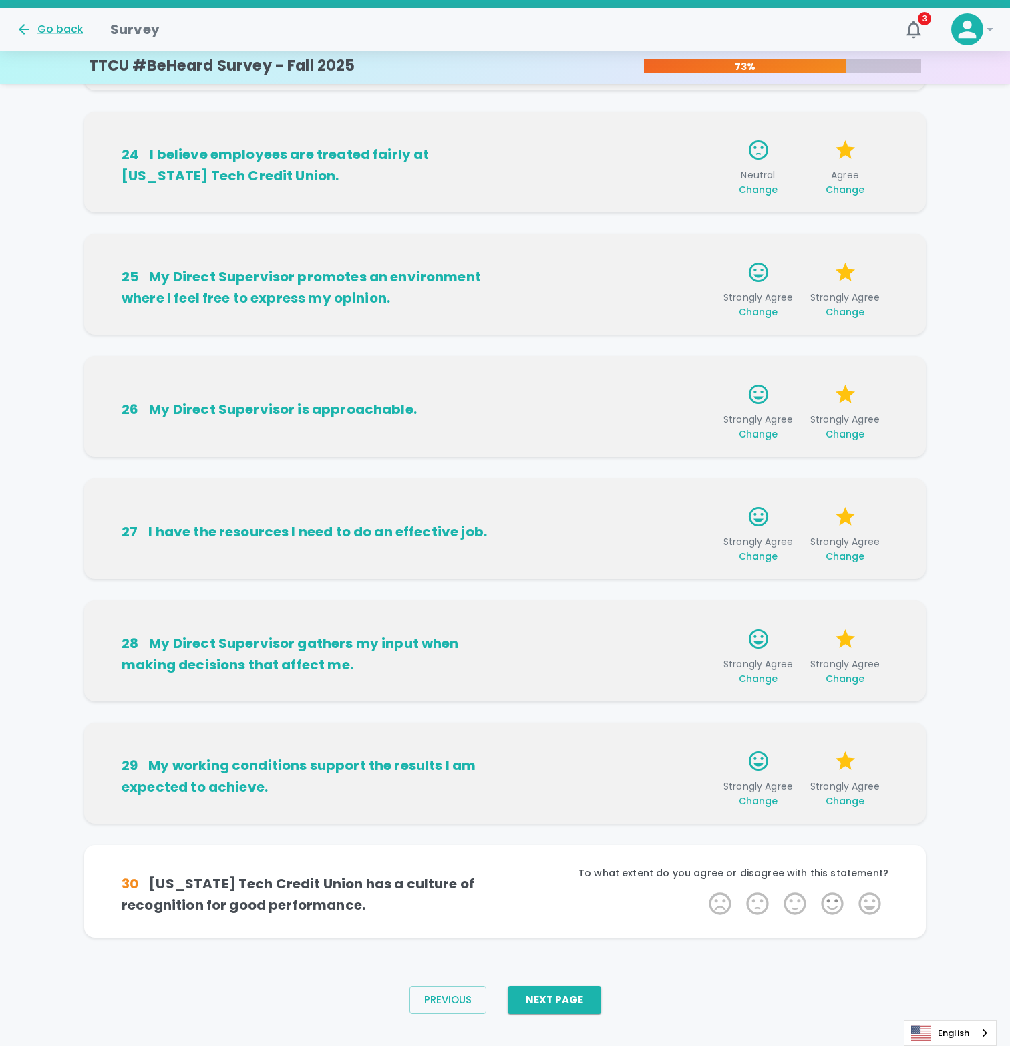
click at [959, 798] on div "21 My Direct Supervisor fosters genuine and trusting relationships on the team.…" at bounding box center [505, 352] width 1010 height 1214
click at [954, 411] on div "21 My Direct Supervisor fosters genuine and trusting relationships on the team.…" at bounding box center [505, 352] width 1010 height 1214
click at [975, 456] on div "21 My Direct Supervisor fosters genuine and trusting relationships on the team.…" at bounding box center [505, 352] width 1010 height 1214
click at [879, 904] on label "5 Stars" at bounding box center [869, 903] width 37 height 27
click at [701, 890] on input "5 Stars" at bounding box center [701, 890] width 1 height 1
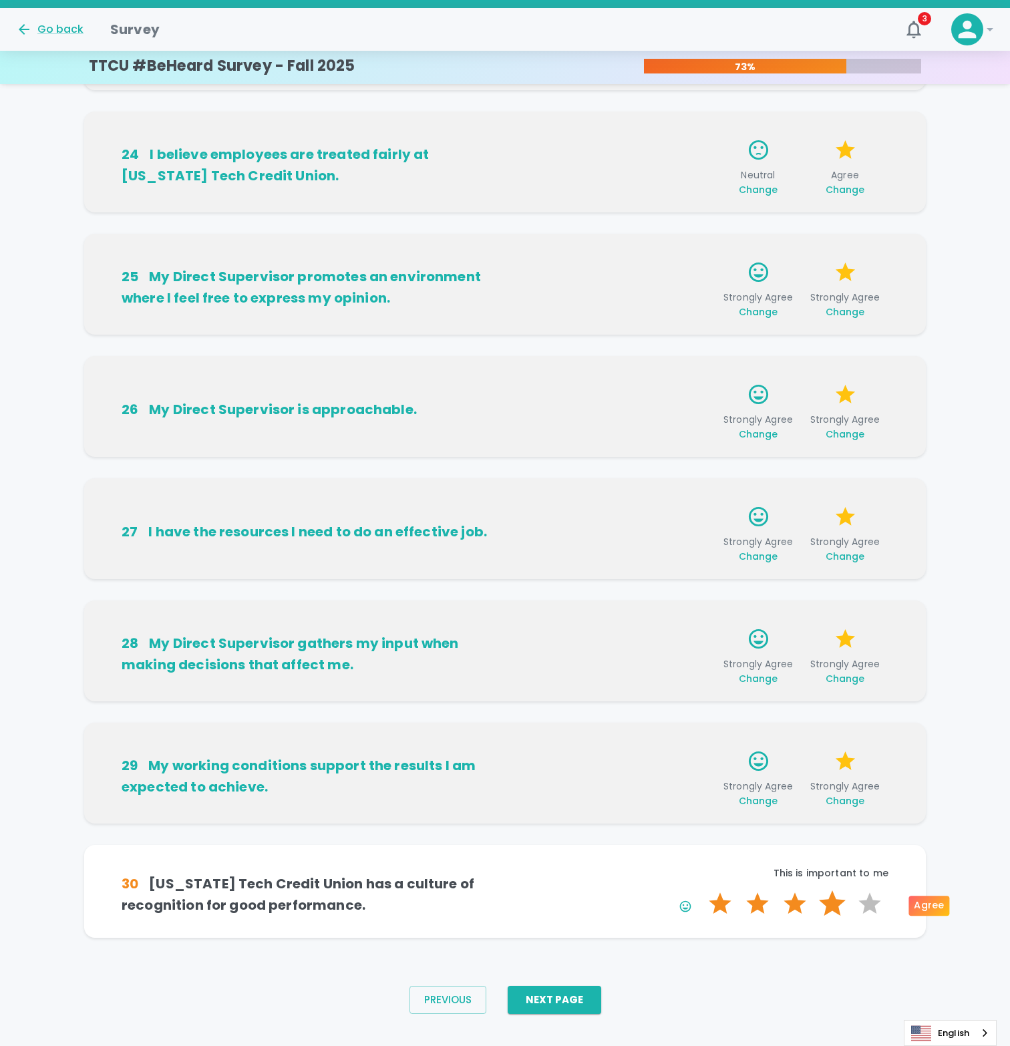
click at [833, 912] on label "4 Stars" at bounding box center [832, 903] width 37 height 27
click at [701, 890] on input "4 Stars" at bounding box center [701, 890] width 1 height 1
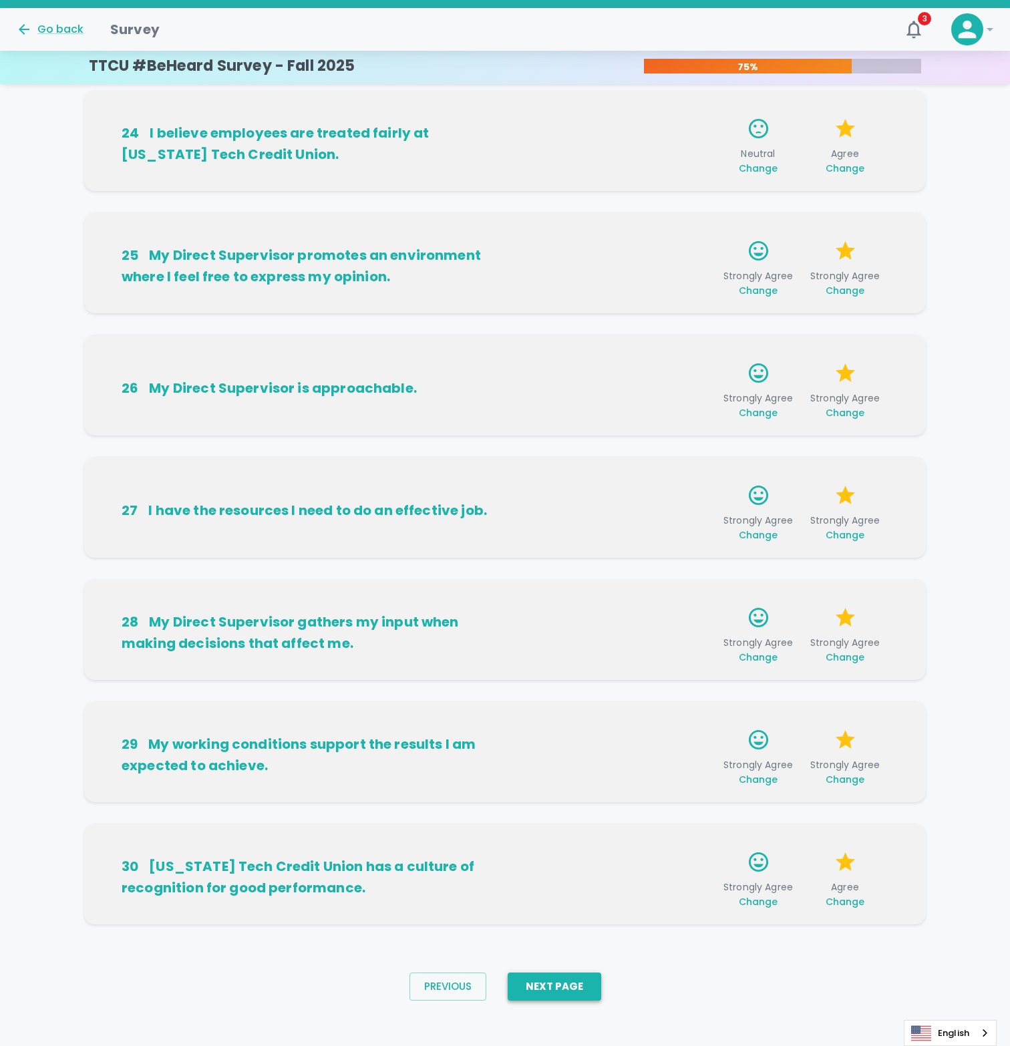
click at [576, 991] on button "Next Page" at bounding box center [555, 987] width 94 height 28
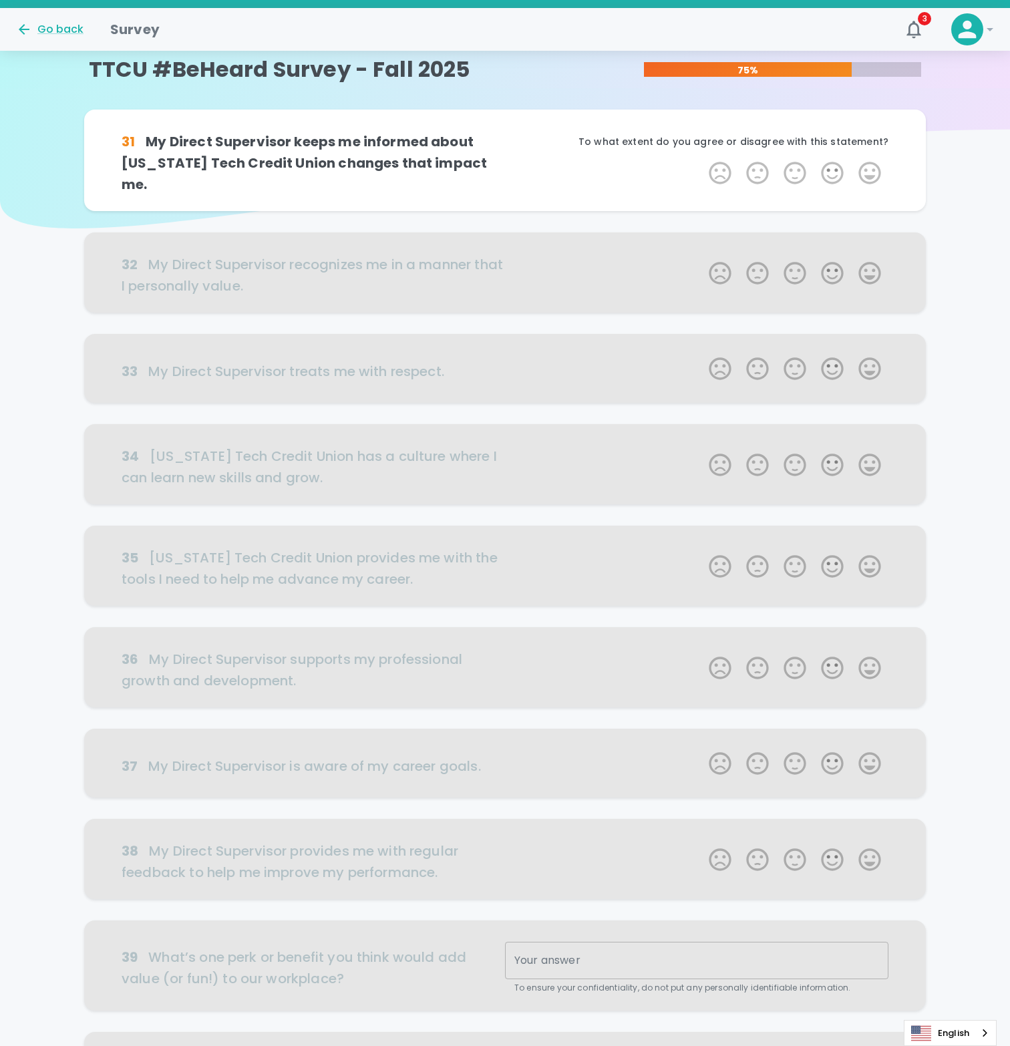
scroll to position [0, 0]
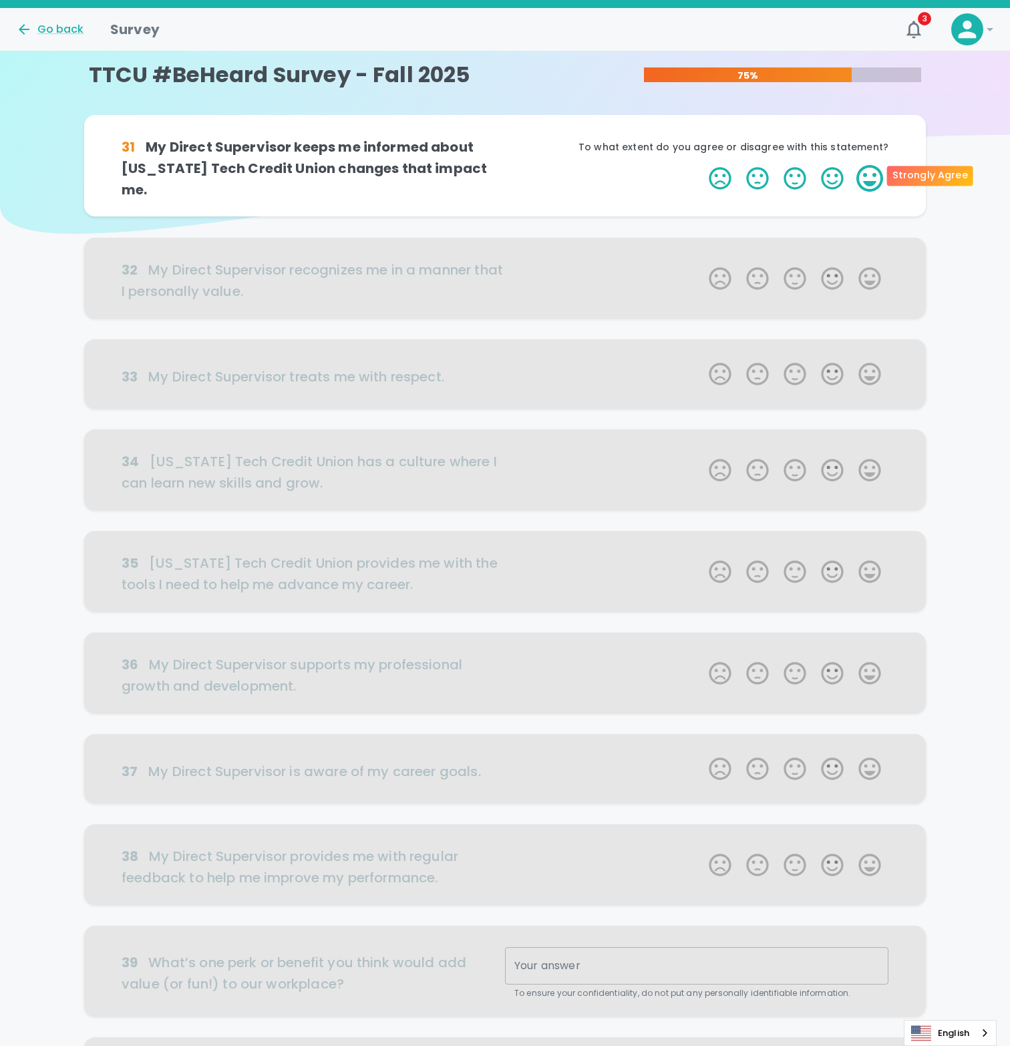
click at [875, 170] on label "5 Stars" at bounding box center [869, 178] width 37 height 27
click at [701, 165] on input "5 Stars" at bounding box center [701, 164] width 1 height 1
click at [864, 185] on label "5 Stars" at bounding box center [869, 178] width 37 height 27
click at [701, 165] on input "5 Stars" at bounding box center [701, 164] width 1 height 1
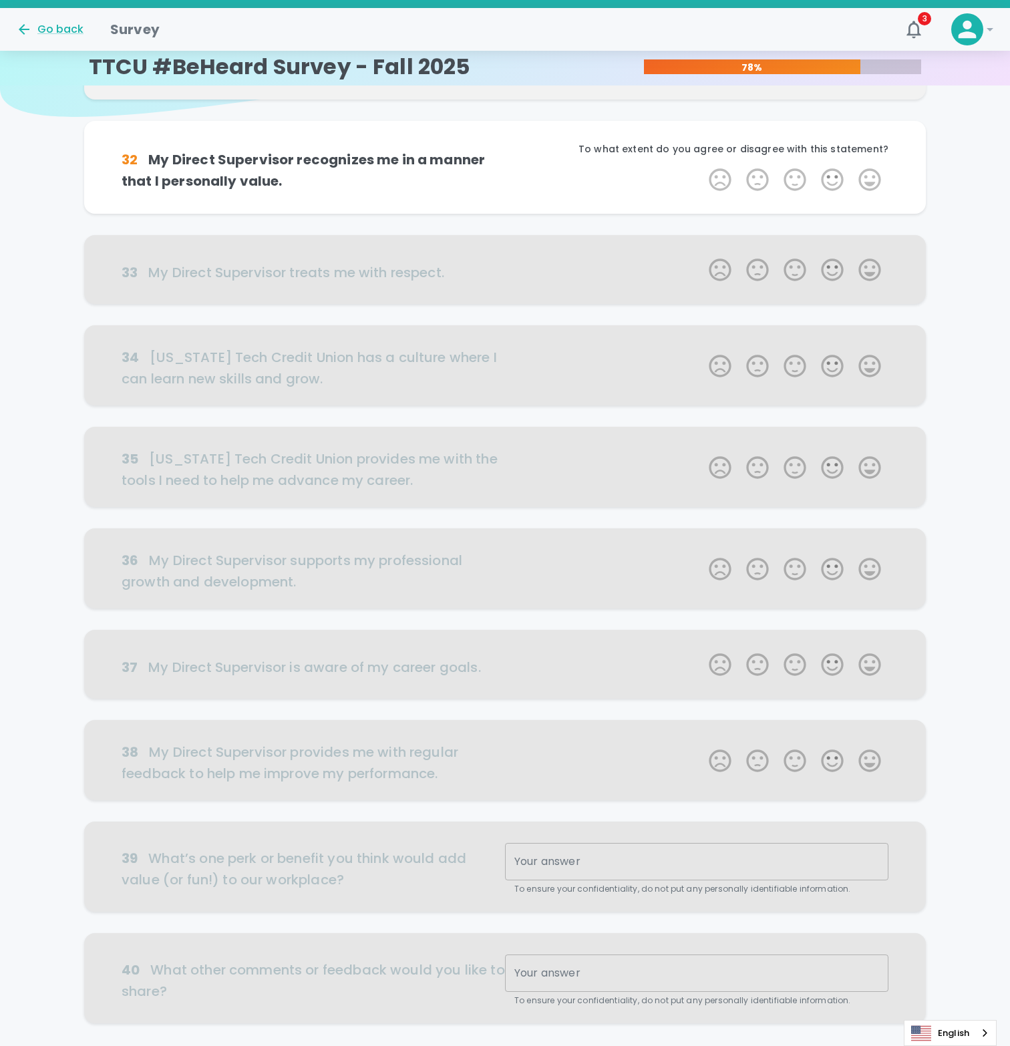
scroll to position [118, 0]
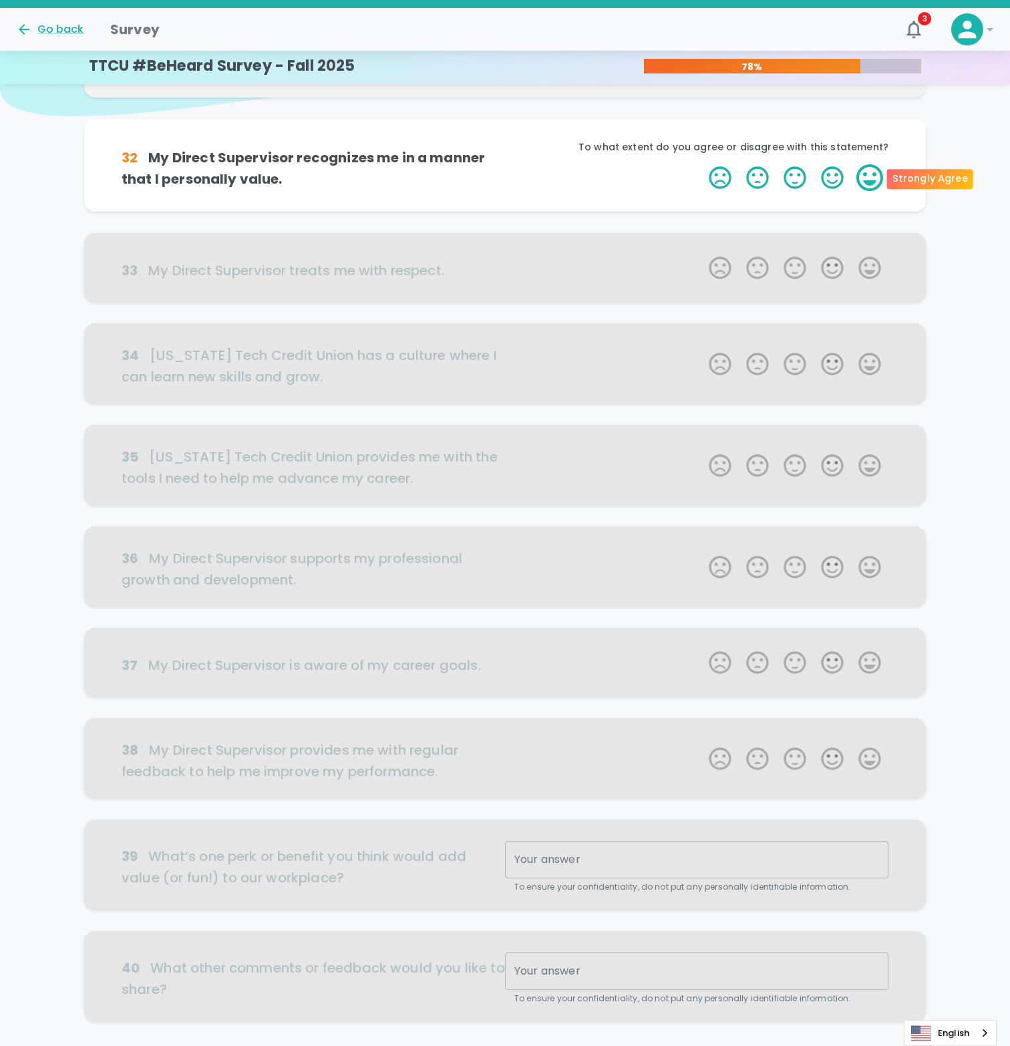
click at [860, 176] on label "5 Stars" at bounding box center [869, 177] width 37 height 27
click at [701, 164] on input "5 Stars" at bounding box center [701, 164] width 1 height 1
click at [872, 174] on label "5 Stars" at bounding box center [869, 177] width 37 height 27
click at [701, 164] on input "5 Stars" at bounding box center [701, 164] width 1 height 1
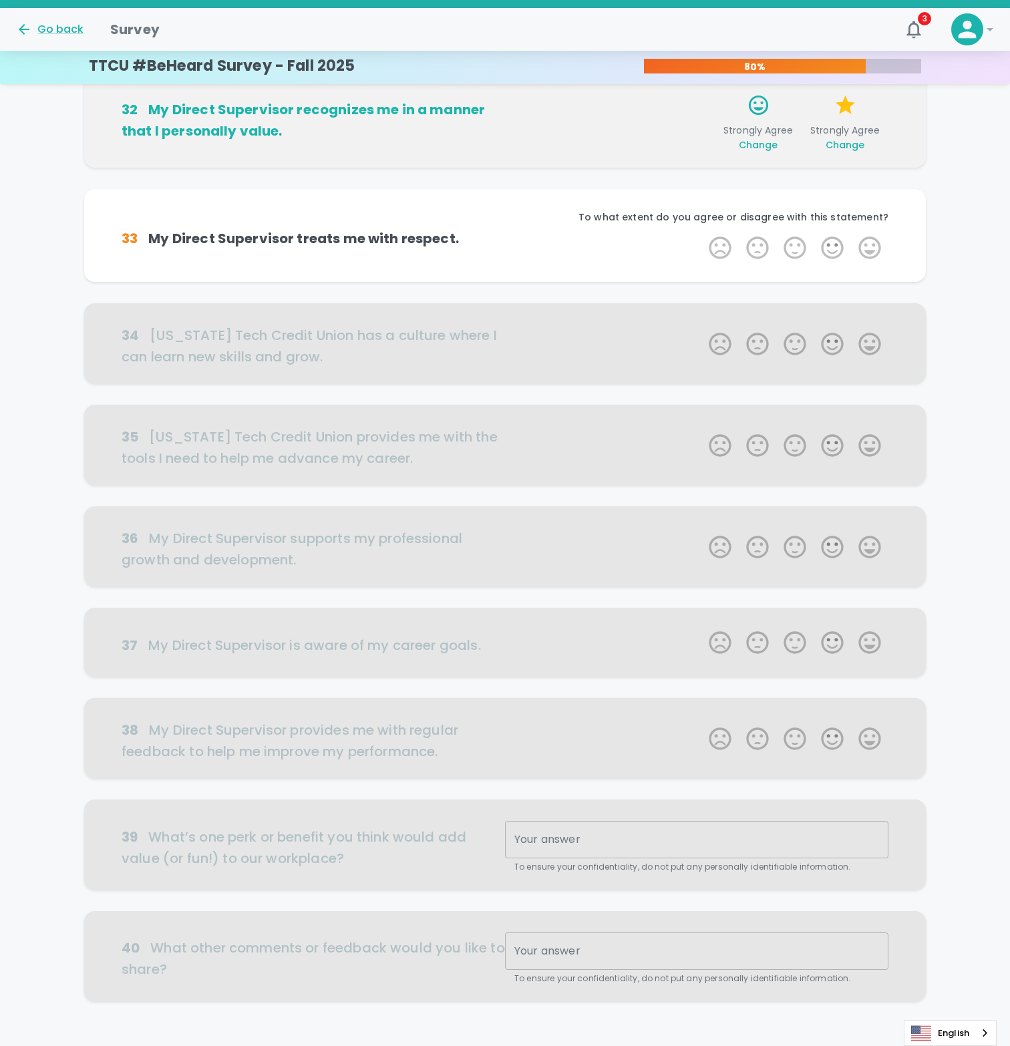
scroll to position [220, 0]
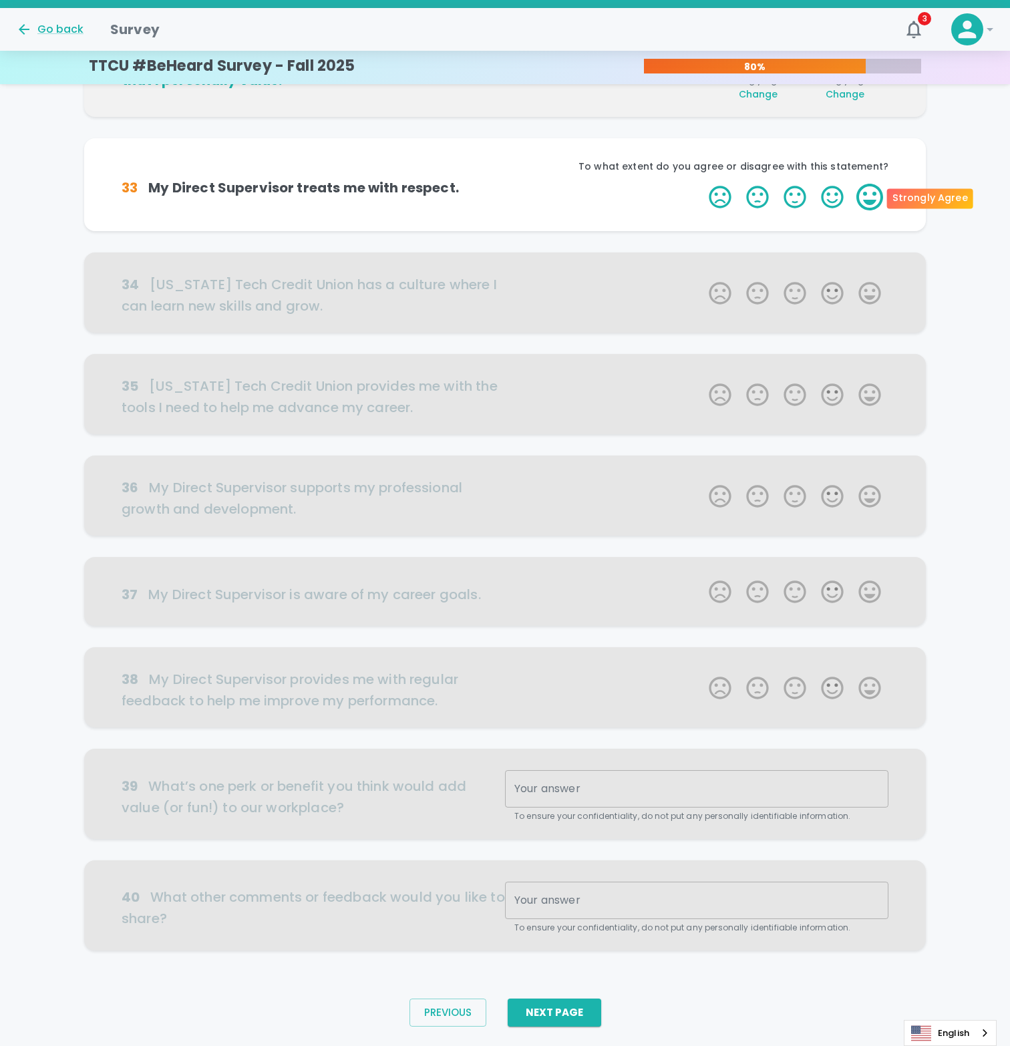
click at [879, 204] on label "5 Stars" at bounding box center [869, 197] width 37 height 27
click at [701, 184] on input "5 Stars" at bounding box center [701, 183] width 1 height 1
click at [878, 194] on label "5 Stars" at bounding box center [869, 197] width 37 height 27
click at [701, 184] on input "5 Stars" at bounding box center [701, 183] width 1 height 1
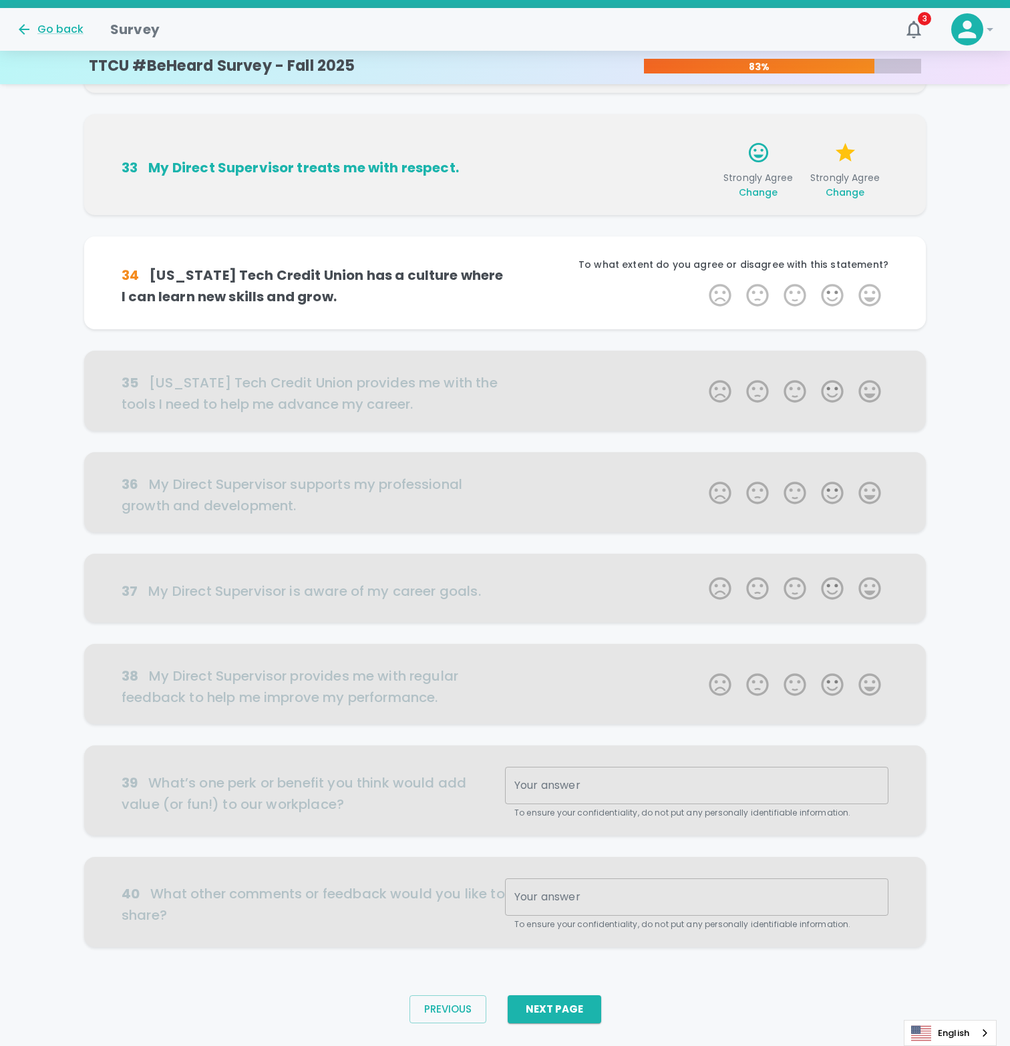
scroll to position [253, 0]
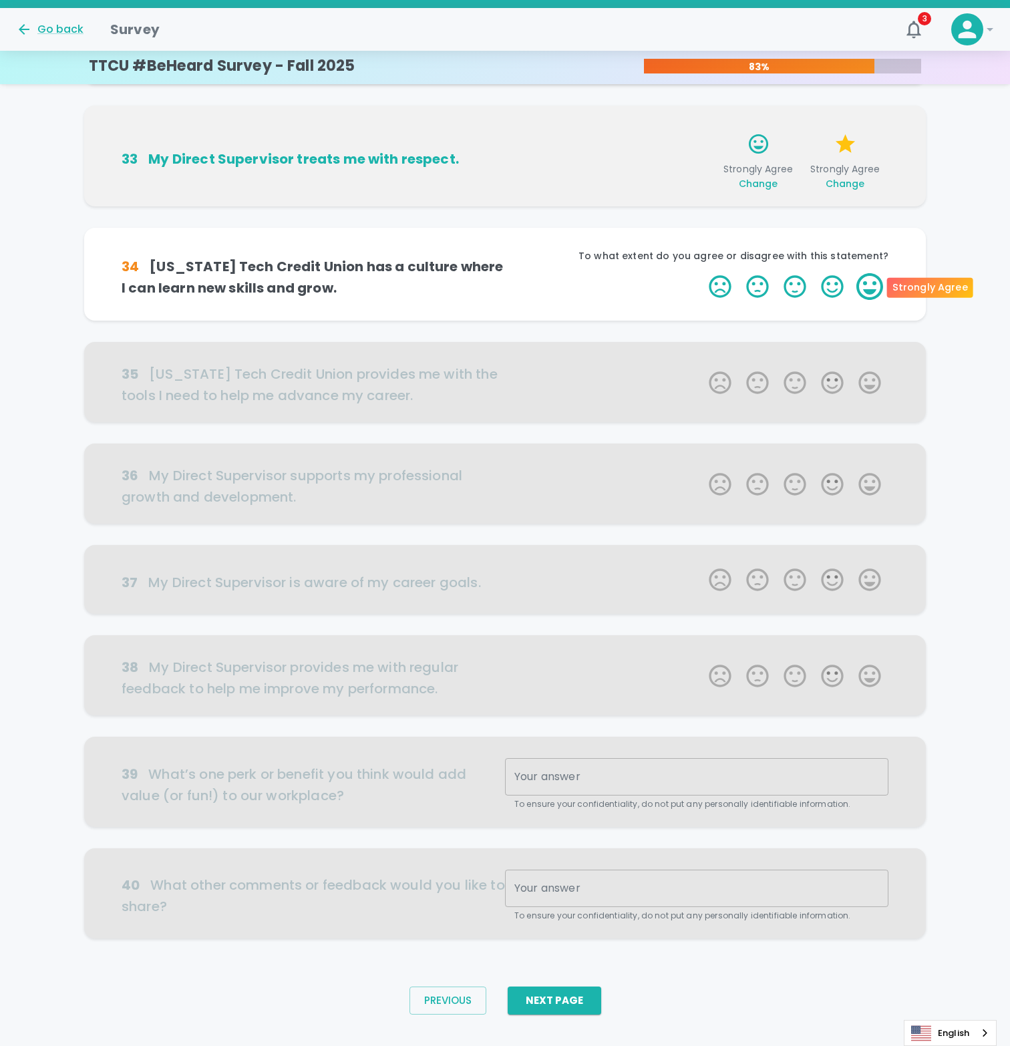
click at [860, 282] on label "5 Stars" at bounding box center [869, 286] width 37 height 27
click at [701, 273] on input "5 Stars" at bounding box center [701, 273] width 1 height 1
click at [873, 293] on label "5 Stars" at bounding box center [869, 286] width 37 height 27
click at [701, 273] on input "5 Stars" at bounding box center [701, 273] width 1 height 1
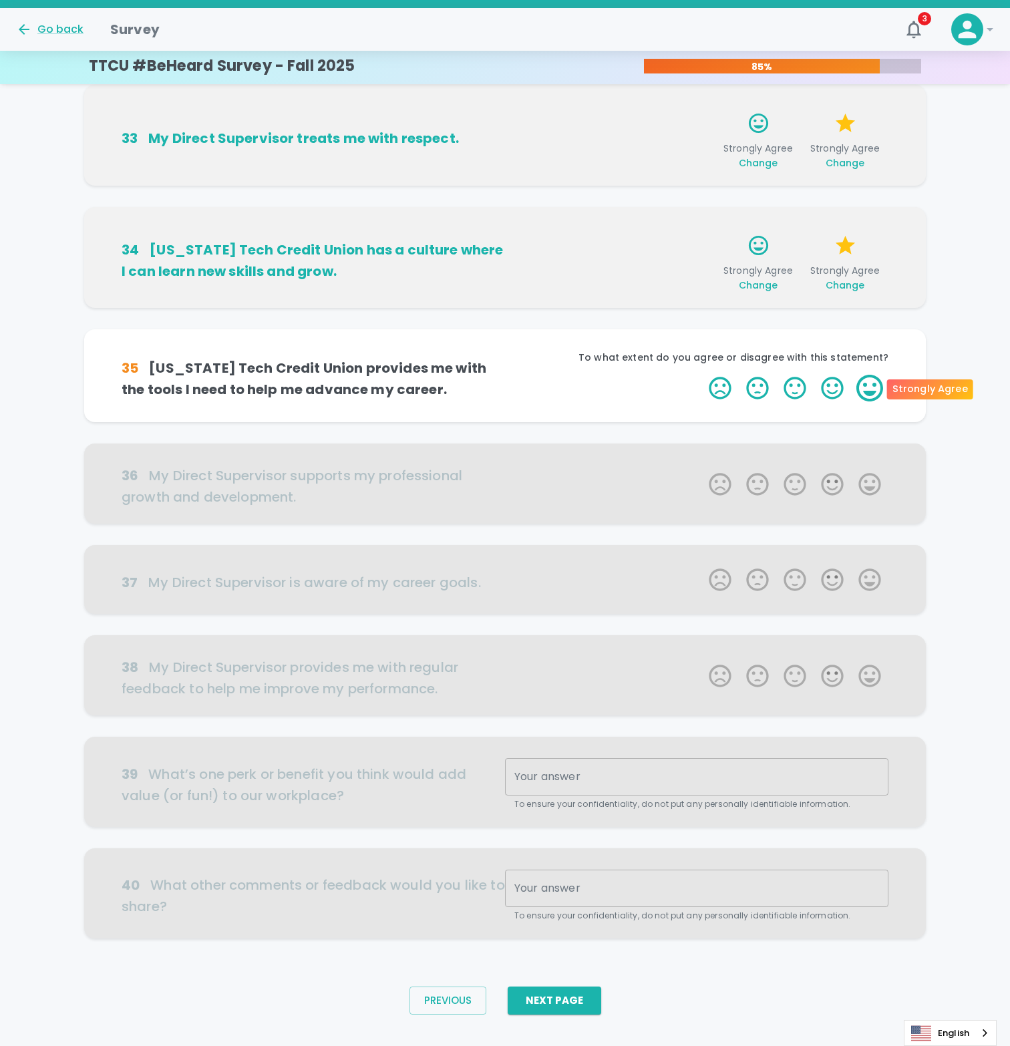
click at [866, 385] on label "5 Stars" at bounding box center [869, 388] width 37 height 27
click at [701, 375] on input "5 Stars" at bounding box center [701, 374] width 1 height 1
click at [874, 398] on label "5 Stars" at bounding box center [869, 388] width 37 height 27
click at [701, 375] on input "5 Stars" at bounding box center [701, 374] width 1 height 1
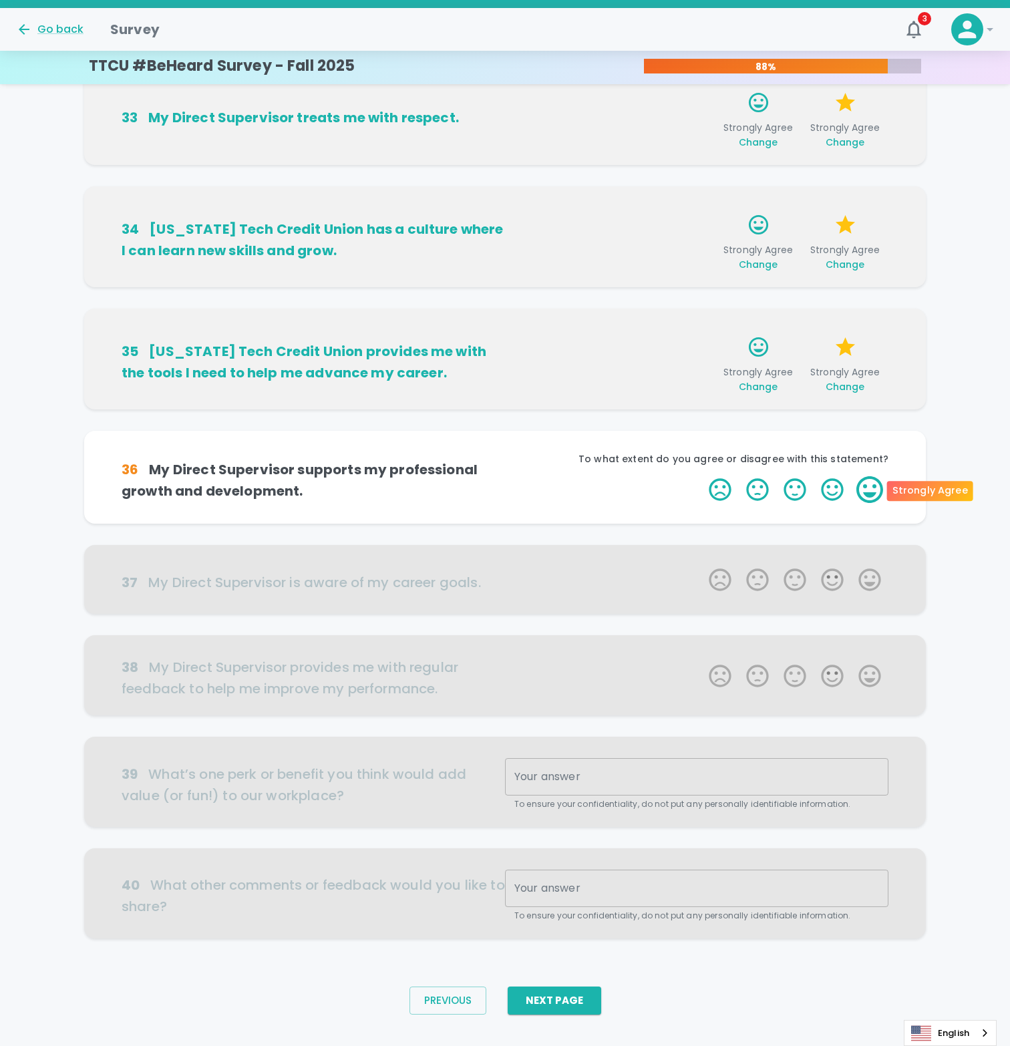
click at [866, 490] on label "5 Stars" at bounding box center [869, 489] width 37 height 27
click at [701, 476] on input "5 Stars" at bounding box center [701, 476] width 1 height 1
click at [883, 490] on label "5 Stars" at bounding box center [869, 489] width 37 height 27
click at [701, 476] on input "5 Stars" at bounding box center [701, 476] width 1 height 1
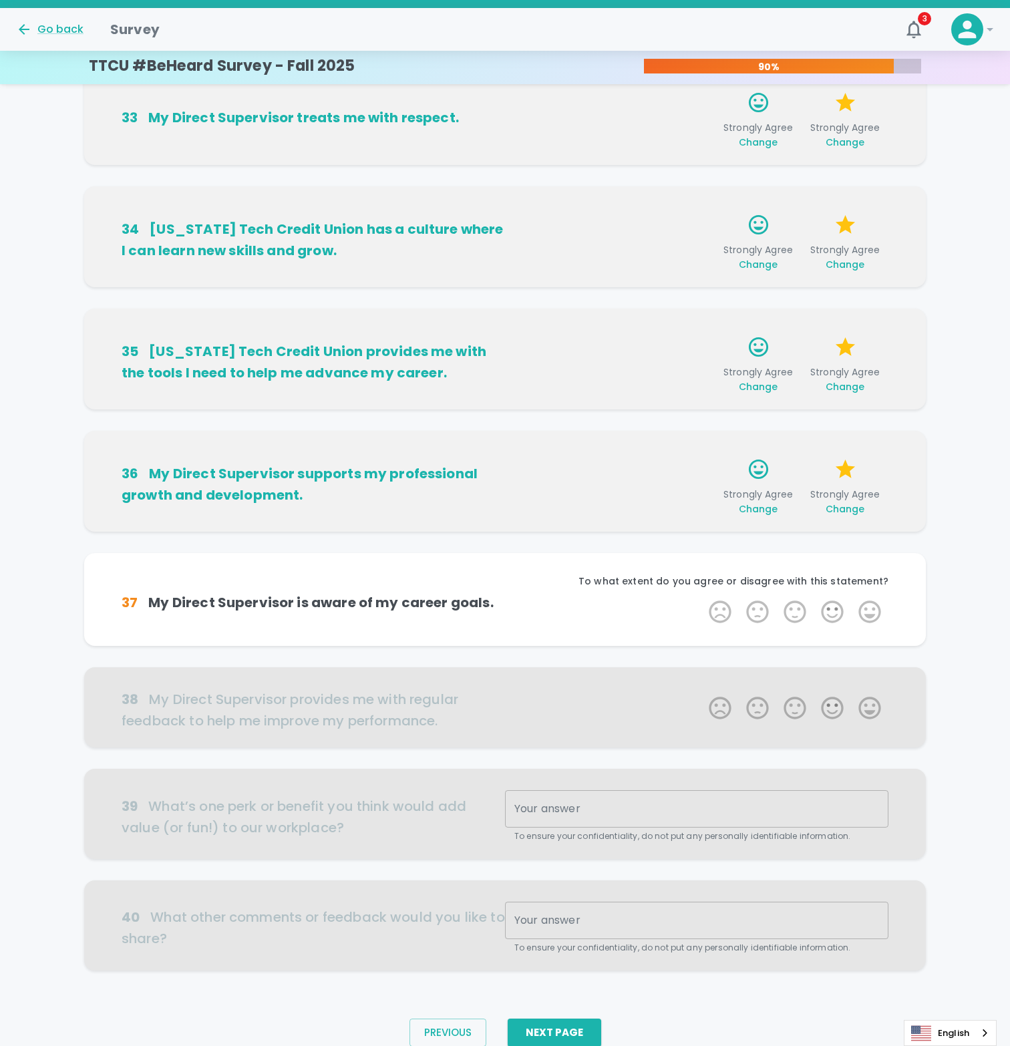
scroll to position [315, 0]
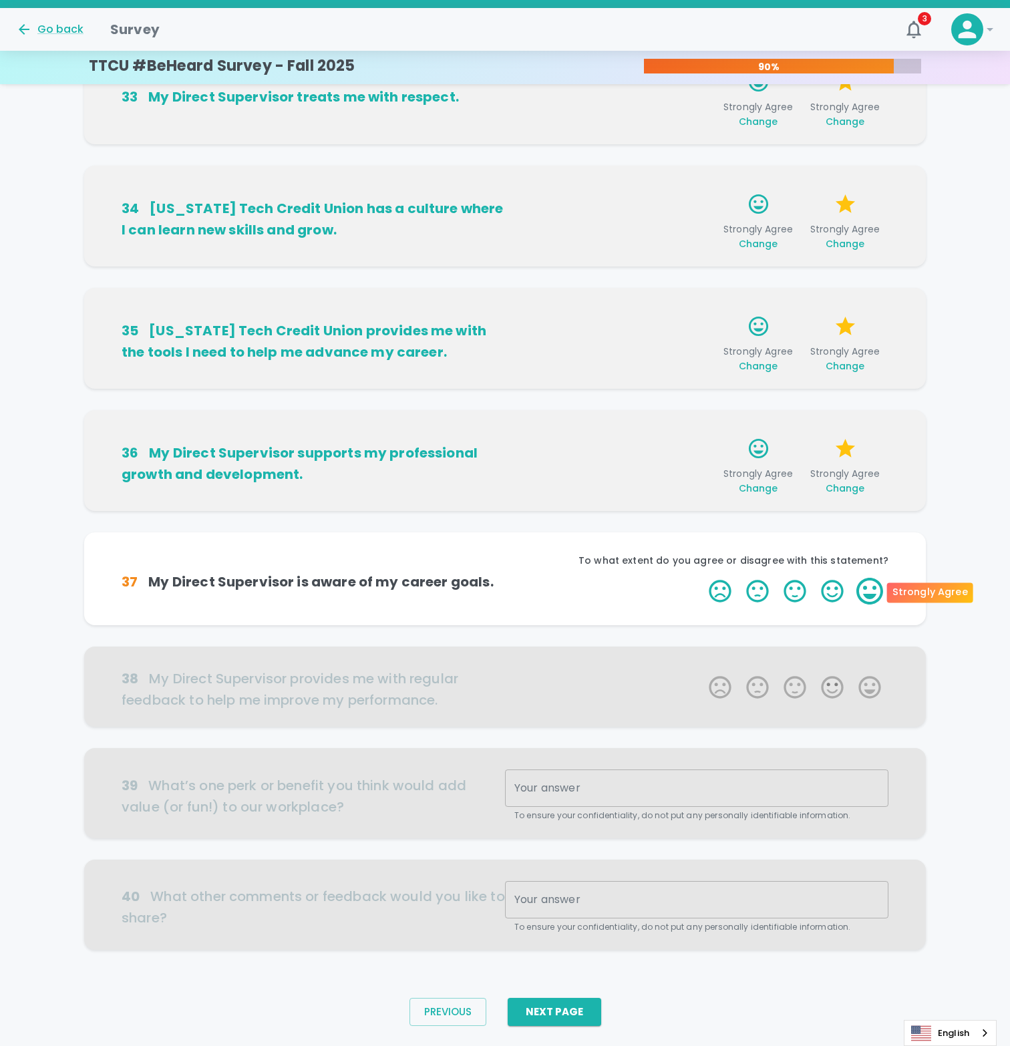
click at [860, 598] on label "5 Stars" at bounding box center [869, 591] width 37 height 27
click at [701, 578] on input "5 Stars" at bounding box center [701, 577] width 1 height 1
click at [874, 595] on label "5 Stars" at bounding box center [869, 591] width 37 height 27
click at [701, 578] on input "5 Stars" at bounding box center [701, 577] width 1 height 1
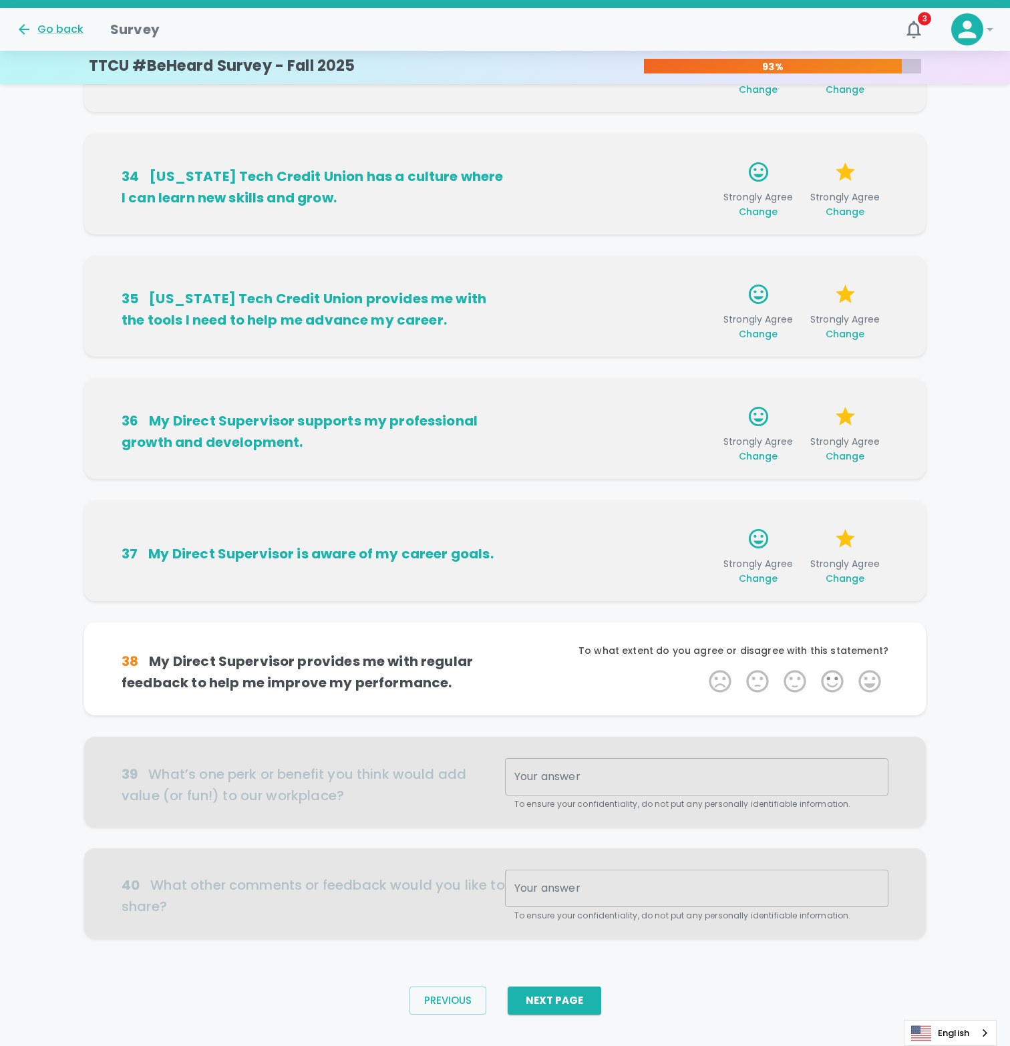
scroll to position [347, 0]
click at [866, 671] on label "5 Stars" at bounding box center [869, 681] width 37 height 27
click at [701, 668] on input "5 Stars" at bounding box center [701, 667] width 1 height 1
click at [871, 685] on label "5 Stars" at bounding box center [869, 681] width 37 height 27
click at [701, 668] on input "5 Stars" at bounding box center [701, 667] width 1 height 1
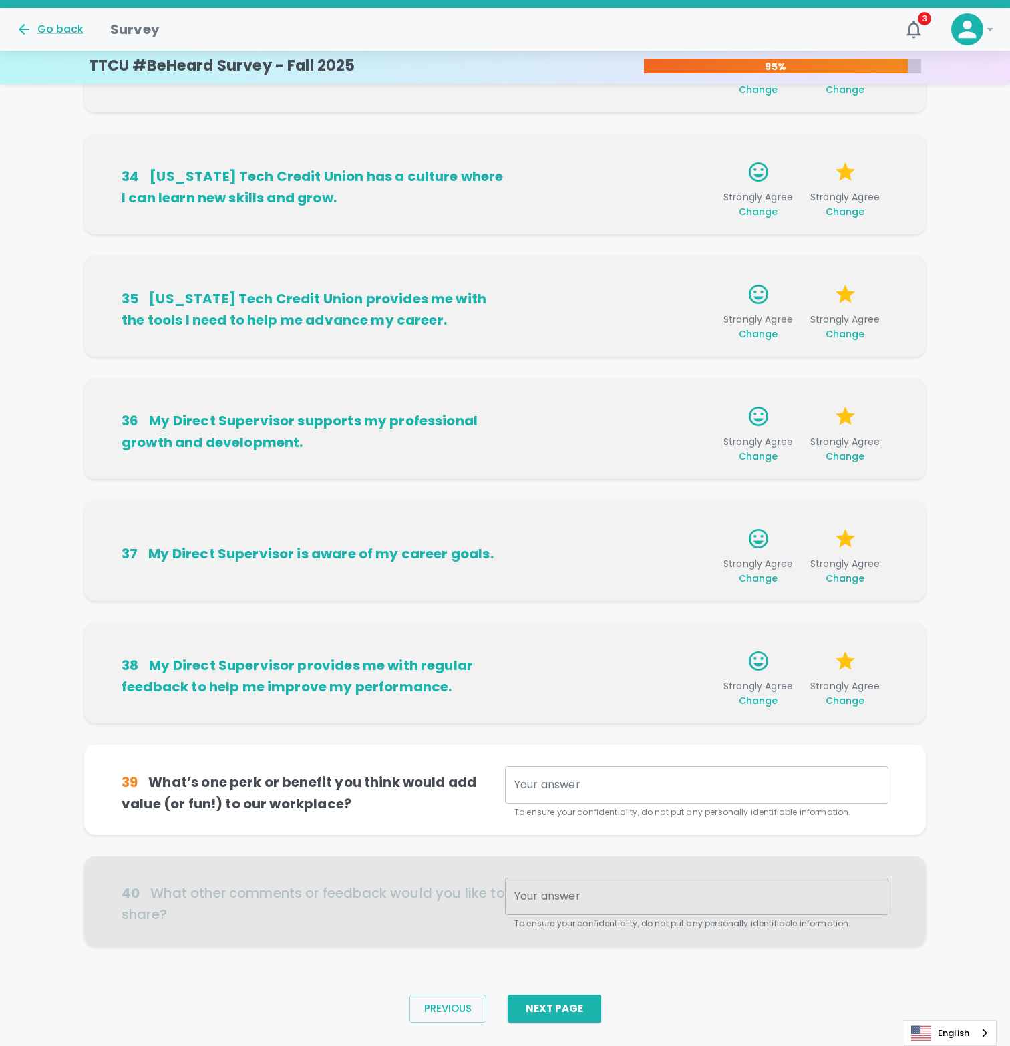
scroll to position [369, 0]
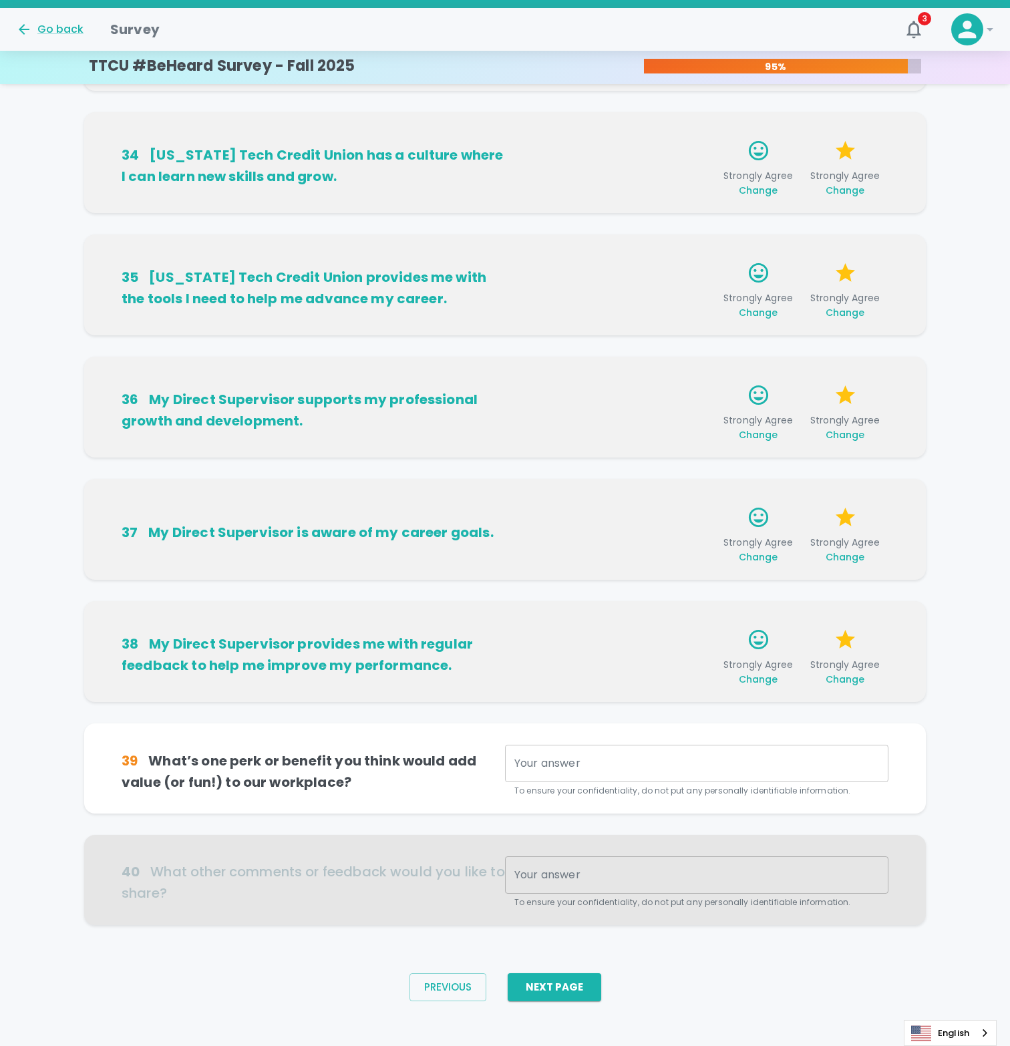
click at [637, 746] on div "x Your answer" at bounding box center [696, 763] width 383 height 37
type textarea "1"
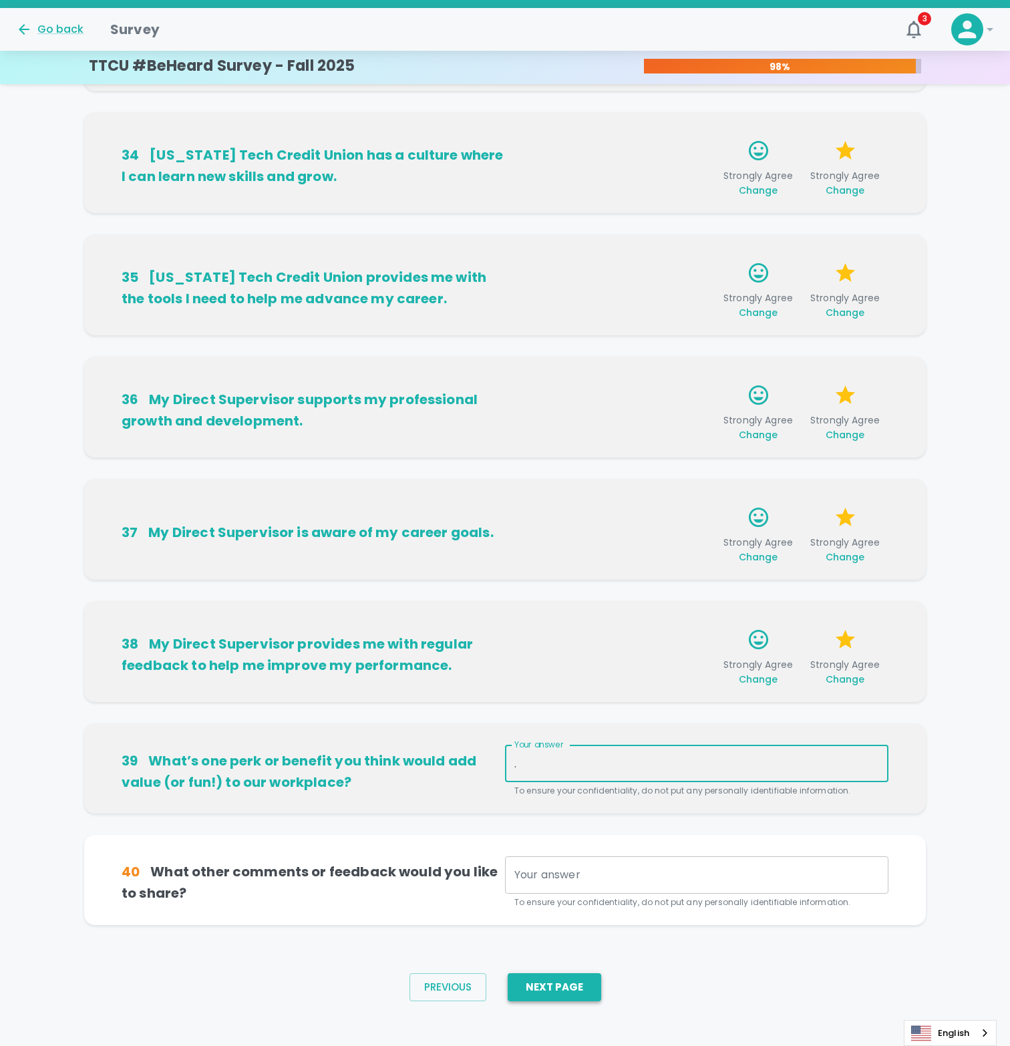
type textarea "."
click at [582, 986] on button "Next Page" at bounding box center [555, 987] width 94 height 28
click at [656, 855] on div "40 What other comments or feedback would you like to share? Your answer x Your …" at bounding box center [505, 880] width 810 height 58
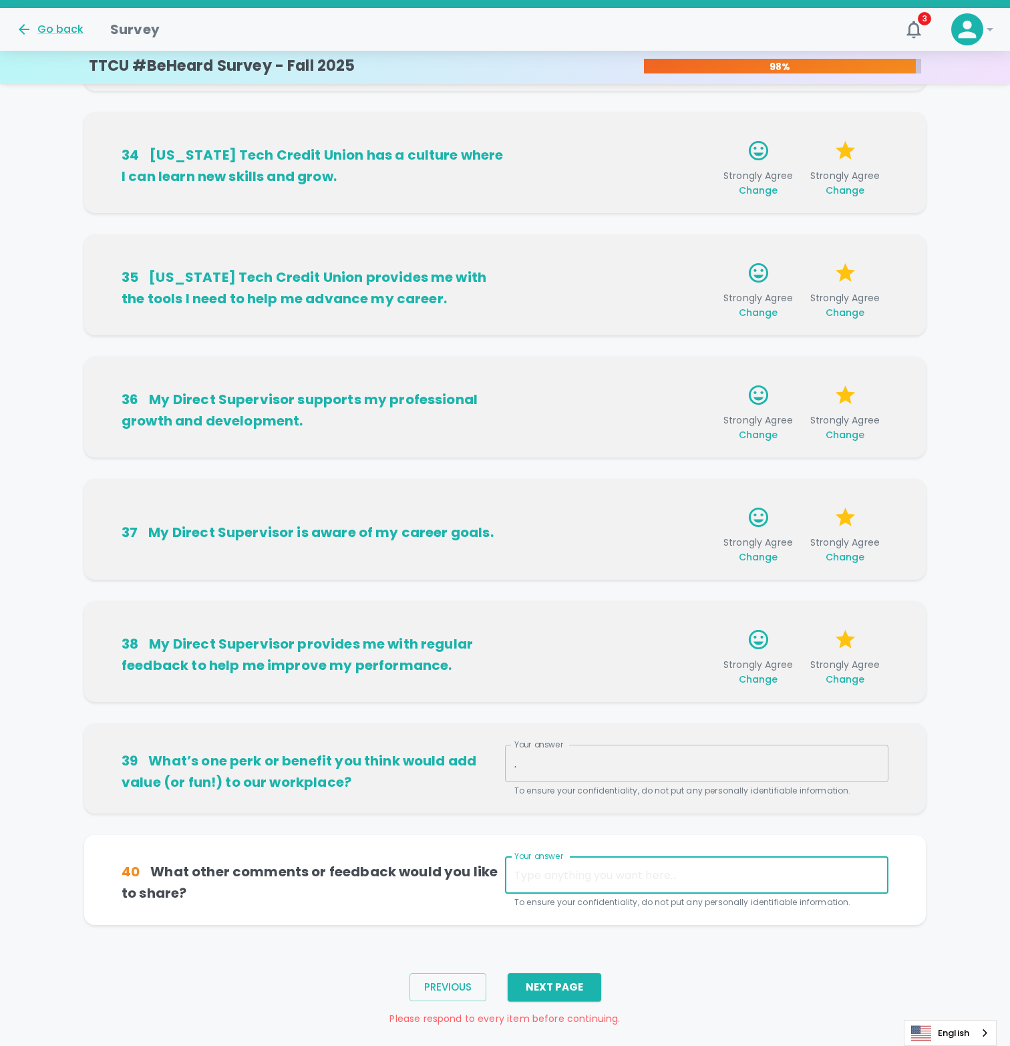
click at [652, 874] on textarea "Your answer" at bounding box center [696, 875] width 365 height 15
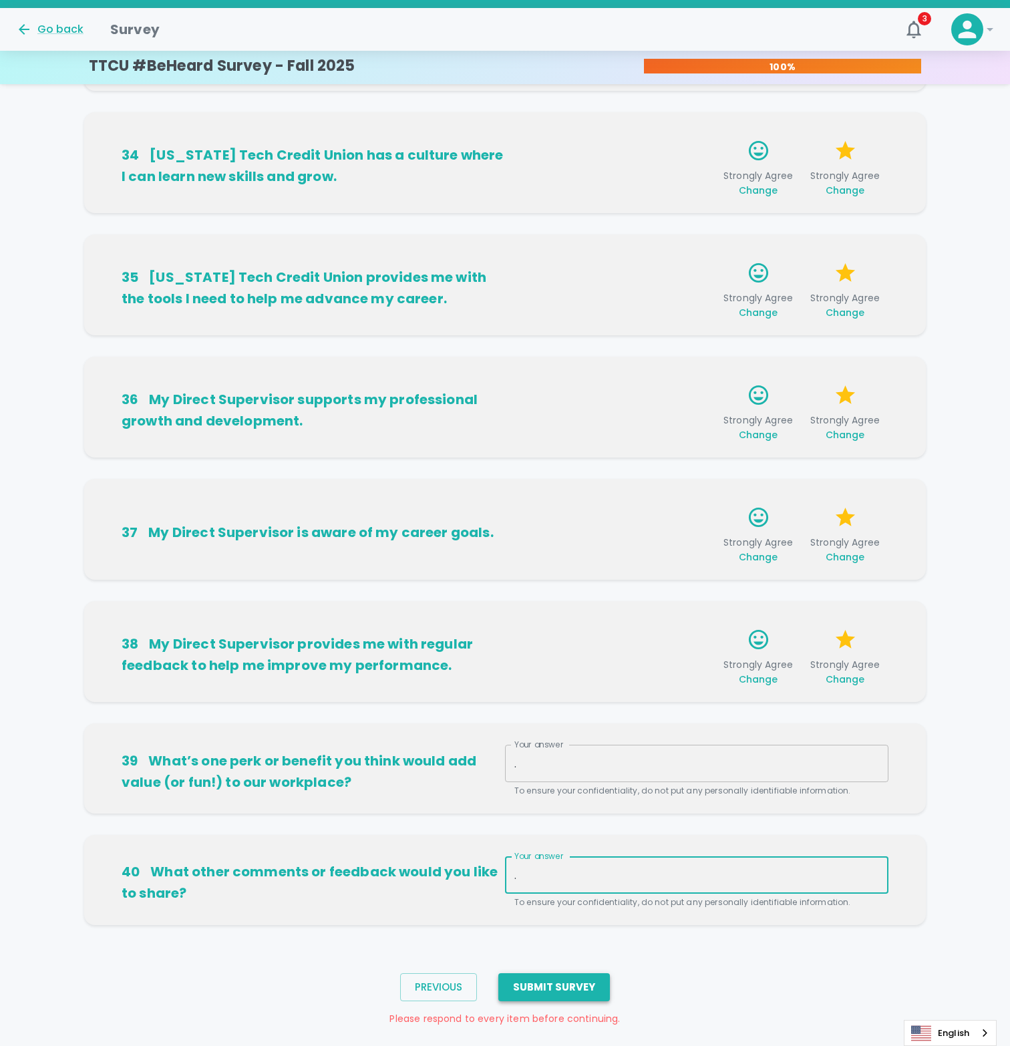
type textarea "."
drag, startPoint x: 590, startPoint y: 981, endPoint x: 604, endPoint y: 975, distance: 15.5
click at [604, 975] on button "Submit Survey" at bounding box center [554, 987] width 112 height 28
